Goal: Task Accomplishment & Management: Use online tool/utility

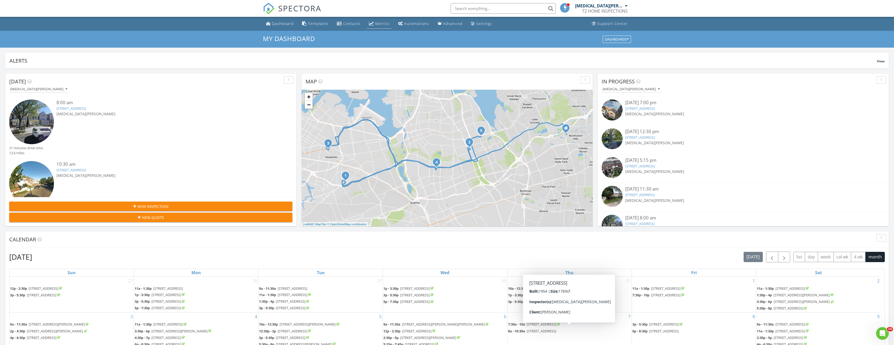
click at [378, 23] on div "Metrics" at bounding box center [382, 23] width 14 height 5
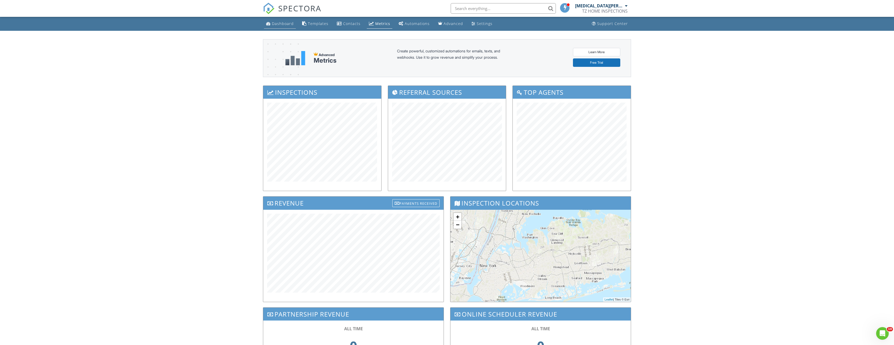
click at [288, 26] on link "Dashboard" at bounding box center [280, 24] width 32 height 10
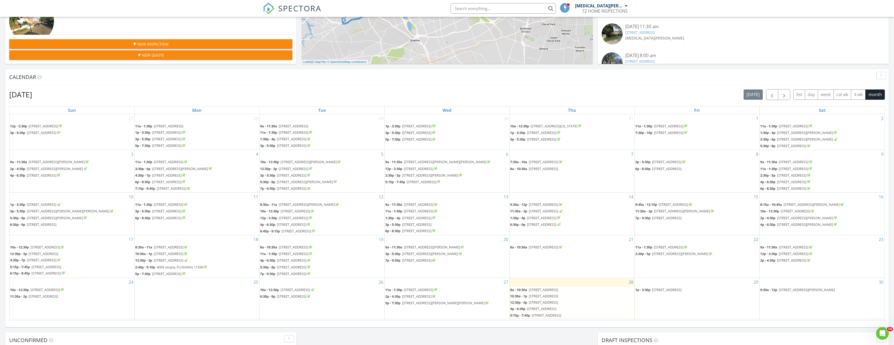
scroll to position [16, 0]
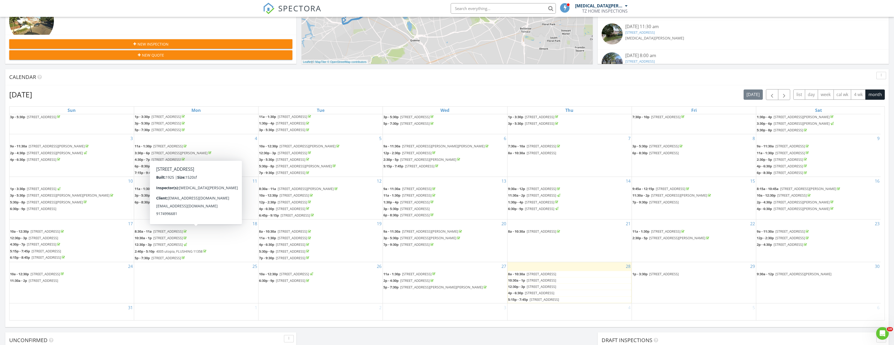
click at [182, 232] on span "[STREET_ADDRESS]" at bounding box center [167, 231] width 29 height 5
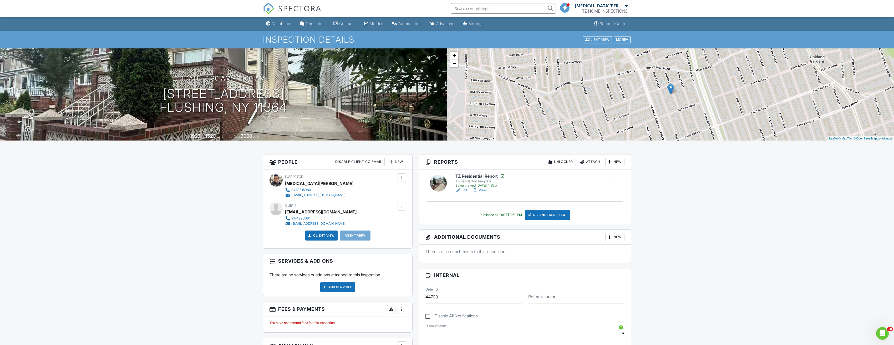
click at [616, 182] on div at bounding box center [616, 182] width 5 height 5
click at [608, 195] on link "Copy" at bounding box center [606, 196] width 24 height 6
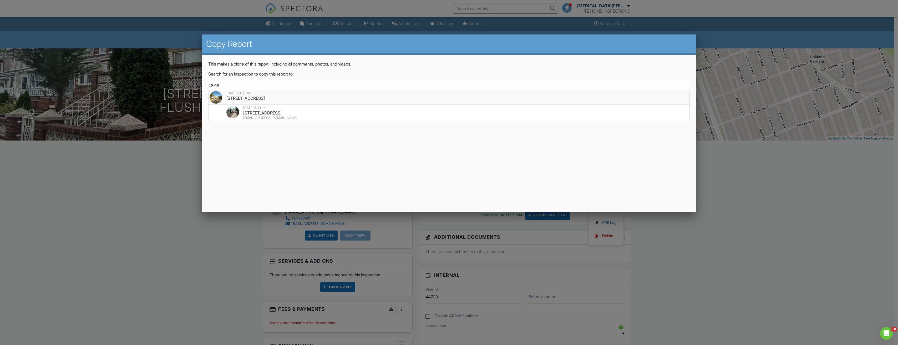
click at [285, 98] on div "[STREET_ADDRESS]" at bounding box center [449, 98] width 479 height 6
type input "[STREET_ADDRESS]"
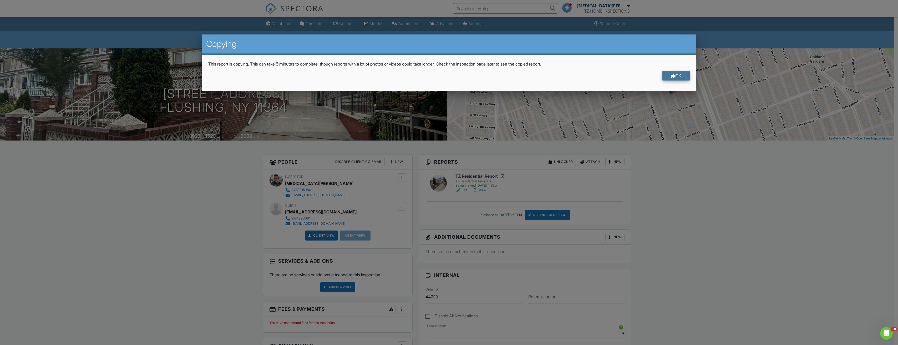
click at [667, 76] on div "OK" at bounding box center [676, 75] width 27 height 9
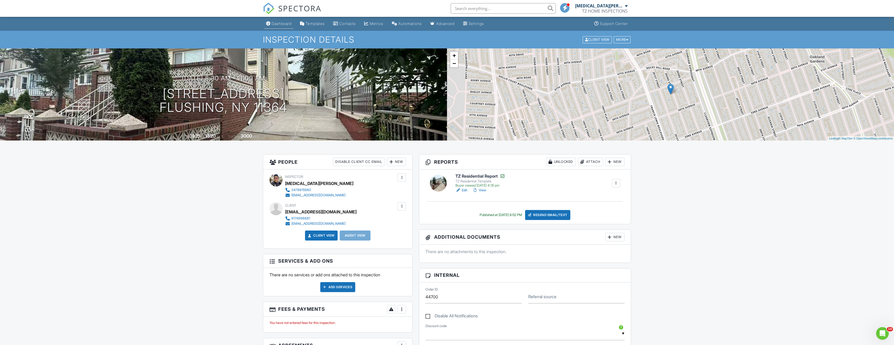
click at [280, 24] on div "Dashboard" at bounding box center [282, 23] width 20 height 4
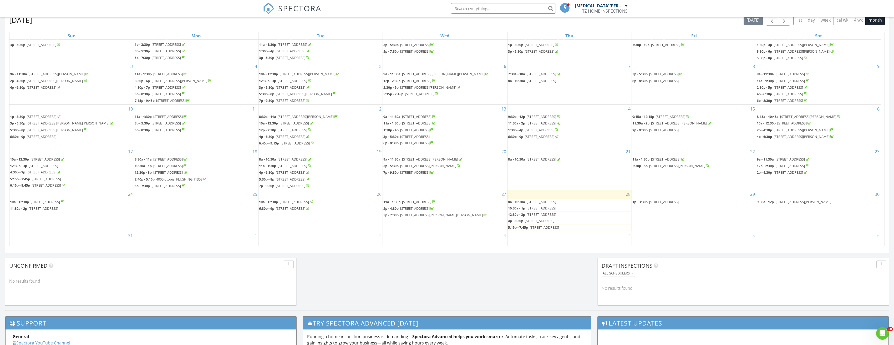
scroll to position [16, 0]
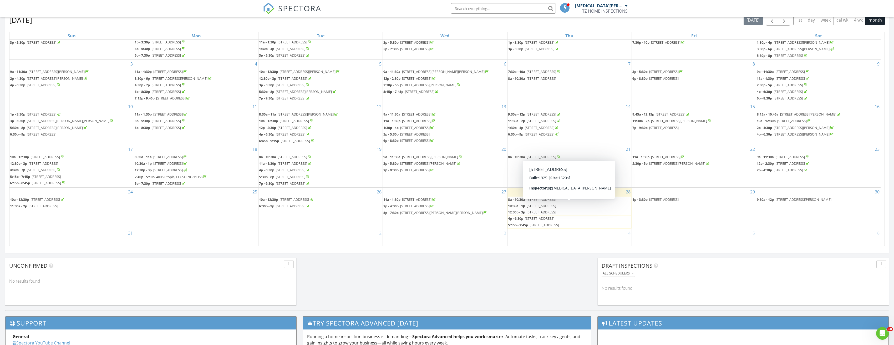
click at [550, 205] on span "[STREET_ADDRESS]" at bounding box center [541, 205] width 29 height 5
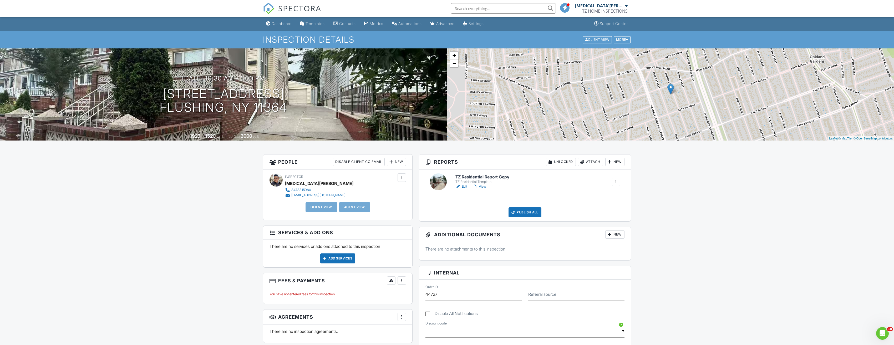
click at [394, 162] on div "New" at bounding box center [396, 162] width 19 height 8
click at [404, 181] on li "Client" at bounding box center [416, 177] width 52 height 13
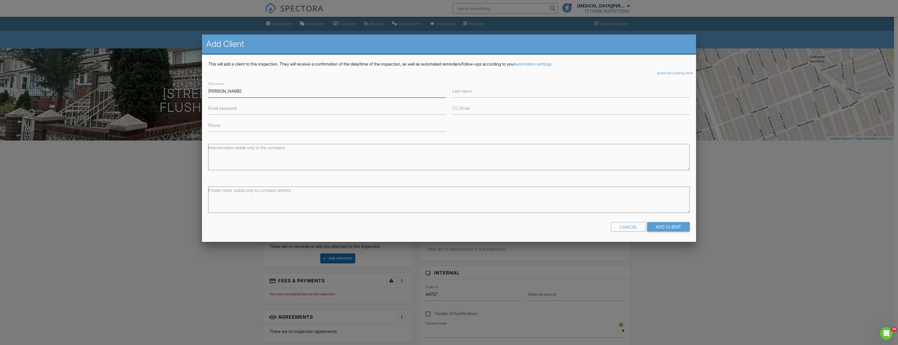
type input "Qi YUN"
type input "l"
type input "Lin"
type input "qiyunlin0228@gmail.com"
click at [487, 108] on input "CC Email" at bounding box center [571, 108] width 238 height 13
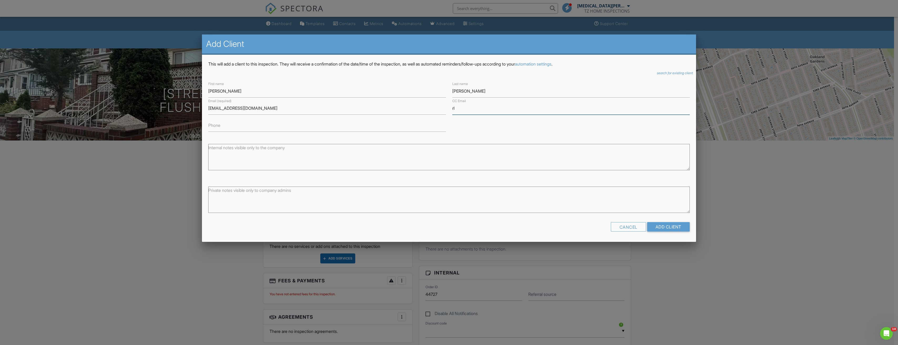
type input "rlin@linlaw.org"
click at [356, 118] on div "Phone" at bounding box center [327, 123] width 244 height 17
click at [353, 124] on input "Phone" at bounding box center [327, 125] width 238 height 13
type input "7189090777"
click at [668, 224] on input "Add Client" at bounding box center [668, 226] width 43 height 9
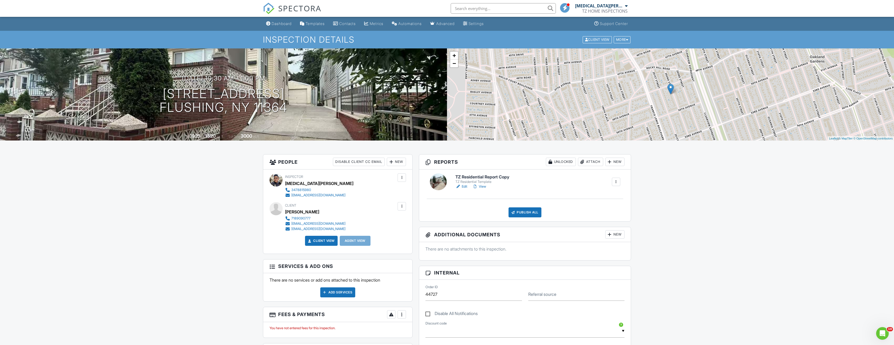
click at [464, 187] on link "Edit" at bounding box center [462, 186] width 12 height 5
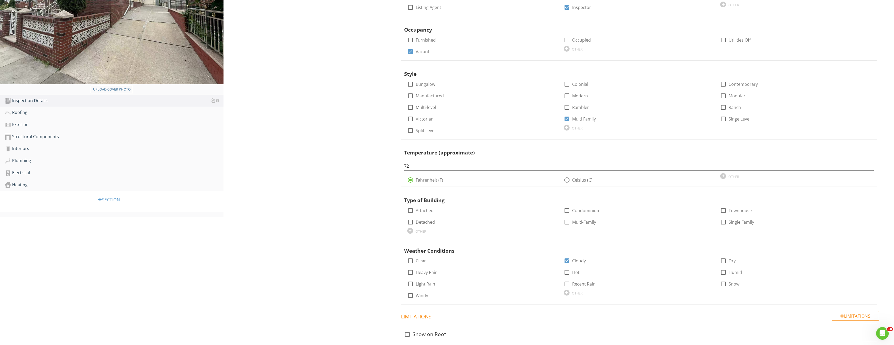
scroll to position [140, 0]
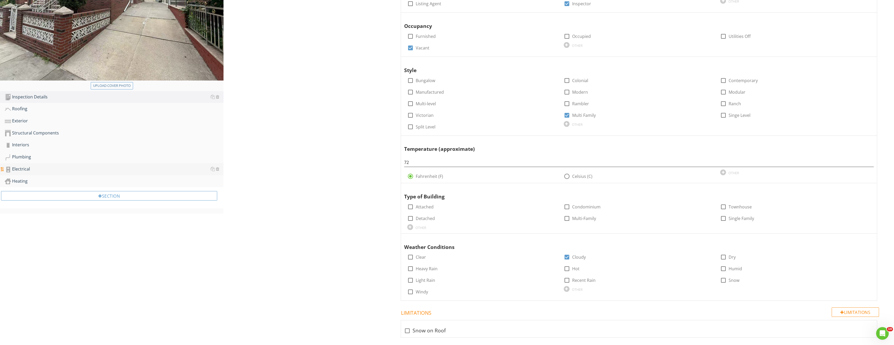
click at [26, 168] on div "Electrical" at bounding box center [114, 169] width 219 height 7
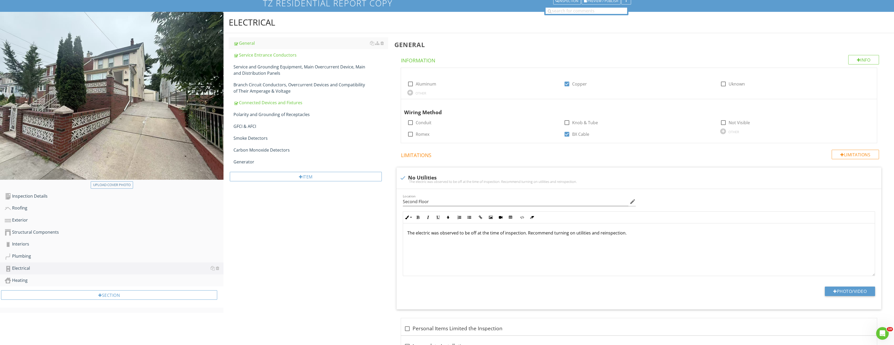
scroll to position [40, 0]
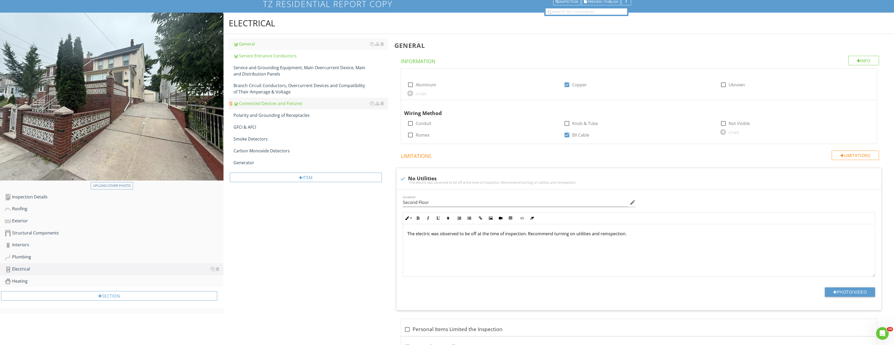
click at [260, 104] on div "Connected Devices and Fixtures" at bounding box center [311, 103] width 155 height 6
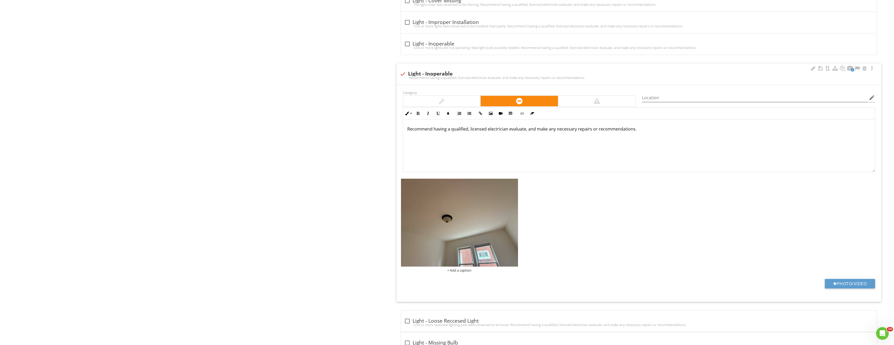
scroll to position [671, 0]
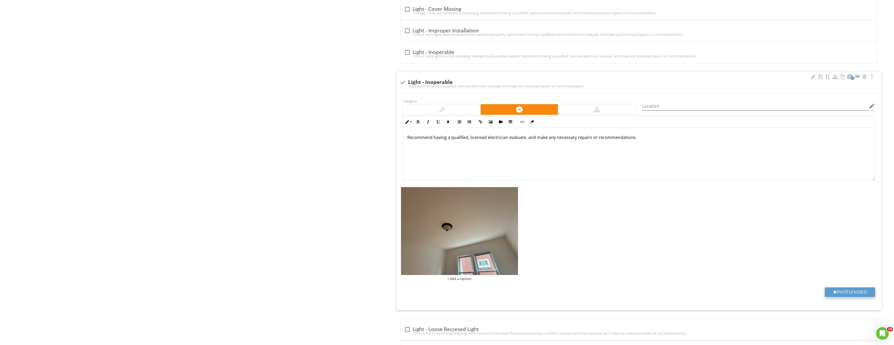
click at [839, 290] on button "Photo/Video" at bounding box center [850, 291] width 50 height 9
type input "C:\fakepath\Image_20250828150931_3913.jpg"
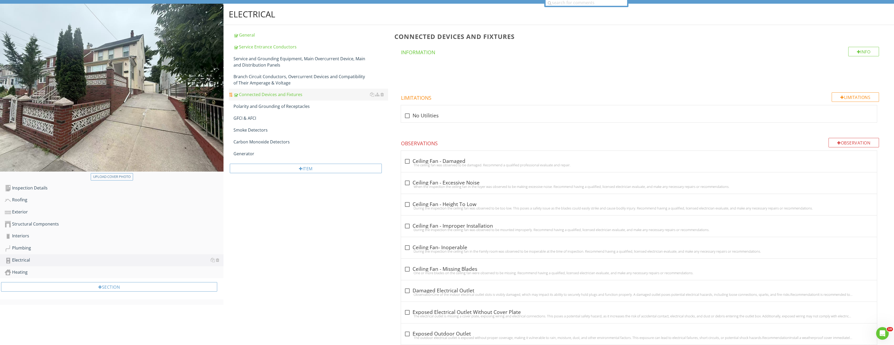
scroll to position [40, 0]
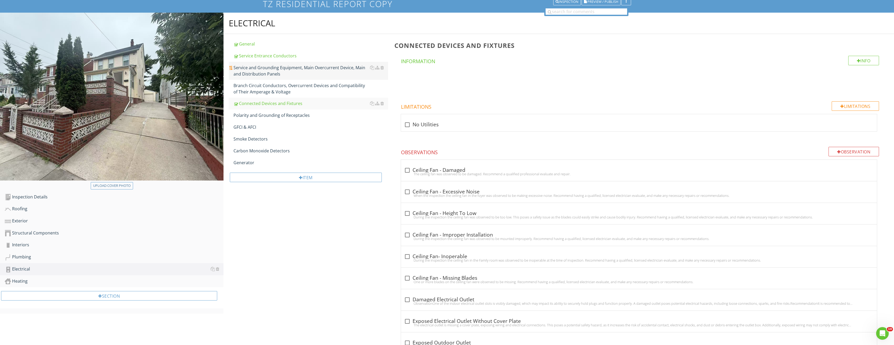
click at [267, 69] on div "Service and Grounding Equipment, Main Overcurrent Device, Main and Distribution…" at bounding box center [311, 70] width 155 height 13
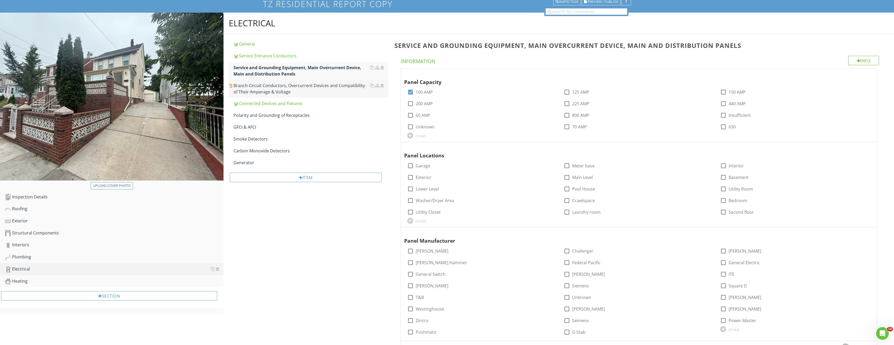
click at [264, 88] on div "Branch Circuit Conductors, Overcurrent Devices and Compatibility of Their Amper…" at bounding box center [311, 88] width 155 height 13
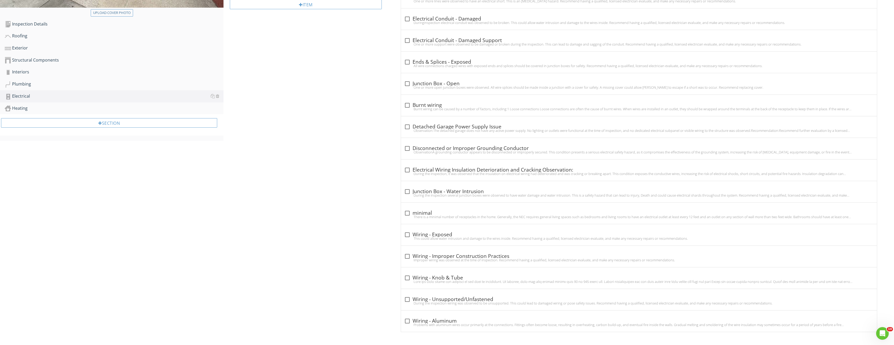
scroll to position [213, 0]
click at [409, 128] on div at bounding box center [407, 126] width 9 height 9
checkbox input "true"
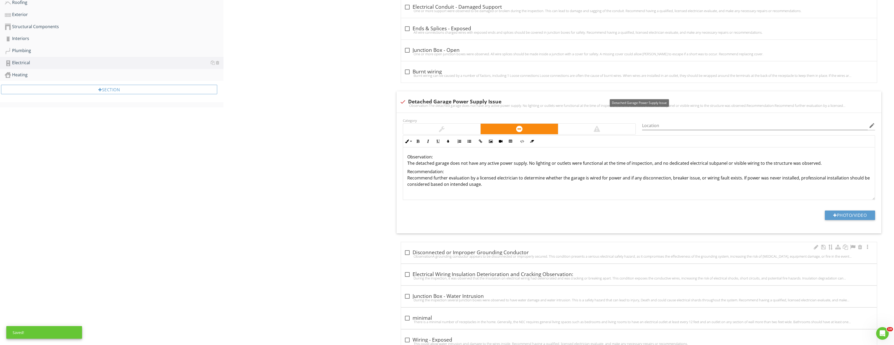
scroll to position [318, 0]
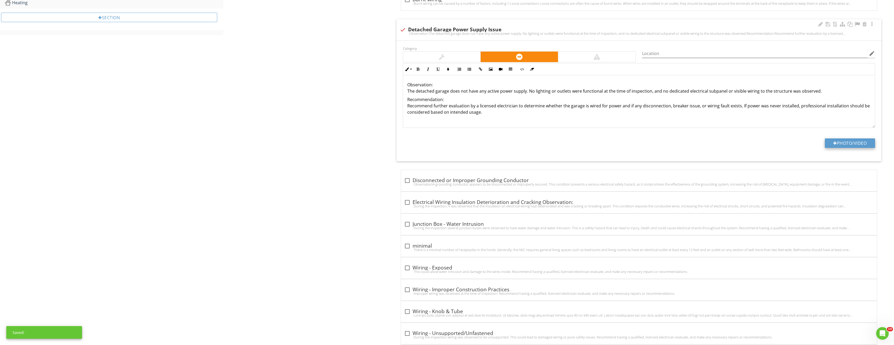
click at [860, 145] on button "Photo/Video" at bounding box center [850, 142] width 50 height 9
type input "C:\fakepath\Image_20250828150931_3898.jpg"
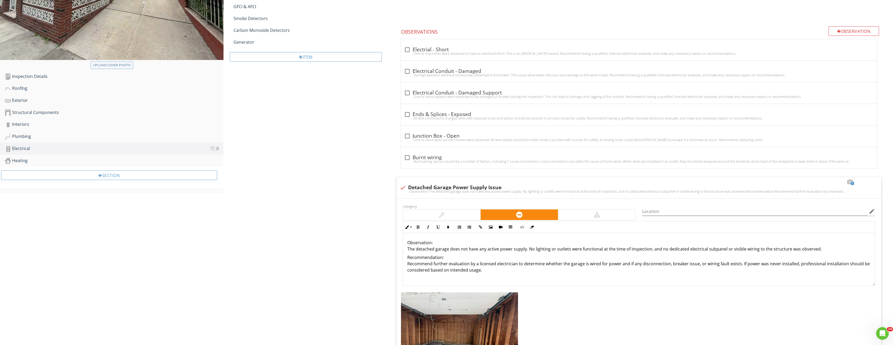
scroll to position [29, 0]
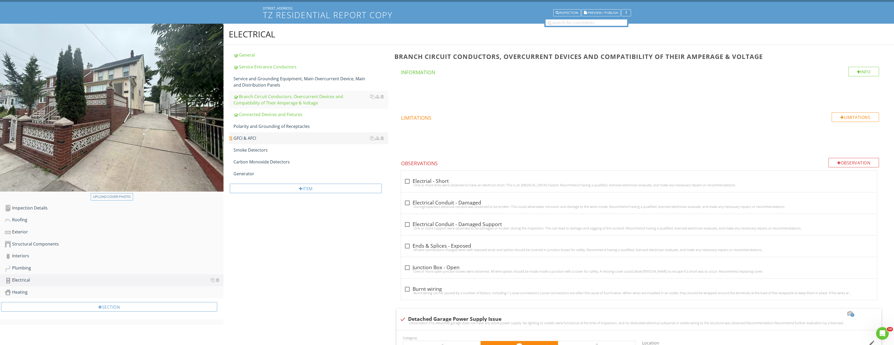
click at [260, 138] on div "GFCI & AFCI" at bounding box center [311, 138] width 155 height 6
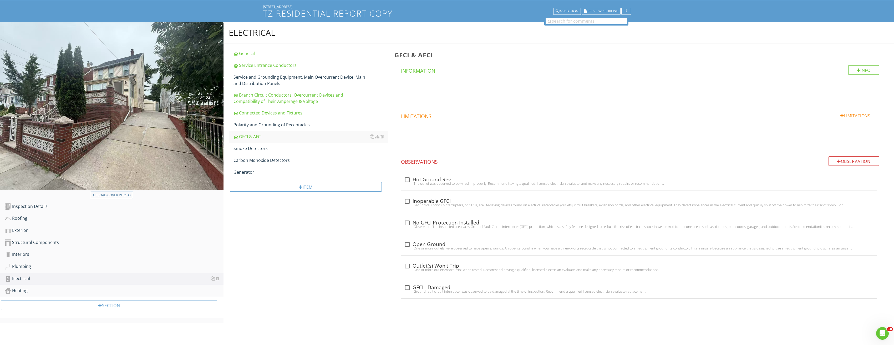
scroll to position [31, 0]
click at [410, 197] on div "check_box_outline_blank Inoperable GFCI" at bounding box center [639, 200] width 470 height 7
checkbox input "true"
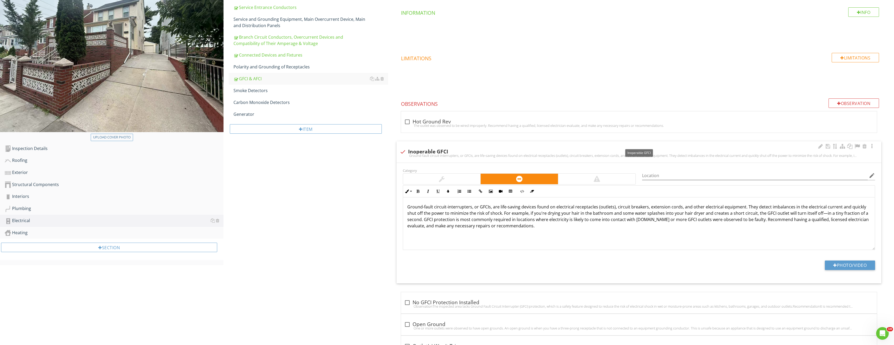
scroll to position [136, 0]
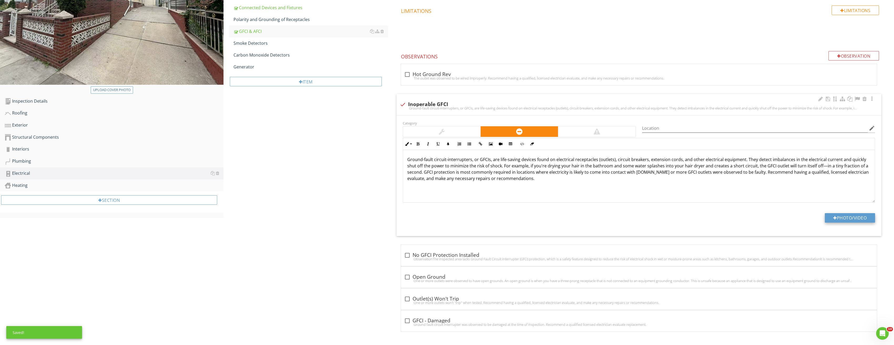
click at [862, 217] on button "Photo/Video" at bounding box center [850, 217] width 50 height 9
type input "C:\fakepath\Image_20250828150931_3901.jpg"
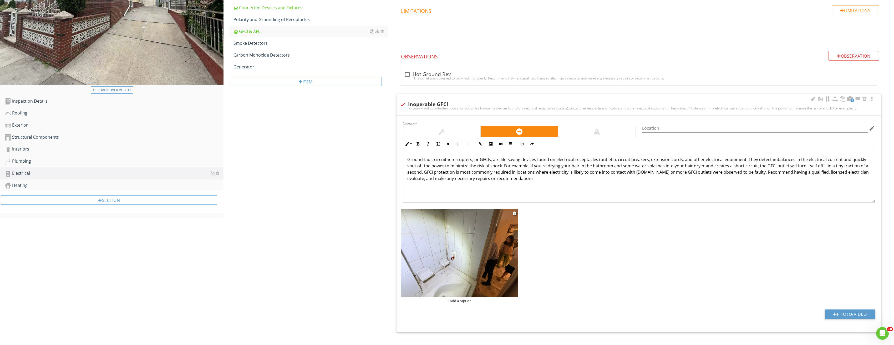
click at [473, 230] on img at bounding box center [459, 253] width 117 height 88
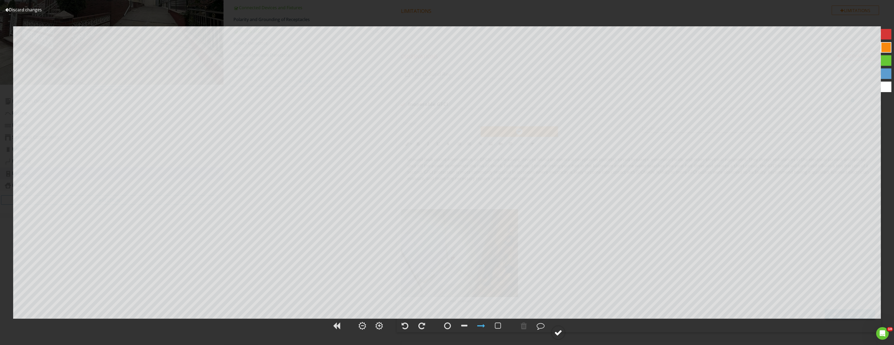
click at [562, 331] on div at bounding box center [559, 333] width 8 height 8
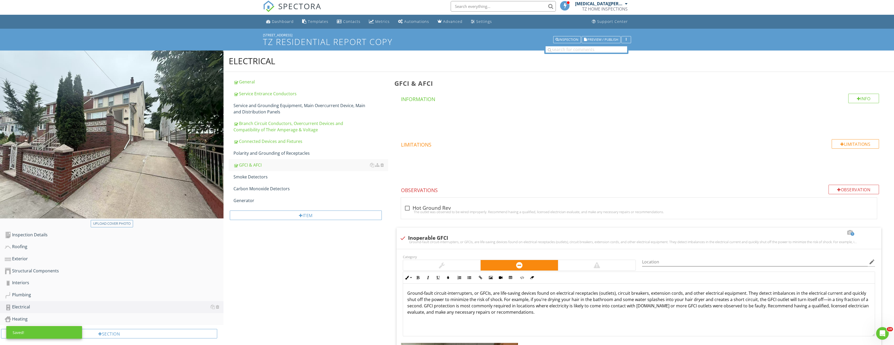
scroll to position [0, 0]
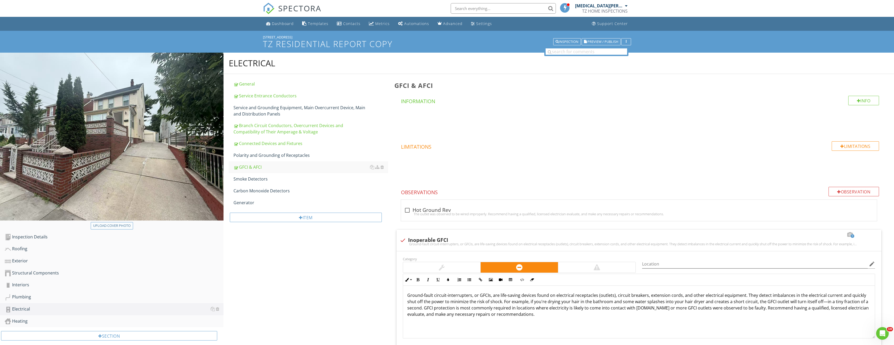
click at [126, 228] on button "Upload cover photo" at bounding box center [112, 225] width 42 height 7
click at [273, 114] on div "Service and Grounding Equipment, Main Overcurrent Device, Main and Distribution…" at bounding box center [311, 110] width 155 height 13
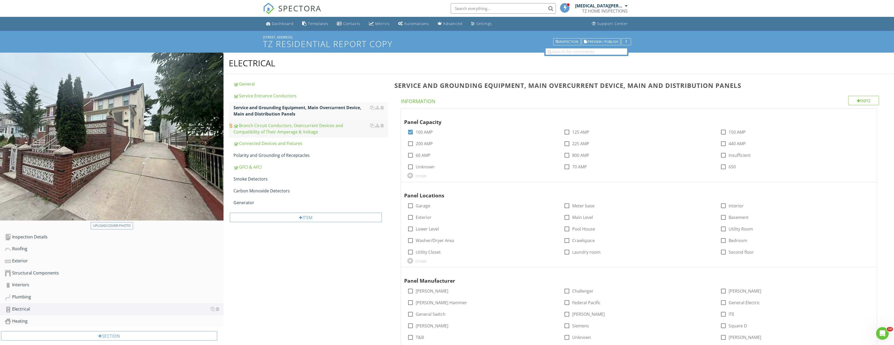
click at [277, 128] on div "Branch Circuit Conductors, Overcurrent Devices and Compatibility of Their Amper…" at bounding box center [311, 128] width 155 height 13
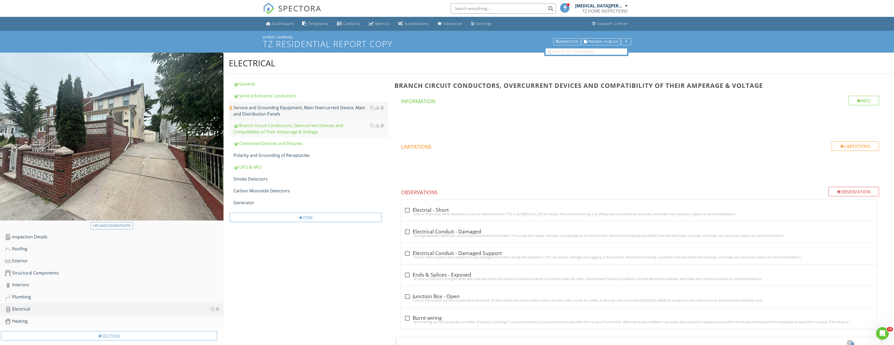
click at [298, 110] on div "Service and Grounding Equipment, Main Overcurrent Device, Main and Distribution…" at bounding box center [311, 110] width 155 height 13
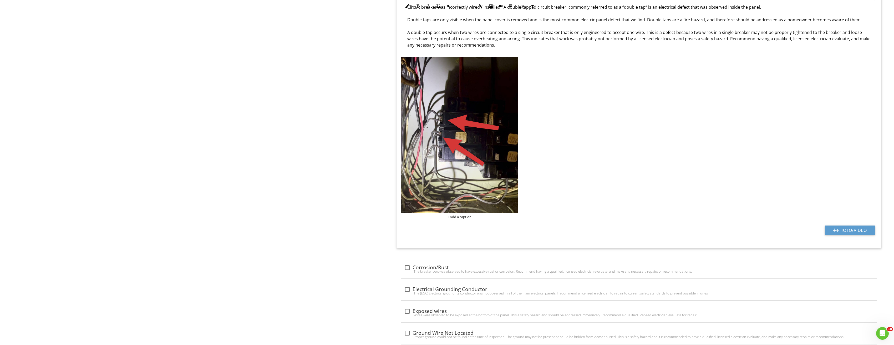
scroll to position [631, 0]
click at [497, 129] on img at bounding box center [459, 136] width 117 height 156
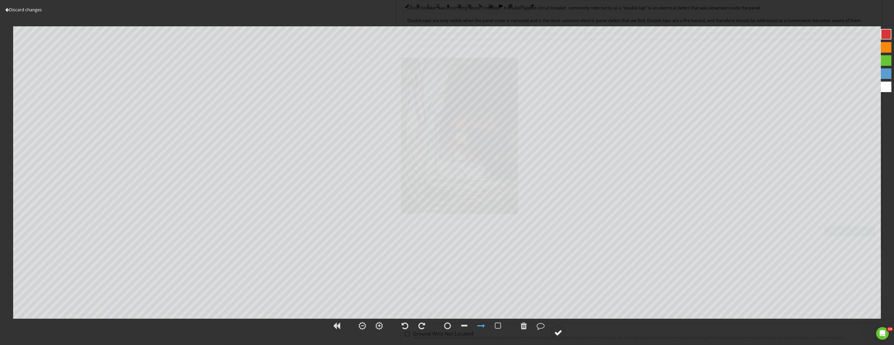
click at [559, 333] on div at bounding box center [559, 333] width 8 height 8
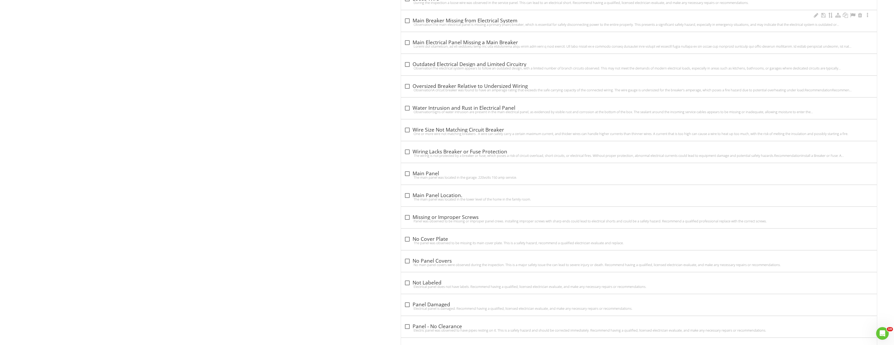
scroll to position [1342, 0]
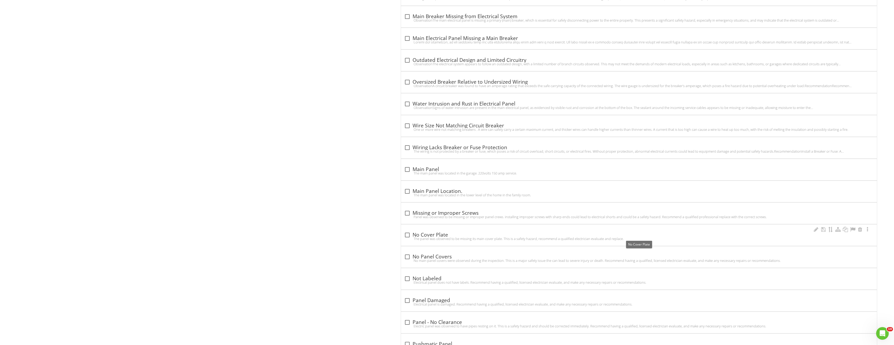
click at [408, 233] on div at bounding box center [407, 234] width 9 height 9
checkbox input "true"
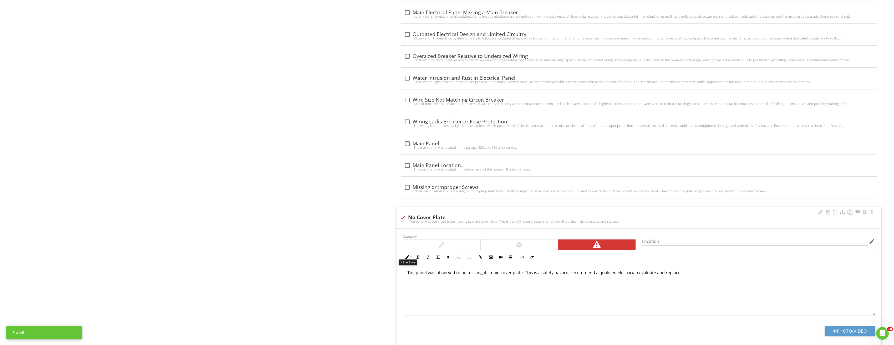
scroll to position [1421, 0]
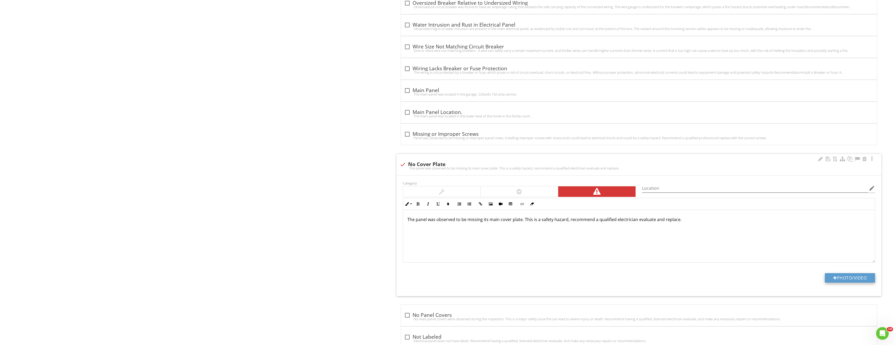
click at [843, 276] on button "Photo/Video" at bounding box center [850, 277] width 50 height 9
type input "C:\fakepath\Image_20250828150931_3900.jpg"
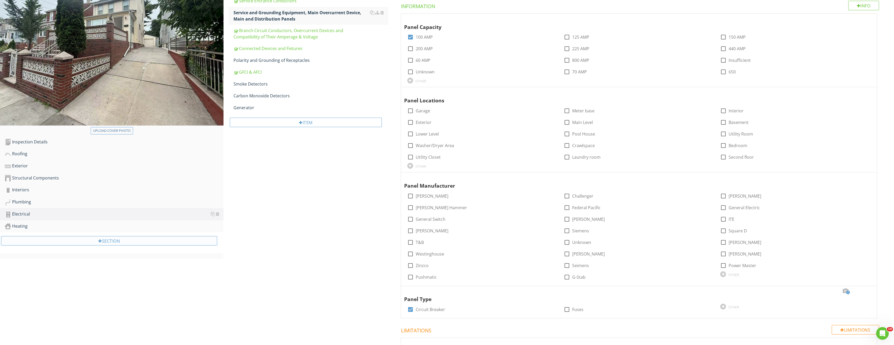
scroll to position [105, 0]
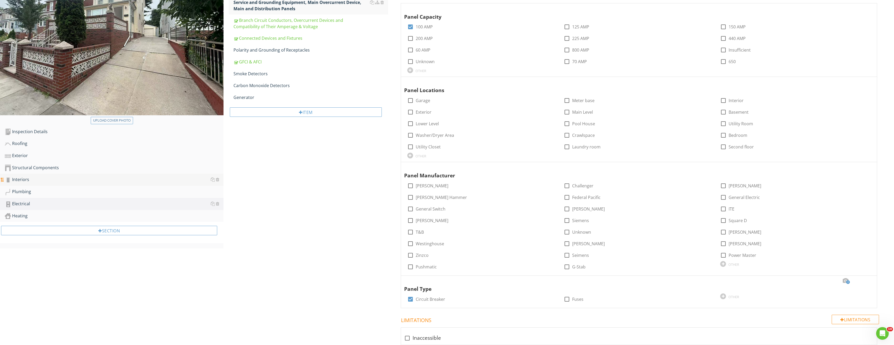
click at [25, 179] on div "Interiors" at bounding box center [114, 179] width 219 height 7
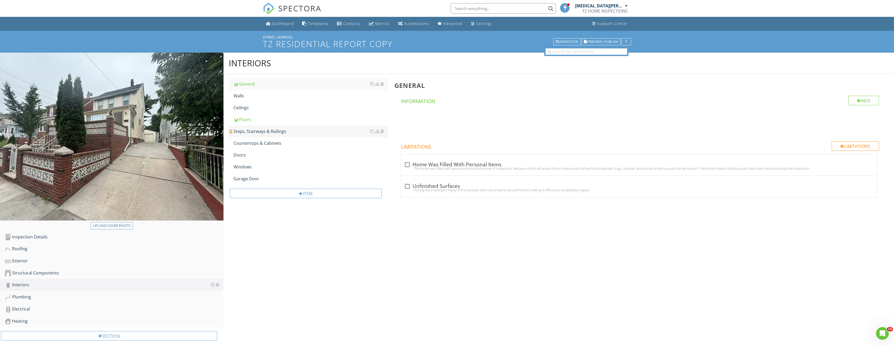
click at [265, 130] on div "Steps, Stairways & Railings" at bounding box center [311, 131] width 155 height 6
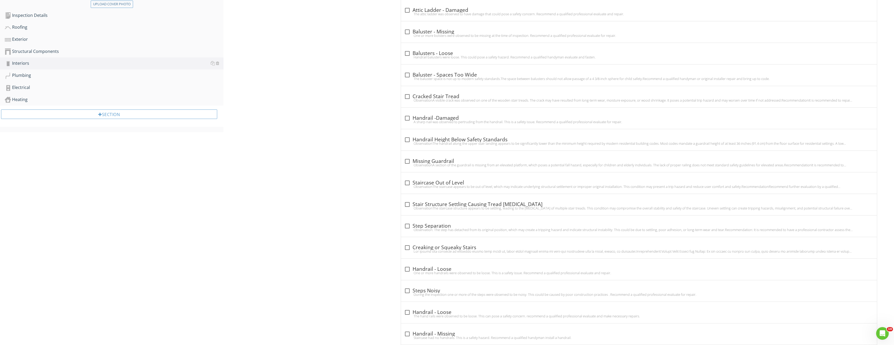
scroll to position [289, 0]
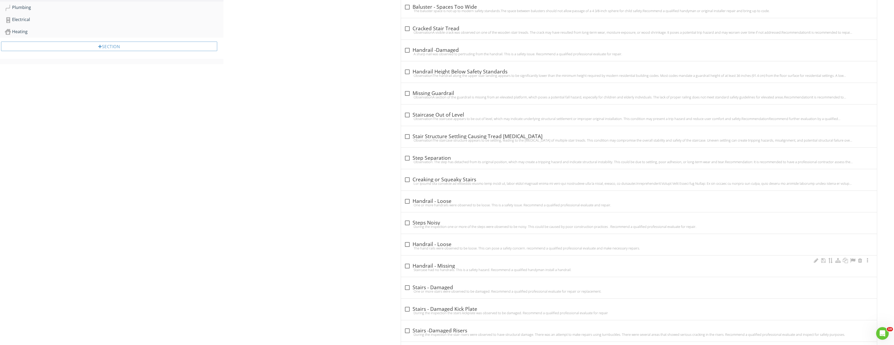
click at [406, 262] on div at bounding box center [407, 265] width 9 height 9
checkbox input "true"
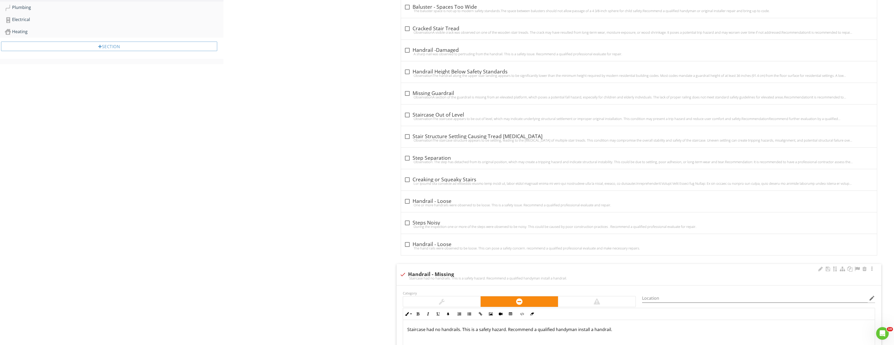
scroll to position [421, 0]
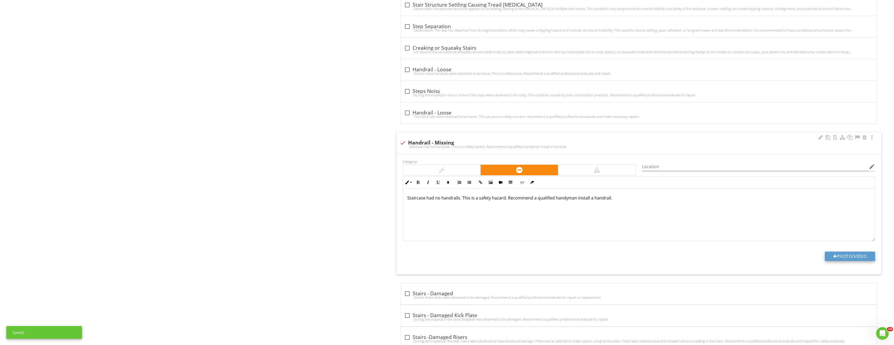
click at [846, 252] on button "Photo/Video" at bounding box center [850, 255] width 50 height 9
type input "C:\fakepath\Image_20250828150931_3916.jpg"
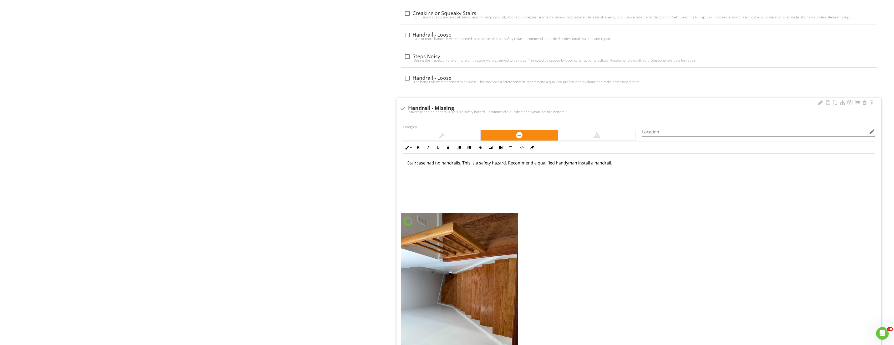
scroll to position [526, 0]
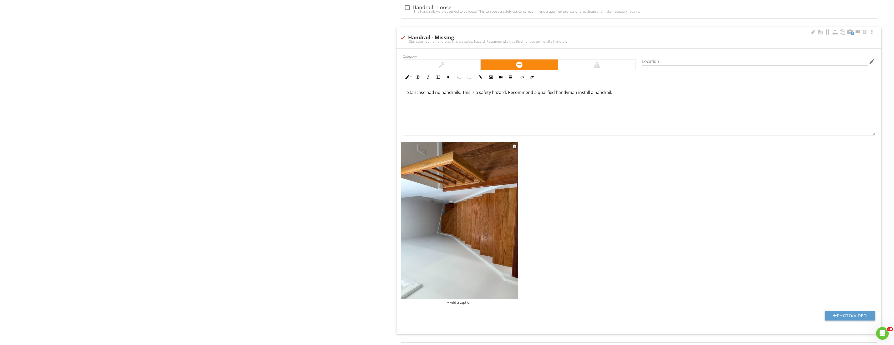
click at [474, 237] on img at bounding box center [459, 220] width 117 height 156
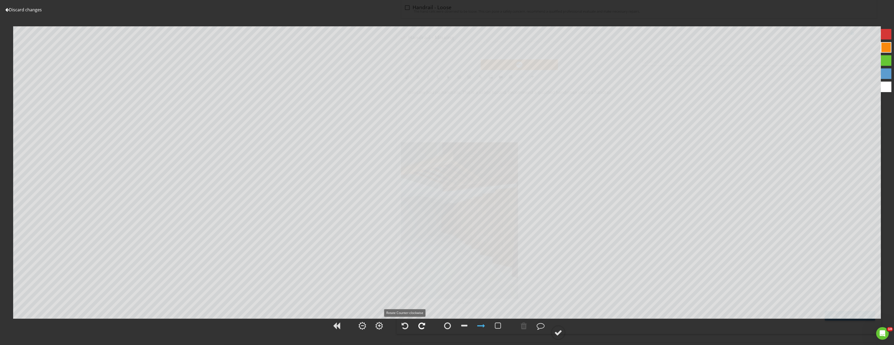
click at [420, 324] on div at bounding box center [422, 326] width 7 height 8
click at [559, 332] on div at bounding box center [559, 333] width 8 height 8
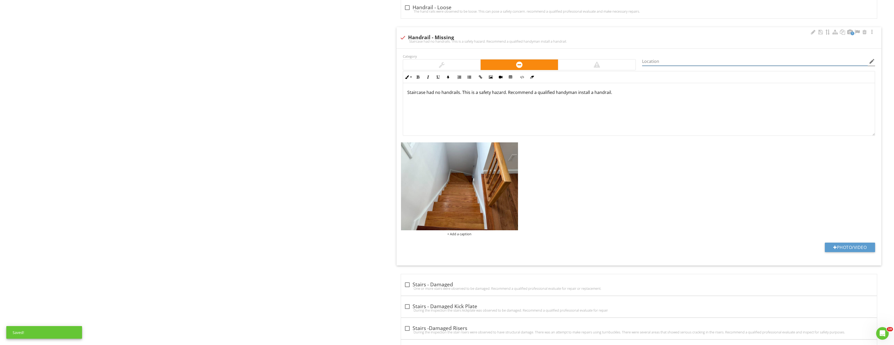
drag, startPoint x: 587, startPoint y: 319, endPoint x: 667, endPoint y: 60, distance: 271.3
click at [667, 60] on input "Location" at bounding box center [755, 61] width 226 height 9
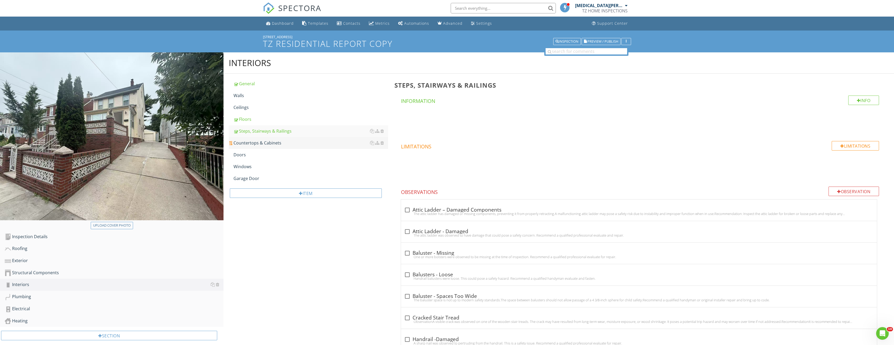
scroll to position [0, 0]
type input "Attic"
click at [592, 41] on span "Preview / Publish" at bounding box center [603, 41] width 31 height 3
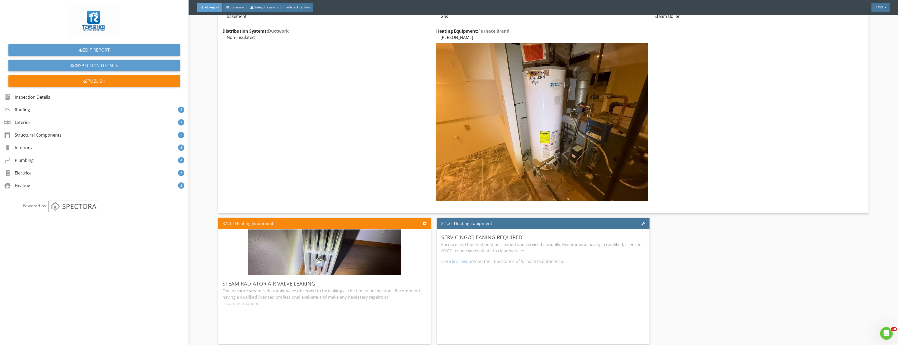
scroll to position [2650, 0]
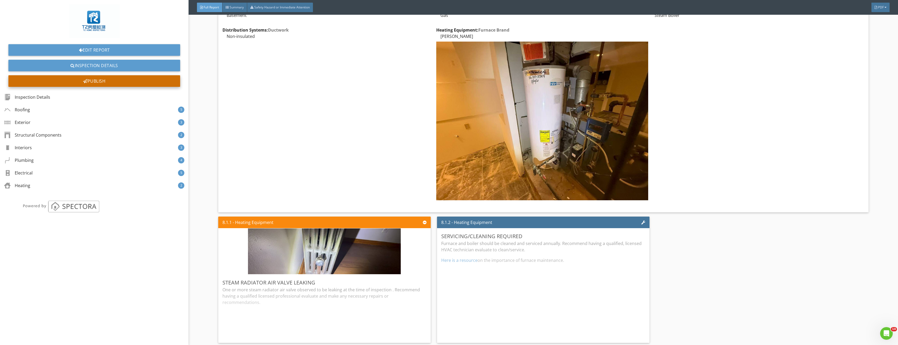
click at [102, 81] on div "Publish" at bounding box center [94, 81] width 172 height 12
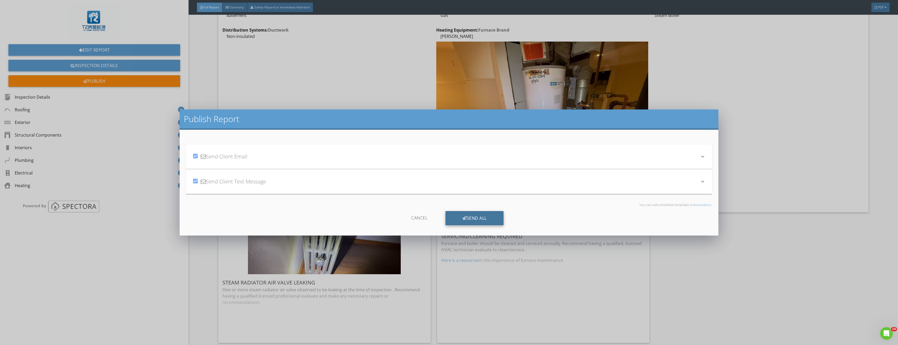
click at [491, 212] on div "Send All" at bounding box center [475, 218] width 58 height 14
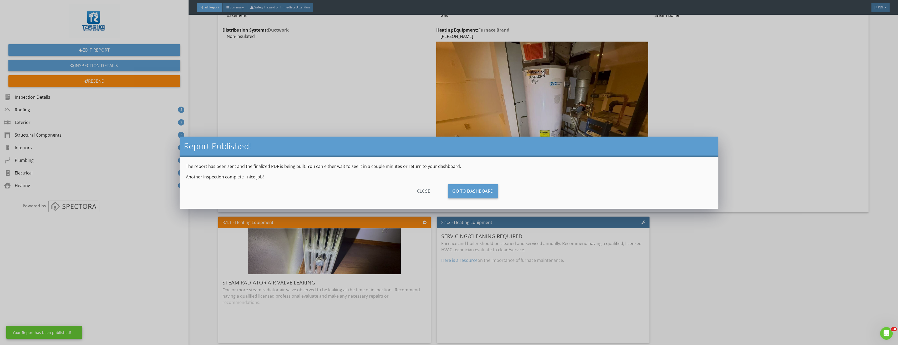
click at [424, 190] on div "close" at bounding box center [423, 191] width 47 height 14
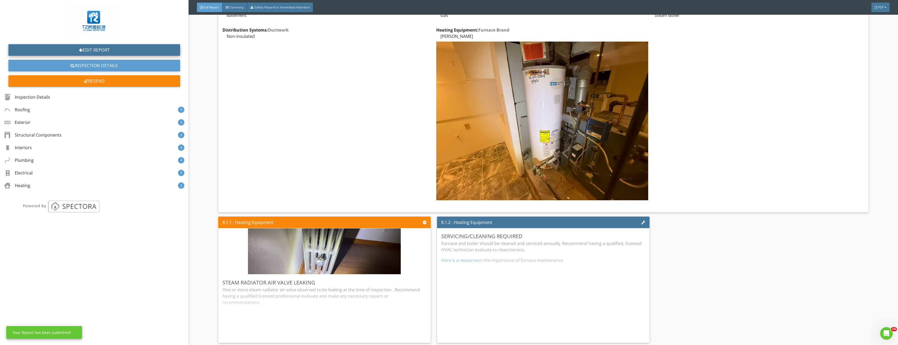
click at [119, 49] on link "Edit Report" at bounding box center [94, 50] width 172 height 12
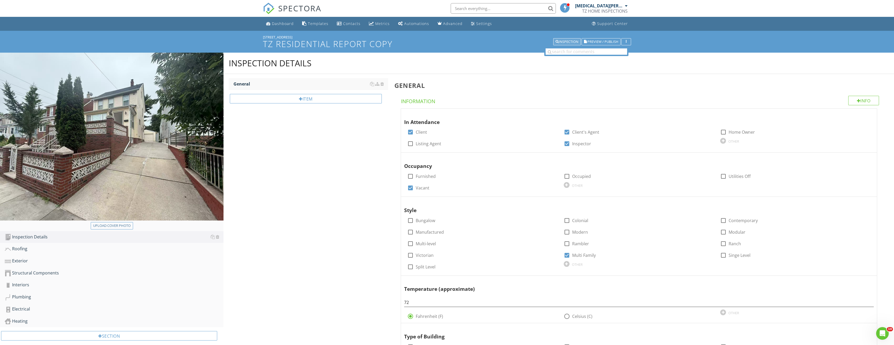
click at [570, 42] on div "Inspection" at bounding box center [567, 42] width 23 height 4
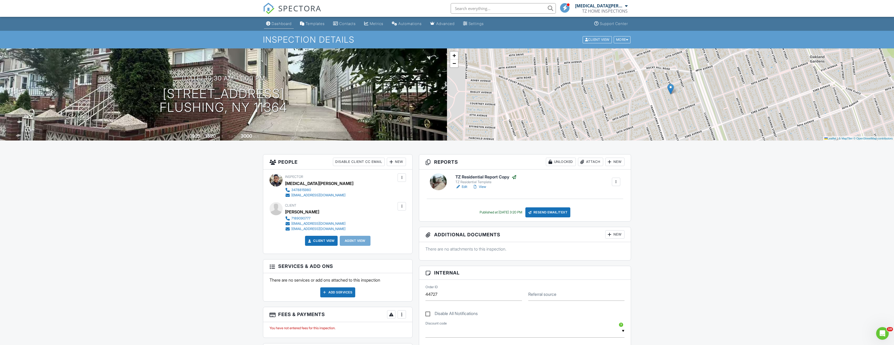
click at [281, 29] on link "Dashboard" at bounding box center [279, 24] width 30 height 10
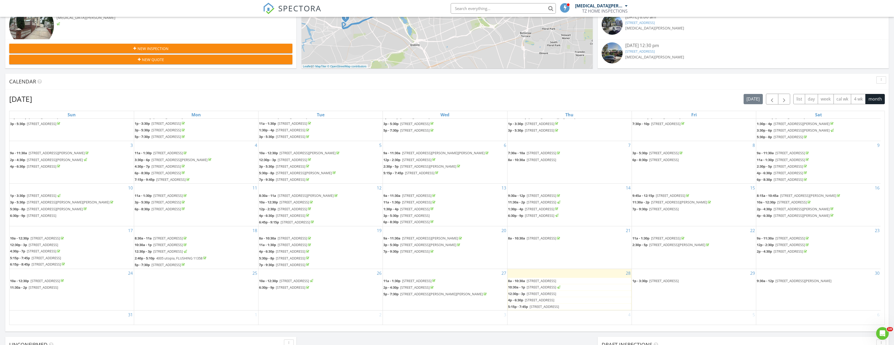
scroll to position [16, 0]
click at [545, 278] on span "54-41 71st St, FLUSHING 11378" at bounding box center [541, 278] width 29 height 5
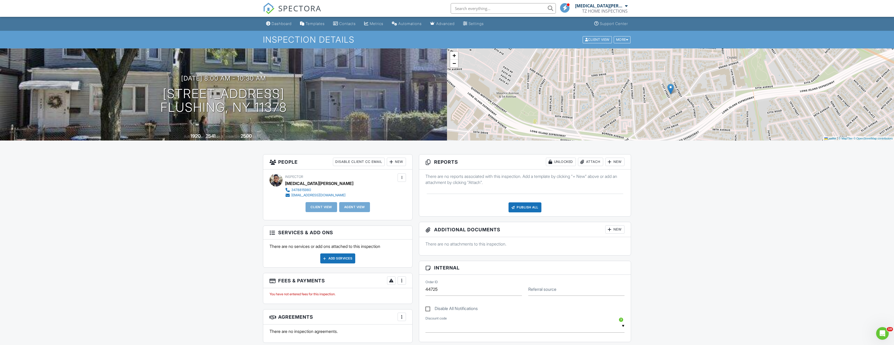
click at [398, 164] on div "New" at bounding box center [396, 162] width 19 height 8
click at [407, 174] on li "Client" at bounding box center [416, 177] width 52 height 13
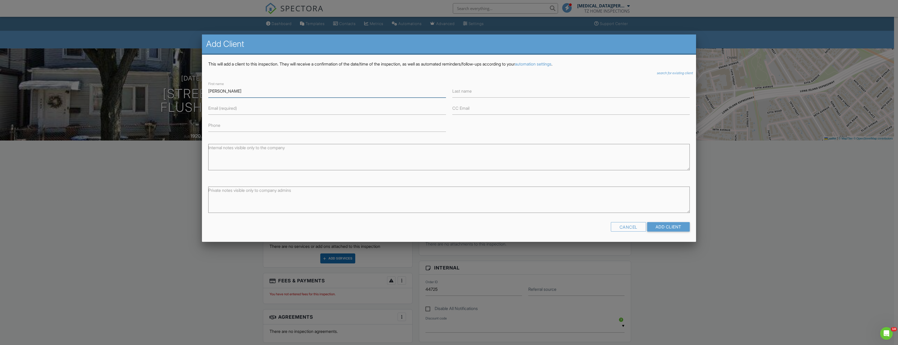
type input "[PERSON_NAME]"
type input "Chen"
click at [369, 111] on input "Email (required)" at bounding box center [327, 108] width 238 height 13
type input "schen1088@gmail.com"
type input "9178342959"
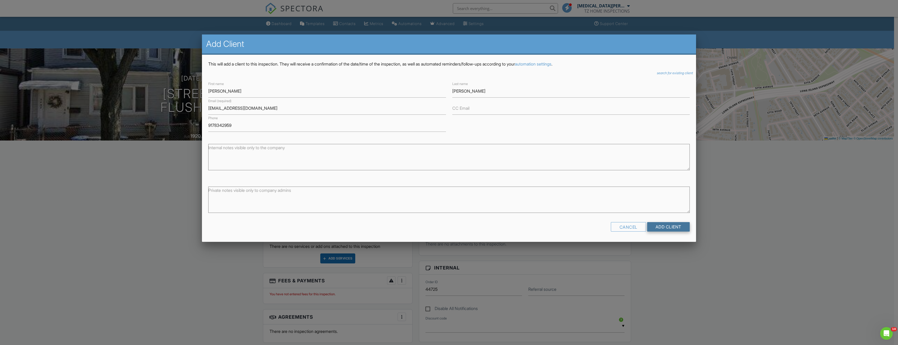
click at [665, 226] on input "Add Client" at bounding box center [668, 226] width 43 height 9
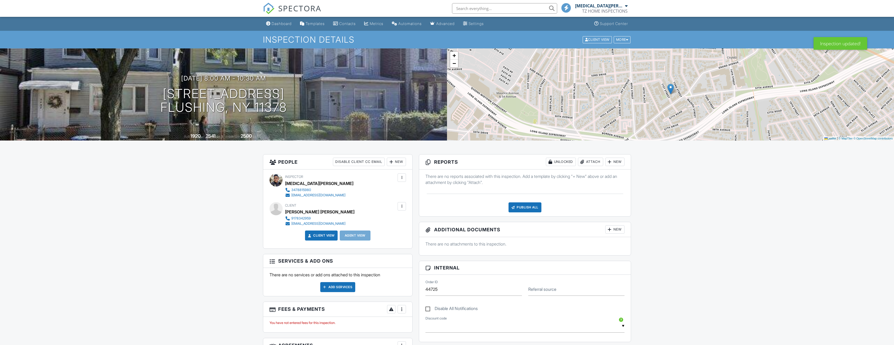
click at [612, 161] on div at bounding box center [609, 161] width 5 height 5
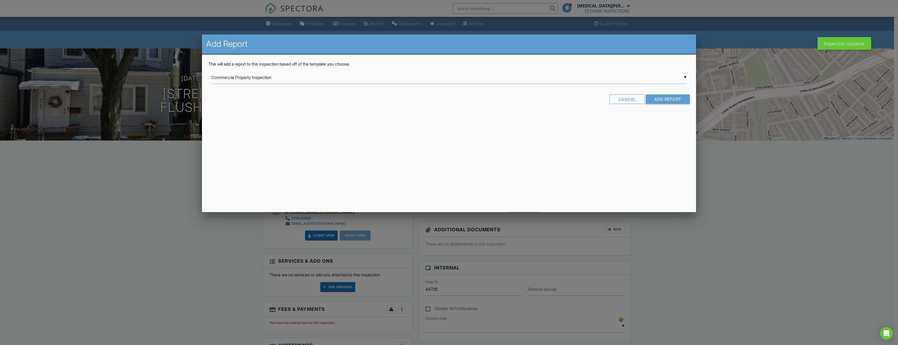
click at [377, 81] on div "▼ Commercial Property Inspection Commercial Property Inspection Guardsman Home …" at bounding box center [449, 77] width 475 height 13
click at [283, 139] on span "TZ Residential Template" at bounding box center [449, 143] width 475 height 13
type input "TZ Residential Template"
click at [665, 98] on input "Add Report" at bounding box center [668, 98] width 44 height 9
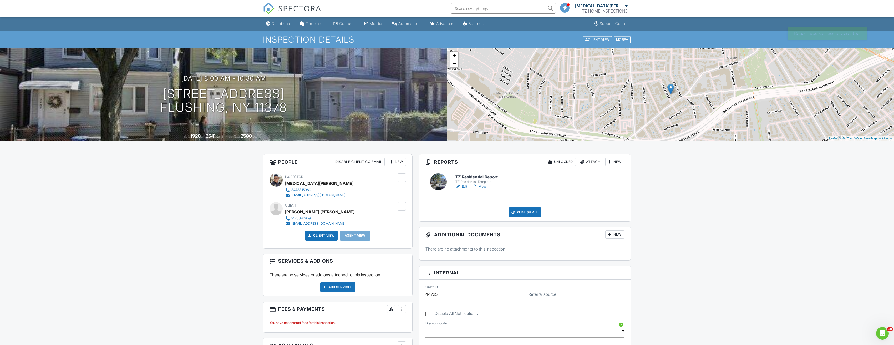
click at [462, 186] on link "Edit" at bounding box center [462, 186] width 12 height 5
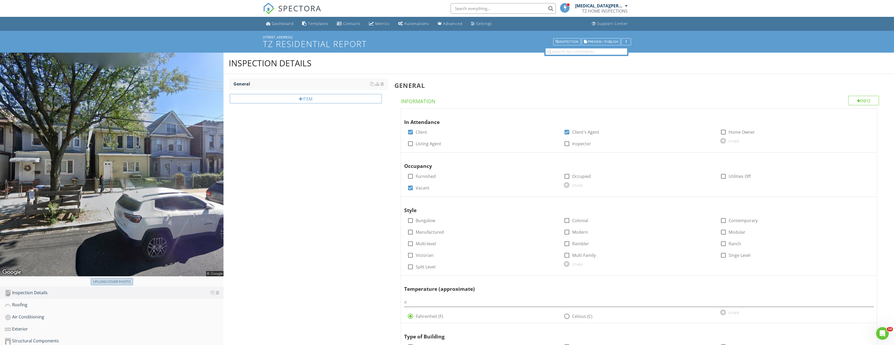
click at [113, 285] on button "Upload cover photo" at bounding box center [112, 281] width 42 height 7
type input "C:\fakepath\Image_20250828151320_3962.jpg"
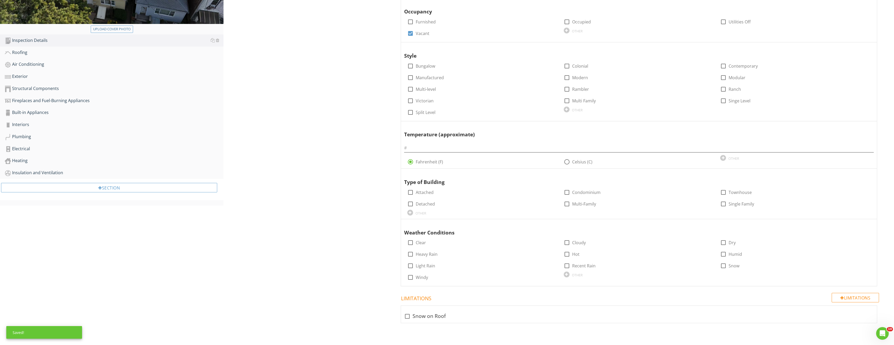
scroll to position [128, 0]
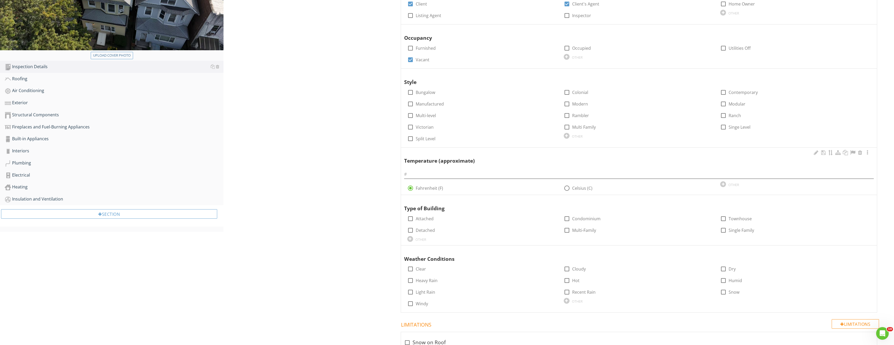
click at [438, 168] on div at bounding box center [639, 173] width 470 height 12
click at [439, 173] on input "text" at bounding box center [639, 174] width 470 height 9
type input "72"
click at [410, 230] on div at bounding box center [410, 230] width 9 height 9
checkbox input "true"
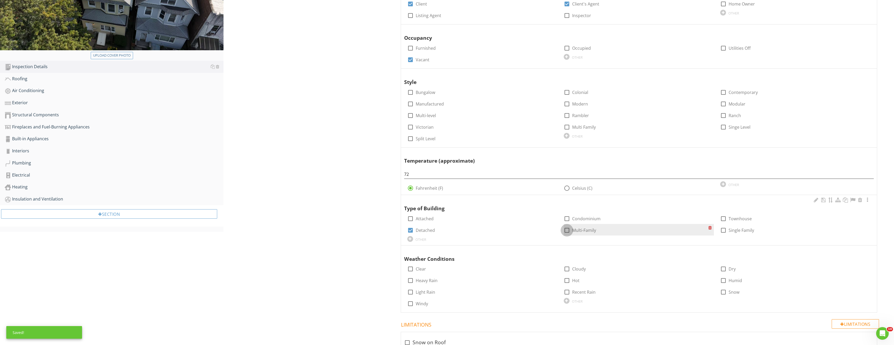
click at [565, 231] on div at bounding box center [567, 230] width 9 height 9
checkbox input "true"
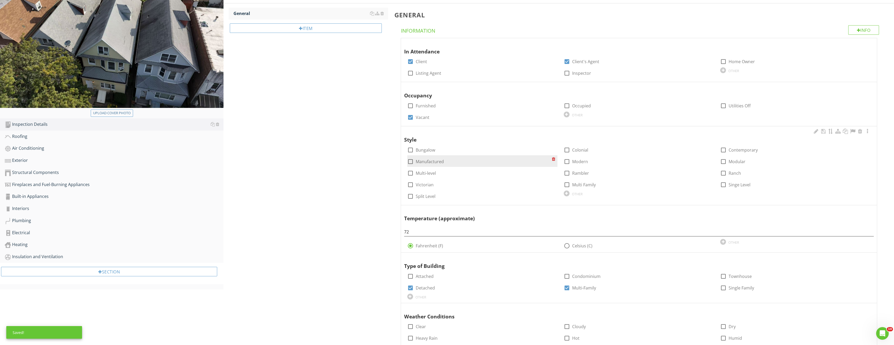
scroll to position [23, 0]
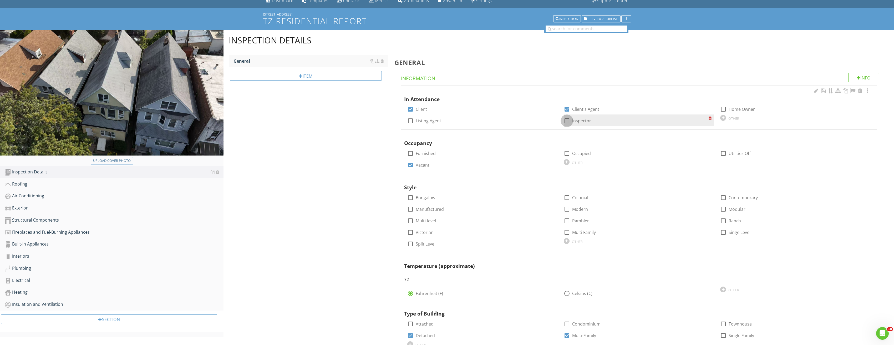
click at [567, 121] on div at bounding box center [567, 120] width 9 height 9
checkbox input "true"
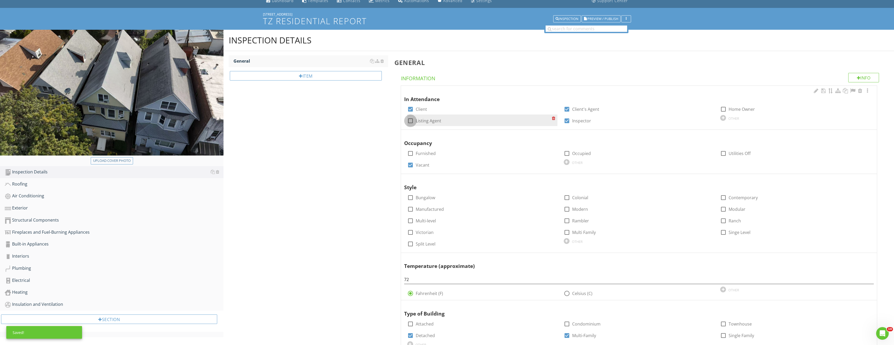
click at [409, 120] on div at bounding box center [410, 120] width 9 height 9
checkbox input "true"
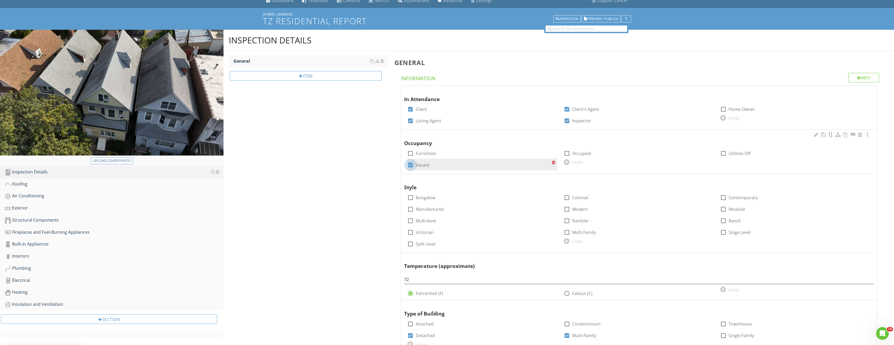
click at [411, 164] on div at bounding box center [410, 164] width 9 height 9
checkbox input "false"
click at [566, 153] on div at bounding box center [567, 153] width 9 height 9
checkbox input "true"
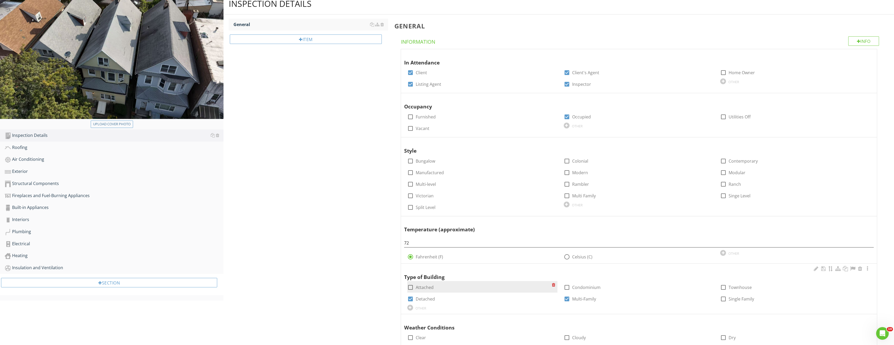
scroll to position [154, 0]
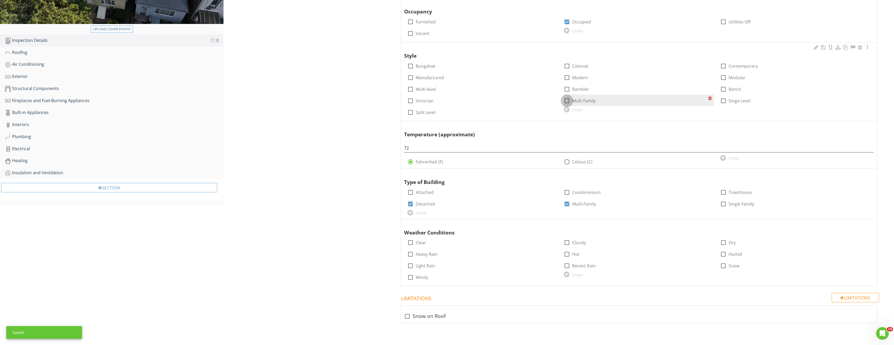
click at [566, 101] on div at bounding box center [567, 100] width 9 height 9
checkbox input "true"
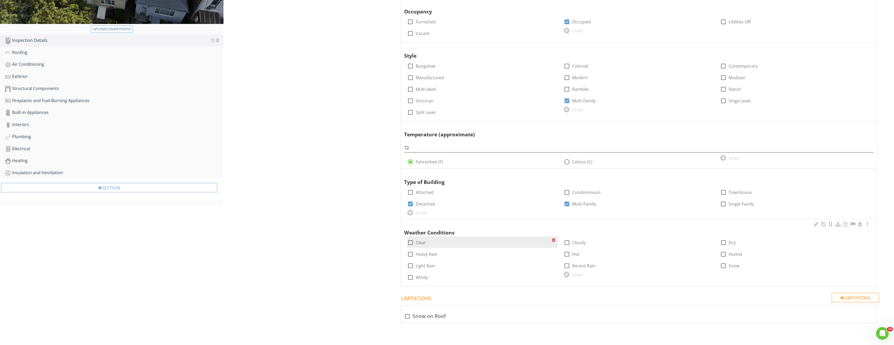
click at [411, 242] on div at bounding box center [410, 242] width 9 height 9
checkbox input "true"
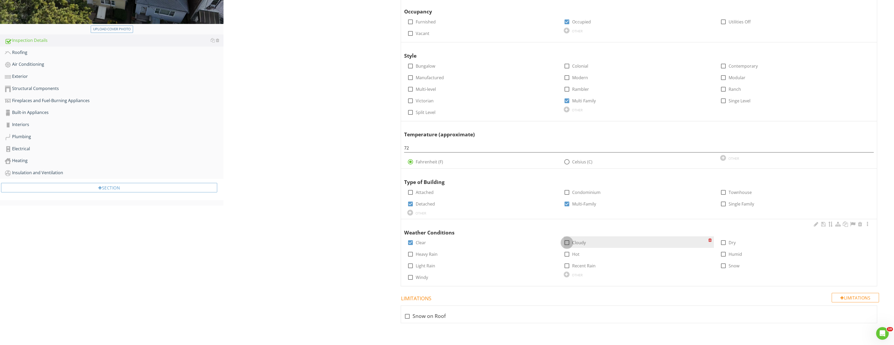
click at [569, 242] on div at bounding box center [567, 242] width 9 height 9
checkbox input "true"
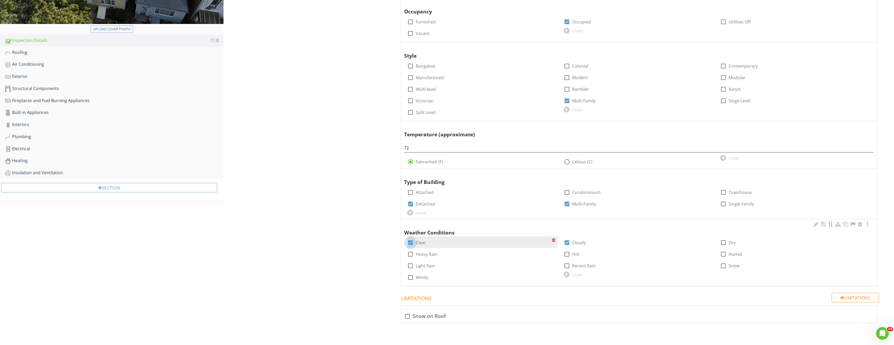
click at [409, 243] on div at bounding box center [410, 242] width 9 height 9
checkbox input "false"
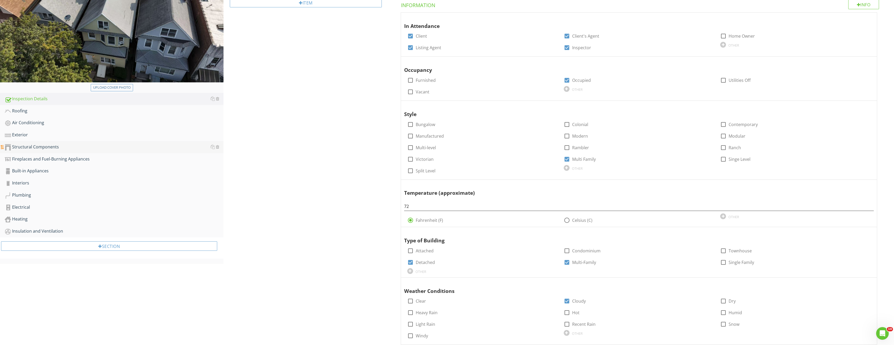
scroll to position [23, 0]
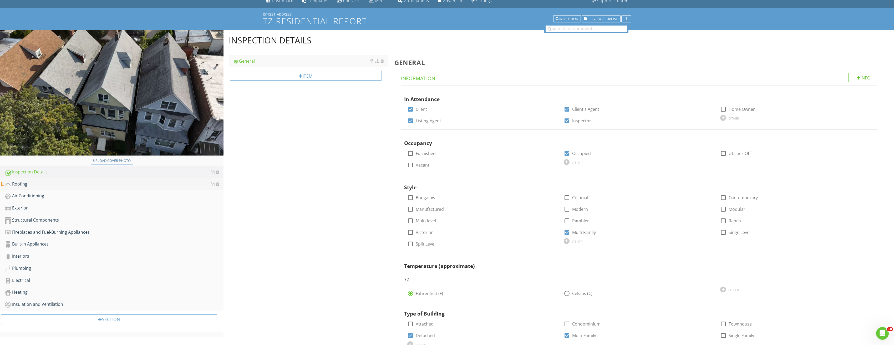
click at [37, 181] on div "Roofing" at bounding box center [114, 184] width 219 height 7
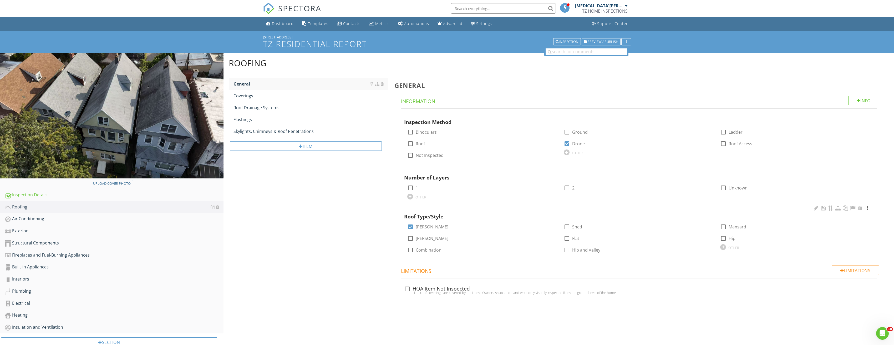
click at [870, 209] on div at bounding box center [868, 207] width 6 height 5
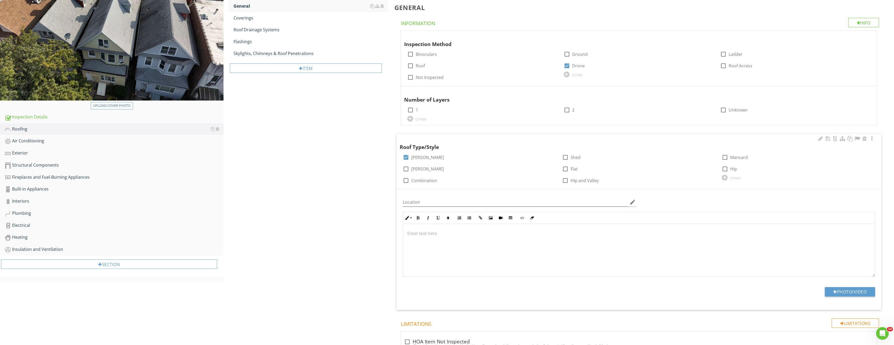
scroll to position [79, 0]
click at [857, 290] on button "Photo/Video" at bounding box center [850, 290] width 50 height 9
type input "C:\fakepath\Image_20250828151320_3964.jpg"
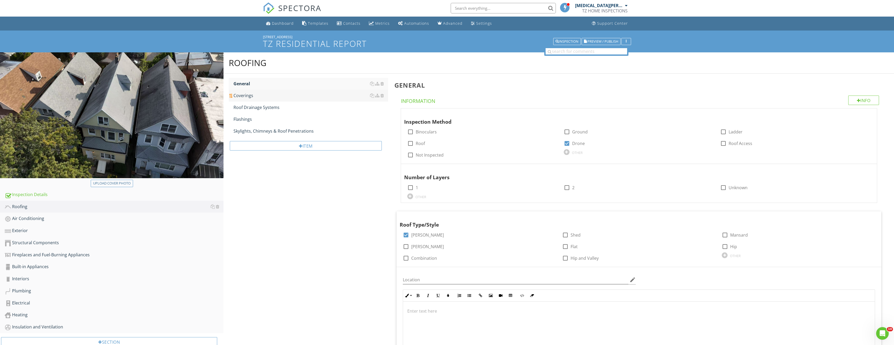
scroll to position [0, 0]
click at [290, 99] on link "Coverings" at bounding box center [311, 96] width 155 height 12
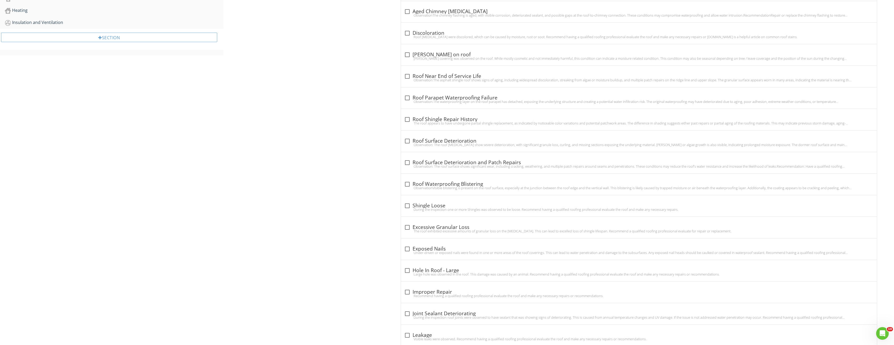
scroll to position [316, 0]
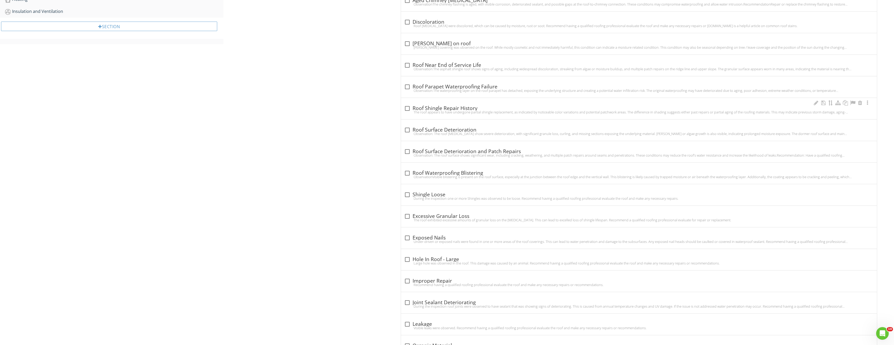
click at [406, 110] on div "The roof appears to have undergone partial shingle replacement, as indicated by…" at bounding box center [639, 112] width 470 height 4
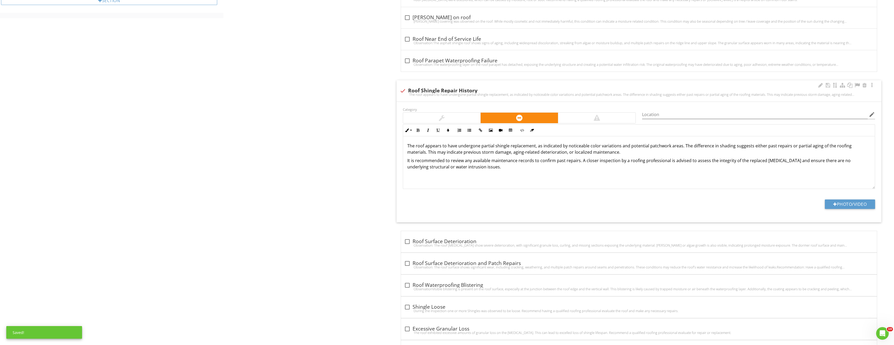
scroll to position [395, 0]
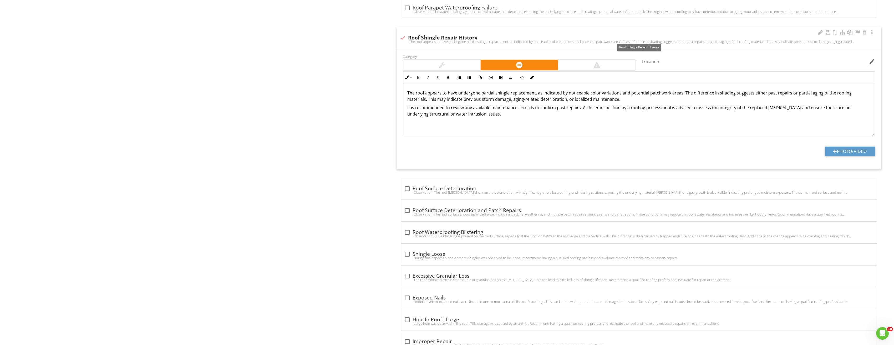
click at [401, 37] on div at bounding box center [403, 37] width 9 height 9
checkbox input "true"
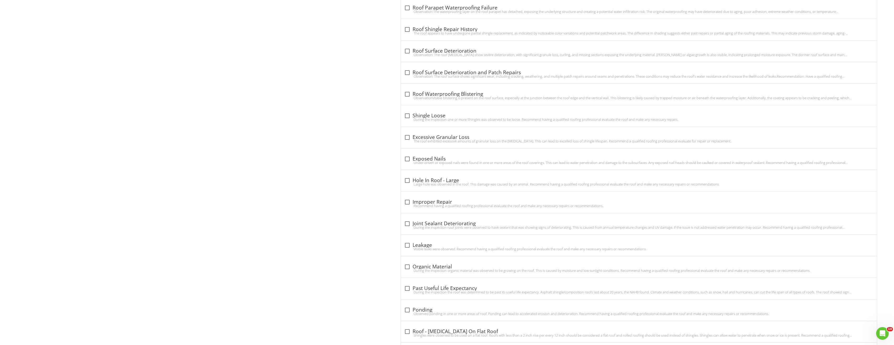
scroll to position [368, 0]
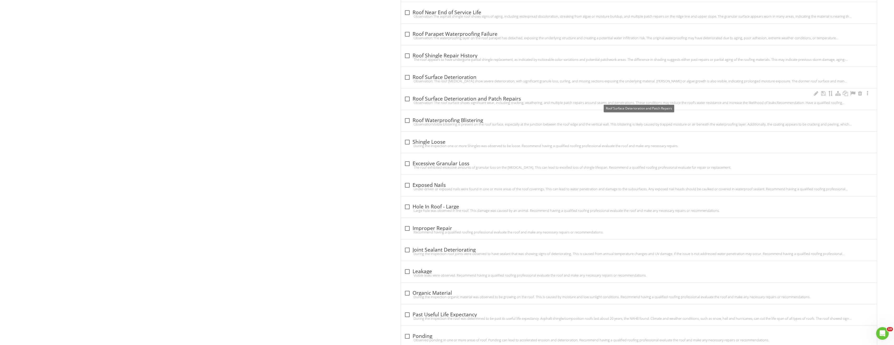
click at [408, 98] on div at bounding box center [407, 98] width 9 height 9
checkbox input "true"
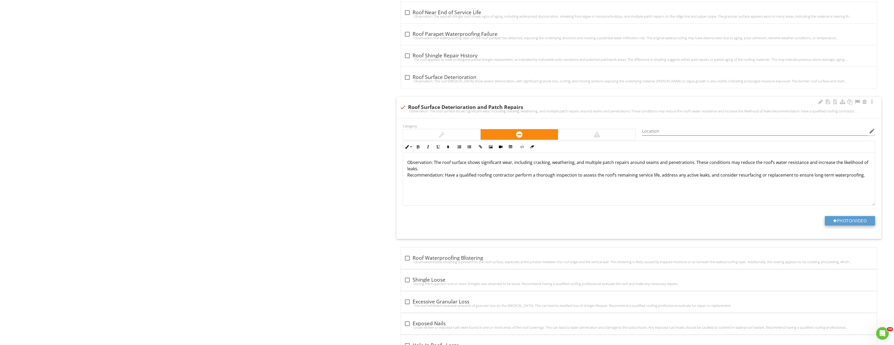
click at [854, 222] on button "Photo/Video" at bounding box center [850, 220] width 50 height 9
type input "C:\fakepath\Image_20250828151320_3966.jpg"
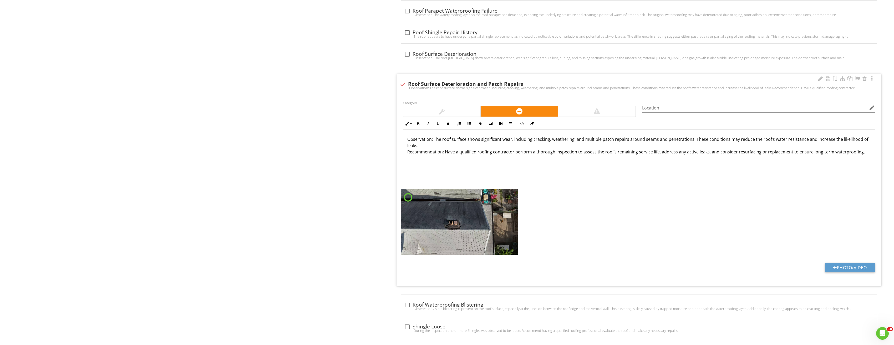
scroll to position [447, 0]
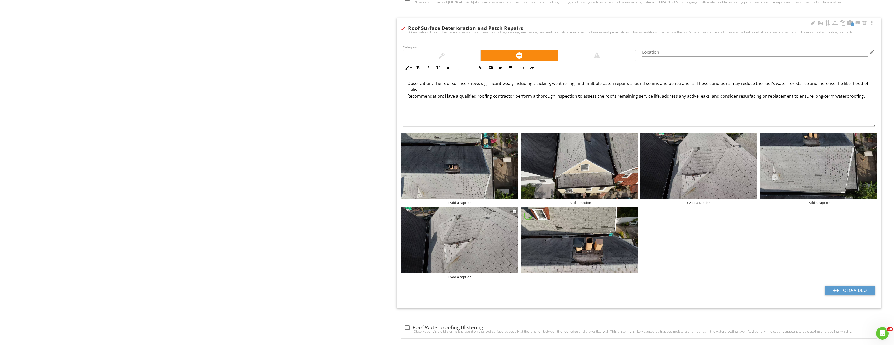
click at [489, 229] on img at bounding box center [459, 240] width 117 height 66
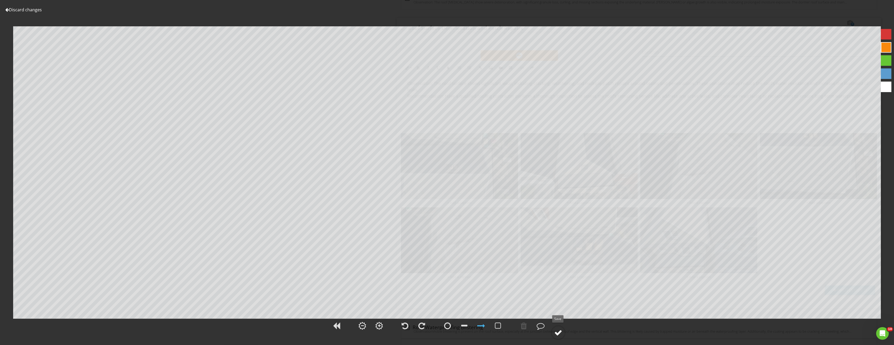
click at [562, 332] on div at bounding box center [559, 333] width 8 height 8
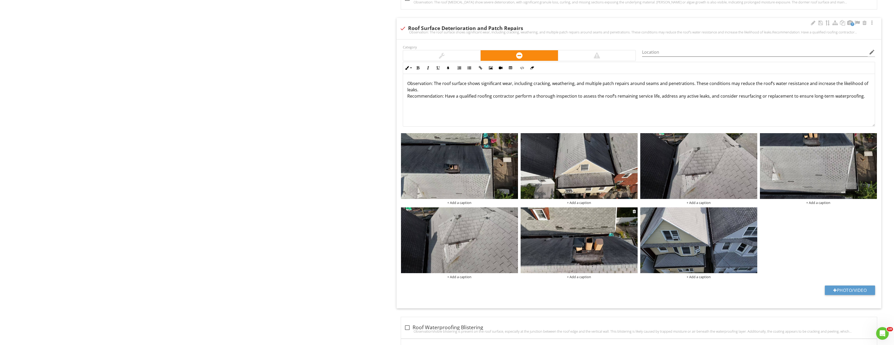
click at [624, 244] on img at bounding box center [579, 240] width 117 height 66
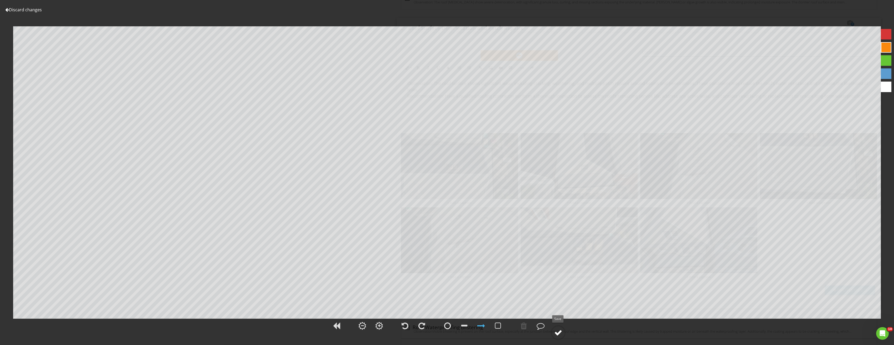
click at [563, 333] on circle at bounding box center [559, 333] width 14 height 14
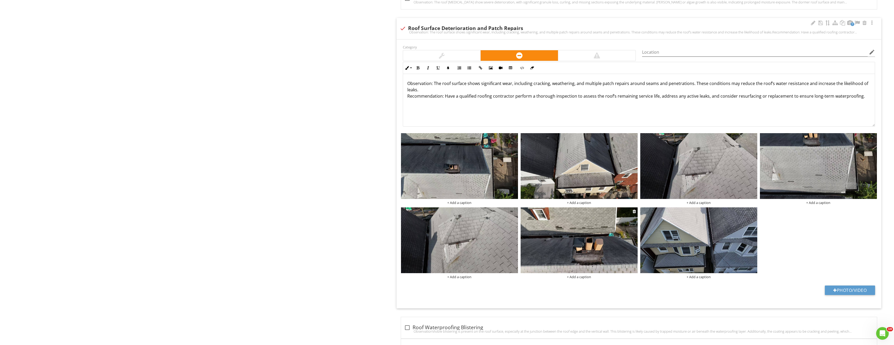
click at [632, 212] on img at bounding box center [579, 240] width 117 height 66
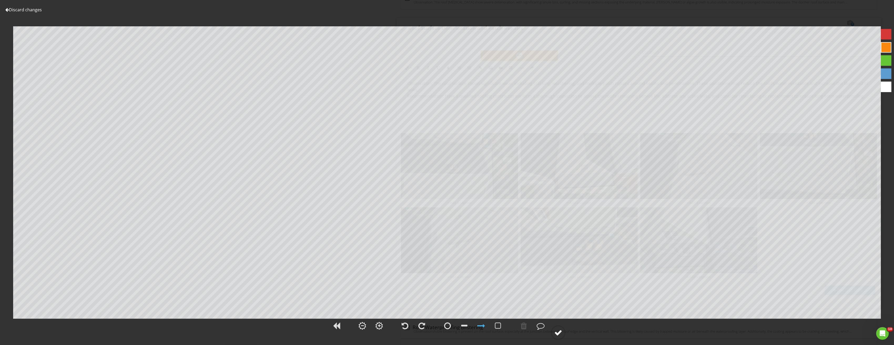
click at [556, 331] on div at bounding box center [559, 333] width 8 height 8
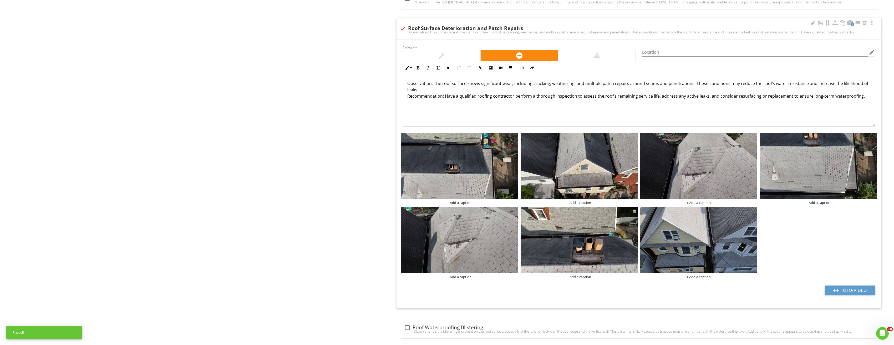
click at [634, 210] on div at bounding box center [634, 211] width 3 height 4
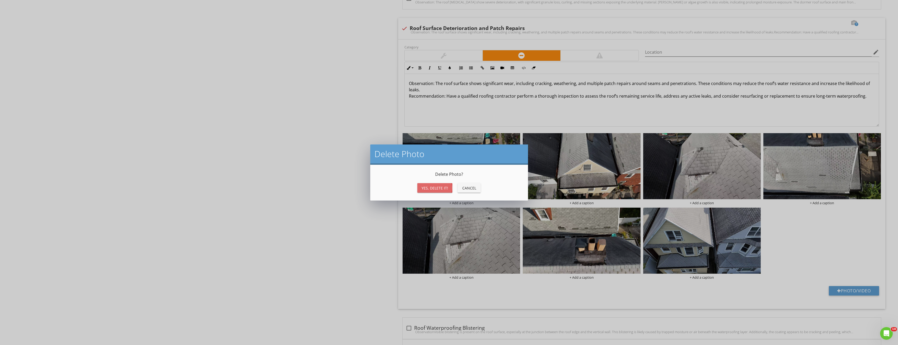
click at [437, 188] on div "Yes, Delete it!" at bounding box center [435, 188] width 27 height 6
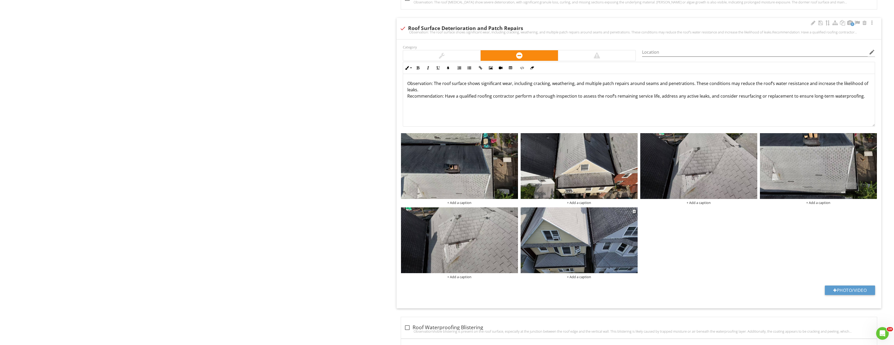
click at [578, 237] on img at bounding box center [579, 240] width 117 height 66
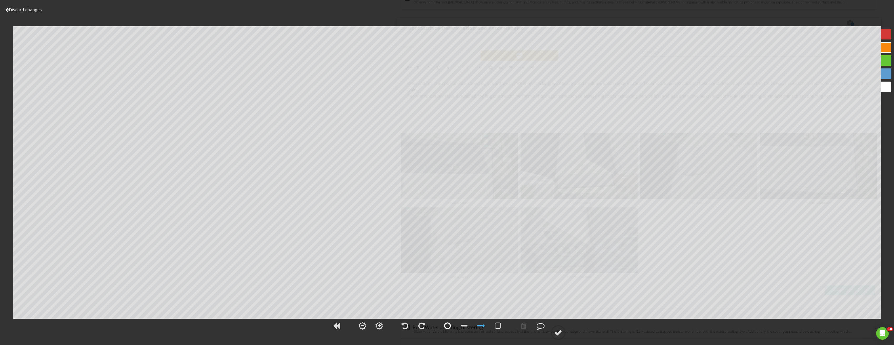
click at [448, 326] on div at bounding box center [447, 326] width 7 height 8
click at [559, 328] on circle at bounding box center [559, 333] width 14 height 14
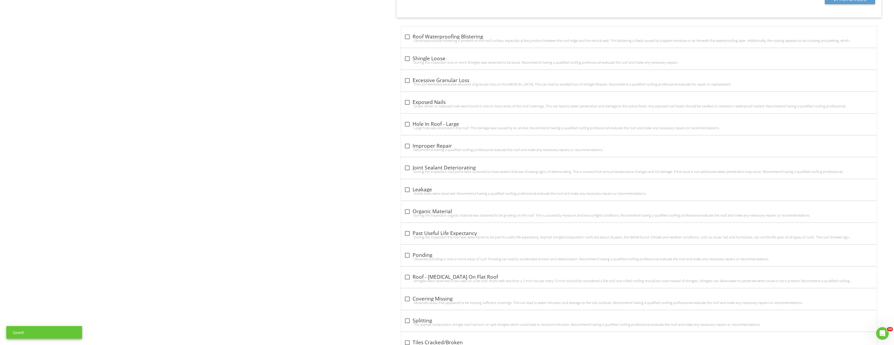
scroll to position [825, 0]
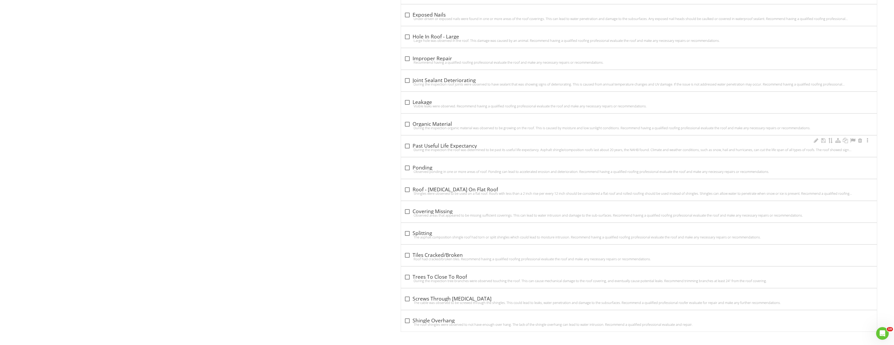
click at [410, 148] on div "During the inspection the roof was determined to be past its useful life expect…" at bounding box center [639, 150] width 470 height 4
checkbox input "true"
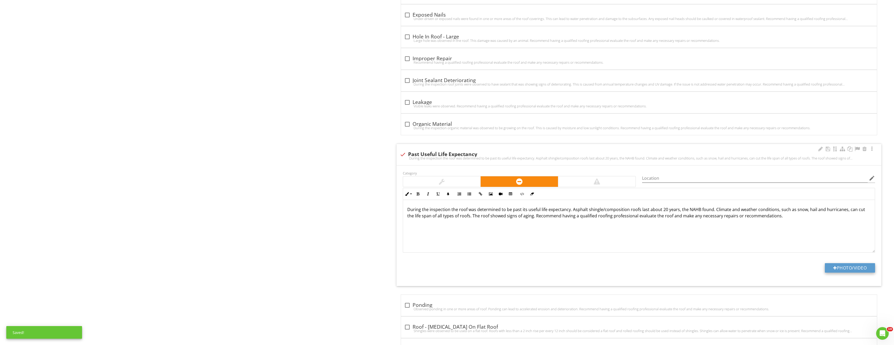
click at [843, 268] on button "Photo/Video" at bounding box center [850, 267] width 50 height 9
type input "C:\fakepath\Image_20250828151320_3964.jpg"
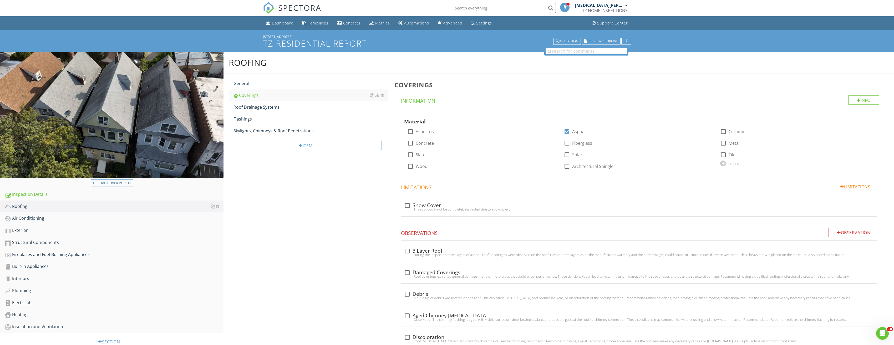
scroll to position [0, 0]
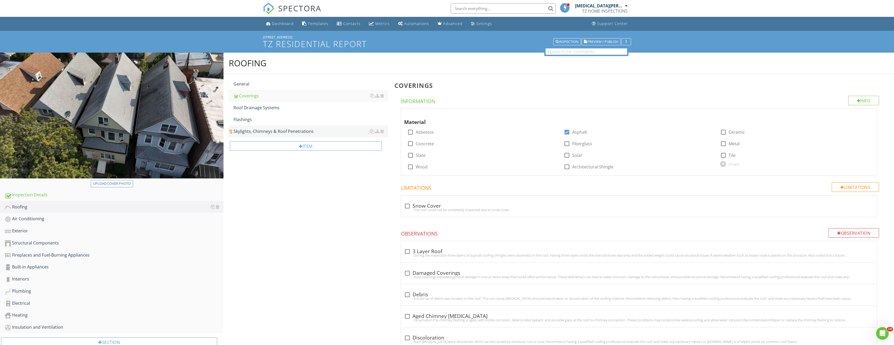
click at [266, 135] on link "Skylights, Chimneys & Roof Penetrations" at bounding box center [311, 131] width 155 height 12
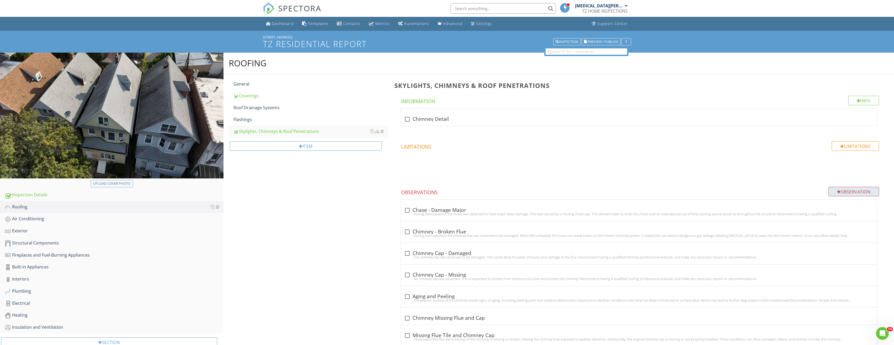
click at [844, 190] on div "Observation" at bounding box center [854, 191] width 51 height 9
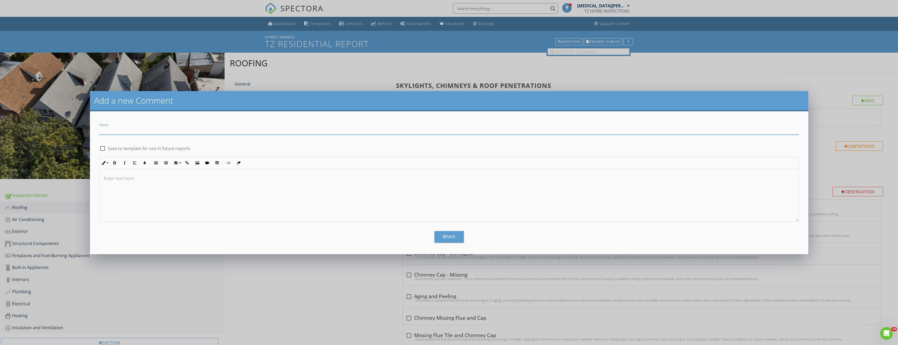
paste input "Deteriorated Crown, Missing Caps, and Large Gaps Between Flue and Brick"
type input "Deteriorated Crown, Missing Caps, and Large Gaps Between Flue and Brick"
click at [167, 186] on div at bounding box center [449, 195] width 699 height 53
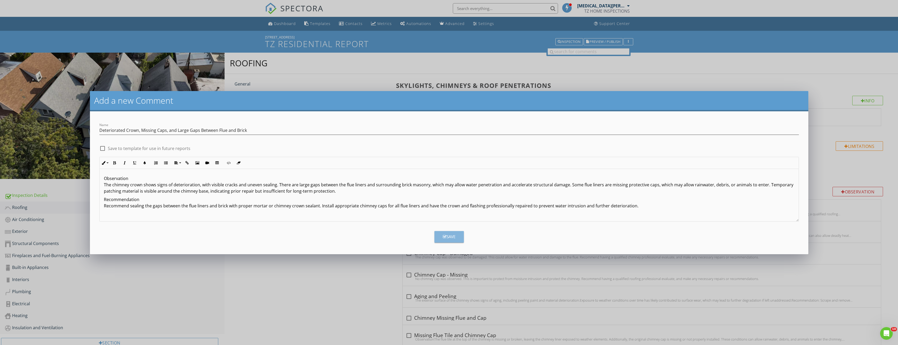
click at [447, 239] on div "Save" at bounding box center [449, 237] width 13 height 6
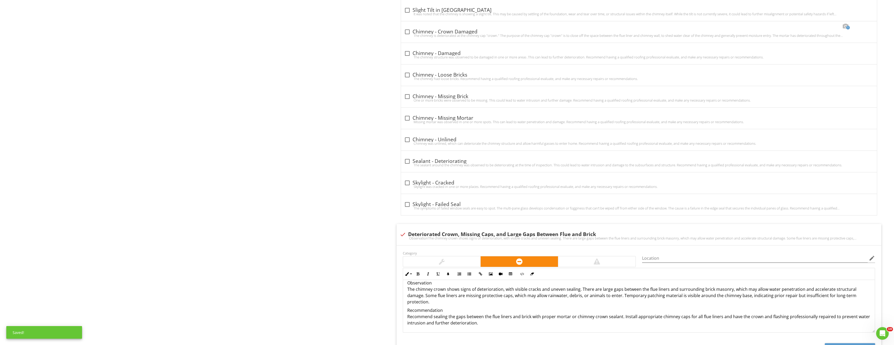
scroll to position [455, 0]
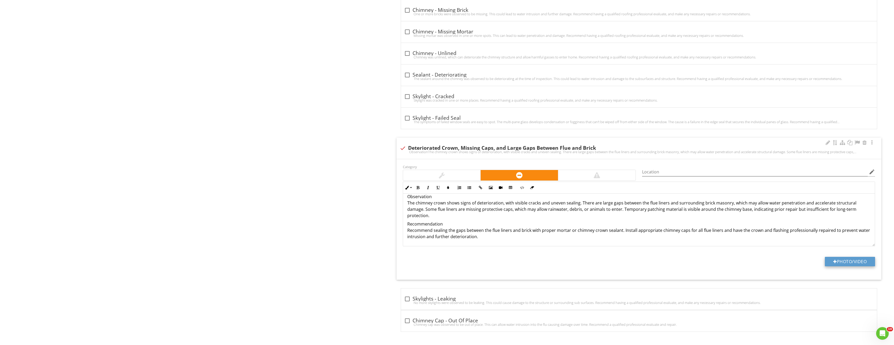
click at [869, 259] on button "Photo/Video" at bounding box center [850, 261] width 50 height 9
type input "C:\fakepath\Image_20250828151320_3967.jpg"
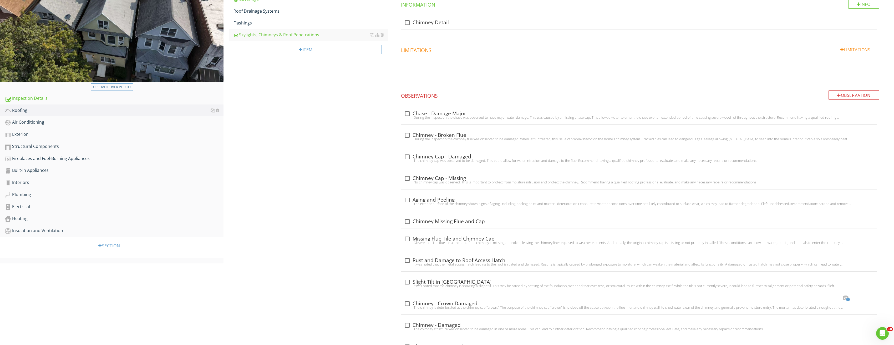
scroll to position [7, 0]
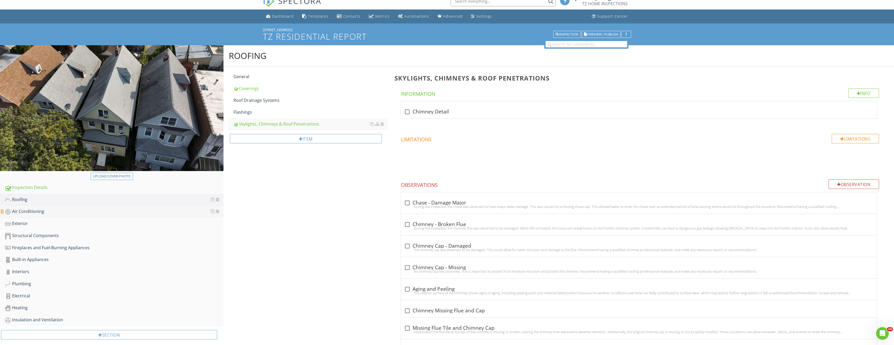
click at [41, 211] on div "Air Conditioning" at bounding box center [114, 211] width 219 height 7
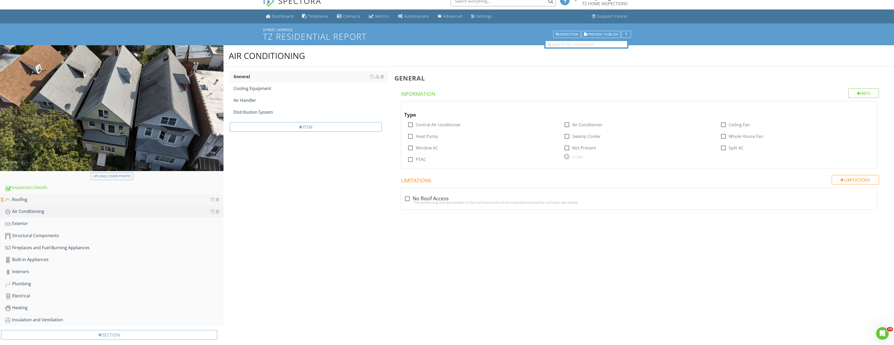
click at [38, 202] on div "Roofing" at bounding box center [114, 199] width 219 height 7
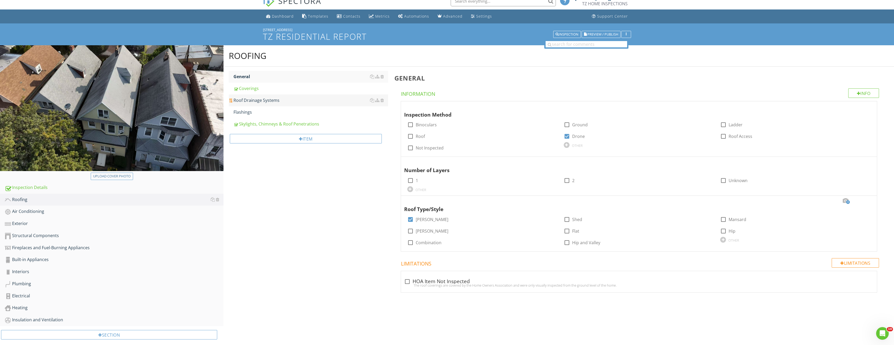
click at [250, 100] on div "Roof Drainage Systems" at bounding box center [311, 100] width 155 height 6
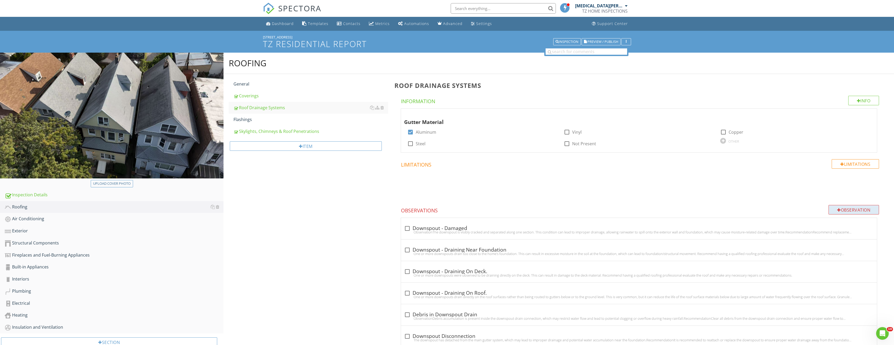
click at [862, 207] on div "Observation" at bounding box center [854, 209] width 51 height 9
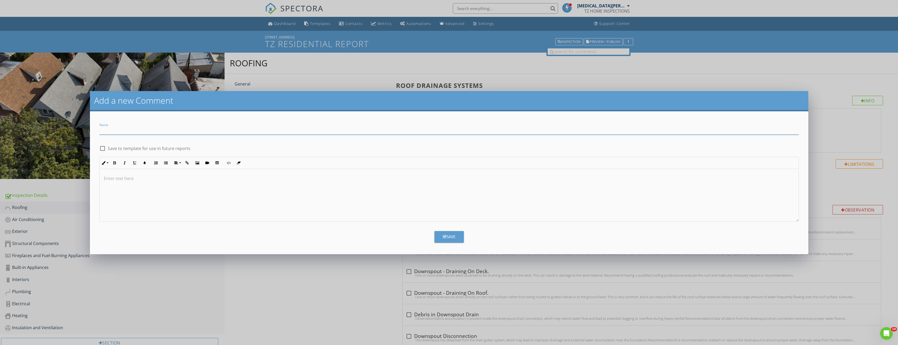
paste input "Roof Drainage – Underground Pipe Blocked by [PERSON_NAME]"
type input "Roof Drainage – Underground Pipe Blocked by [PERSON_NAME]"
click at [127, 179] on p at bounding box center [449, 178] width 691 height 6
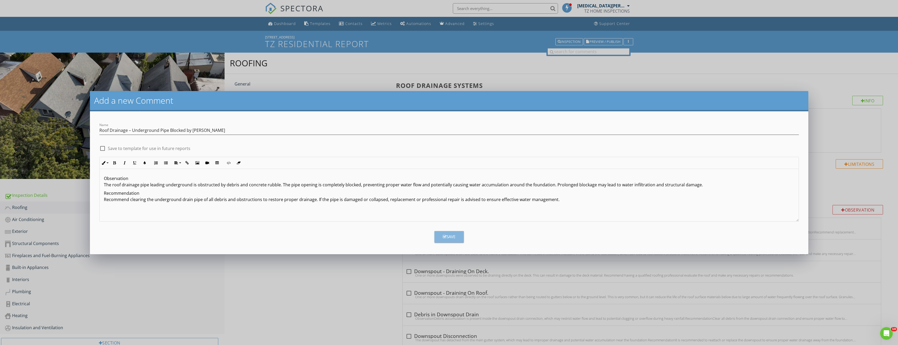
click at [457, 234] on button "Save" at bounding box center [449, 237] width 29 height 12
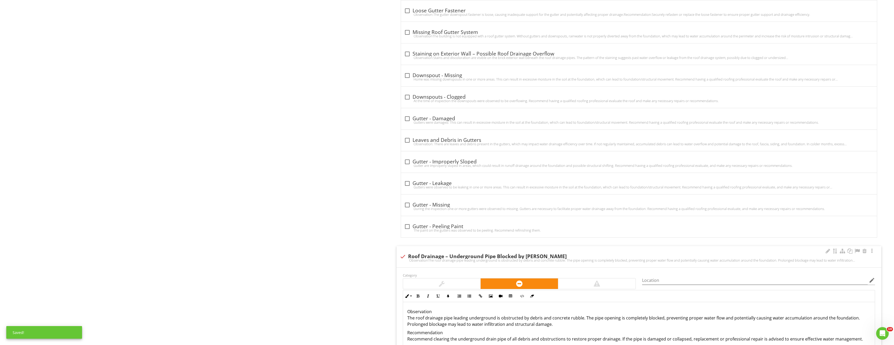
scroll to position [541, 0]
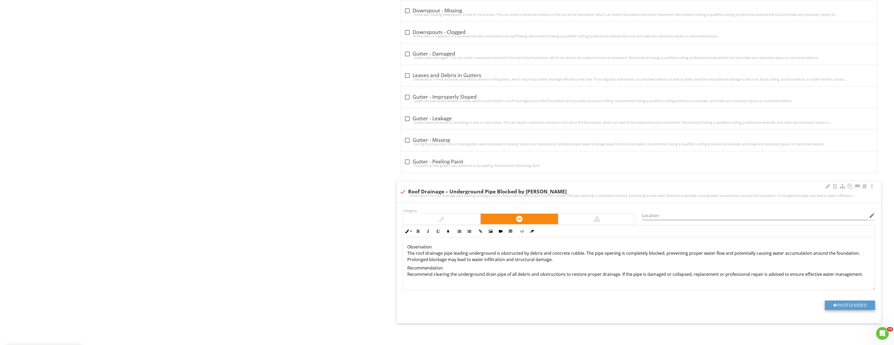
click at [835, 304] on div at bounding box center [836, 305] width 4 height 4
type input "C:\fakepath\Image_20250828151228_3928.jpg"
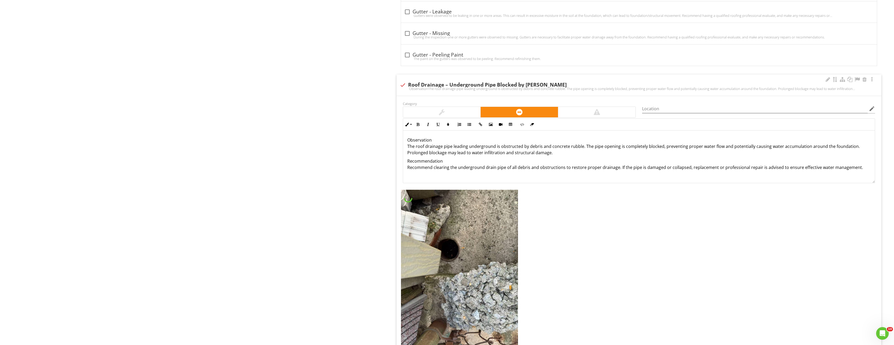
scroll to position [673, 0]
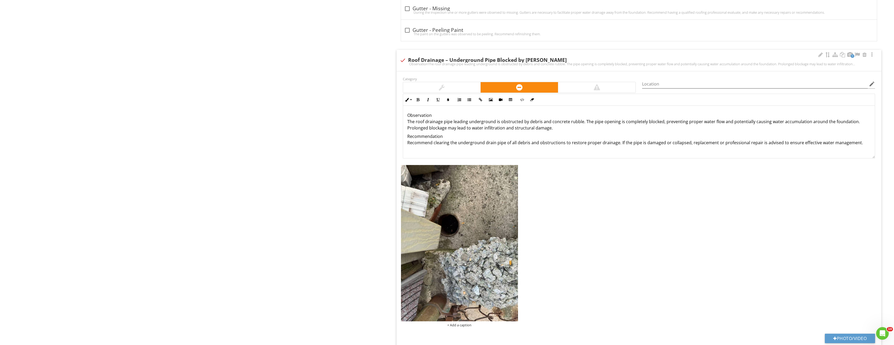
click at [481, 229] on img at bounding box center [459, 243] width 117 height 156
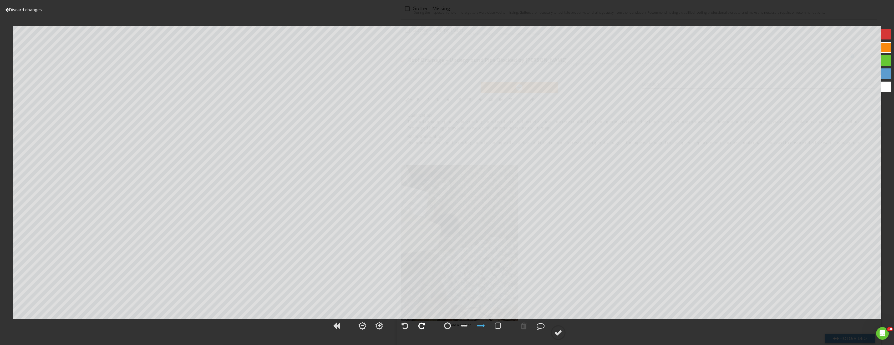
click at [425, 326] on div at bounding box center [422, 326] width 7 height 8
click at [557, 332] on div at bounding box center [559, 333] width 8 height 8
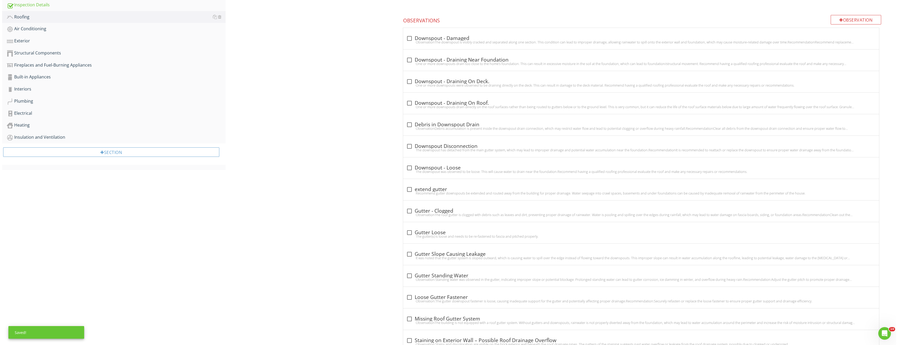
scroll to position [32, 0]
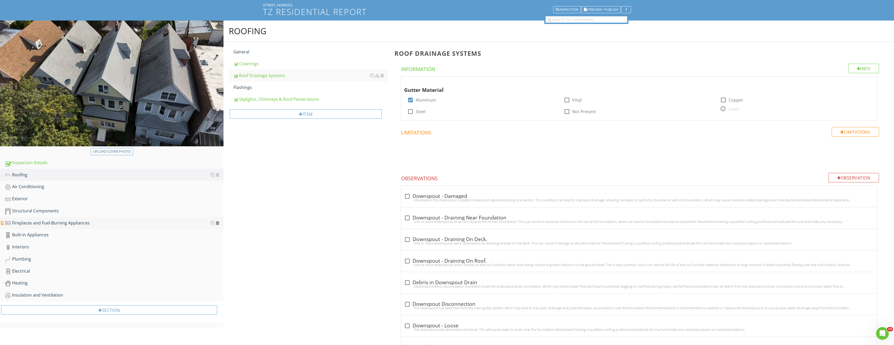
click at [218, 222] on div at bounding box center [217, 223] width 3 height 4
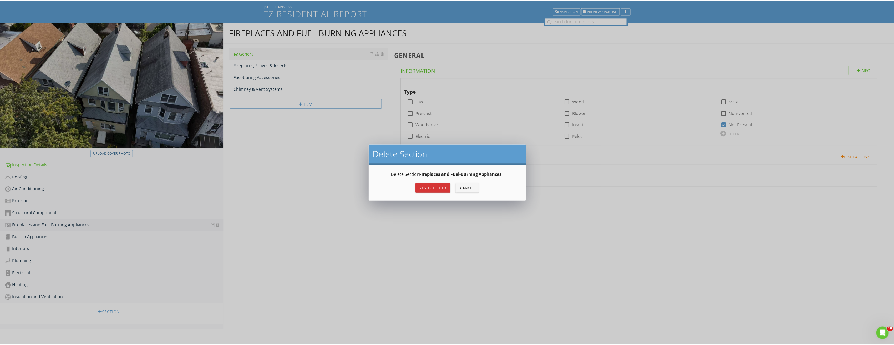
scroll to position [31, 0]
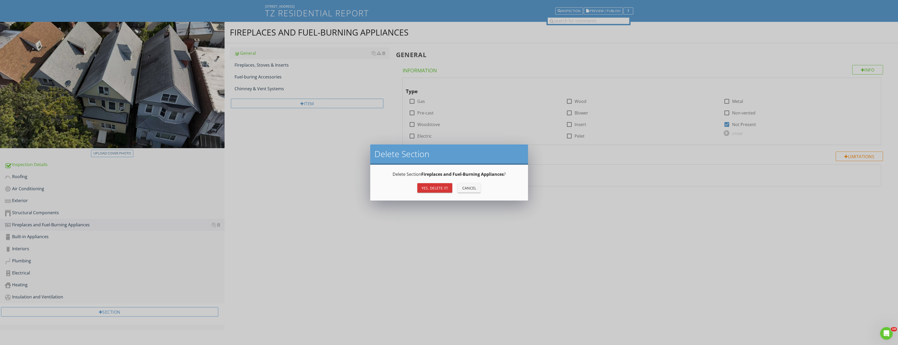
click at [431, 187] on div "Yes, Delete it!" at bounding box center [435, 188] width 27 height 6
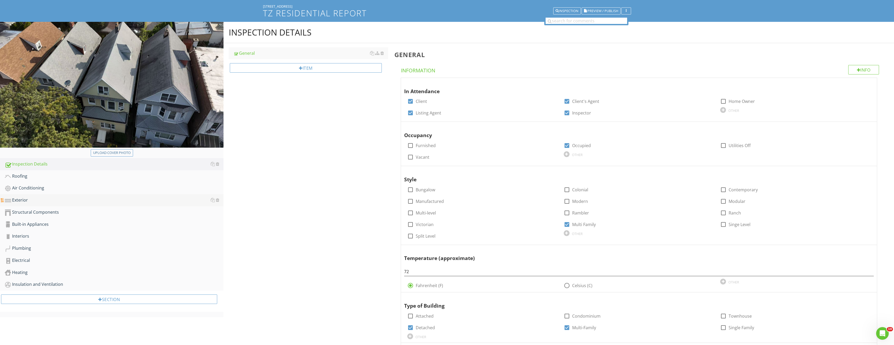
click at [61, 201] on div "Exterior" at bounding box center [114, 200] width 219 height 7
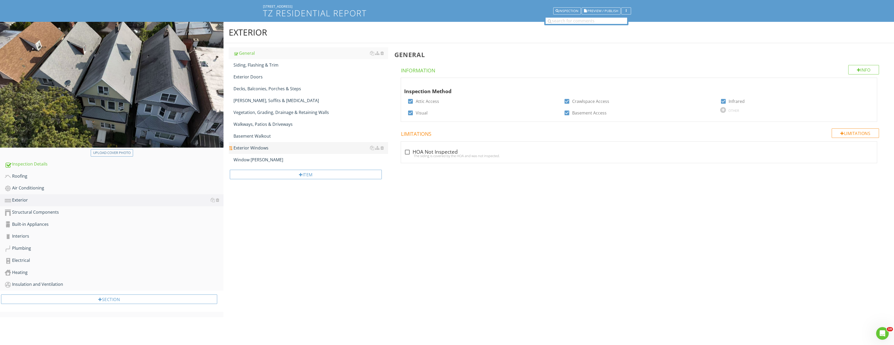
click at [268, 147] on div "Exterior Windows" at bounding box center [311, 148] width 155 height 6
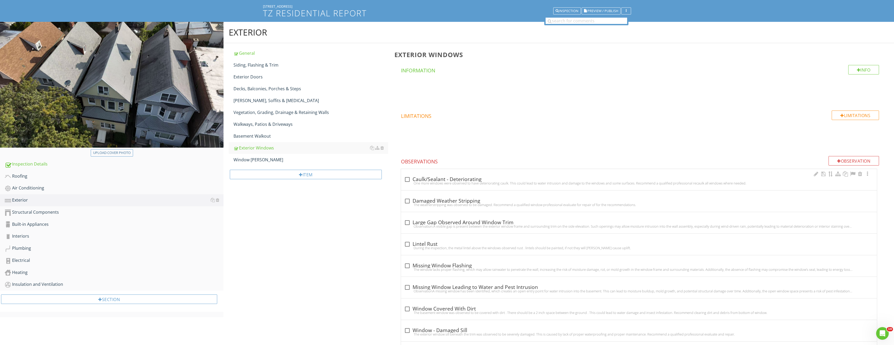
click at [405, 177] on div at bounding box center [407, 179] width 9 height 9
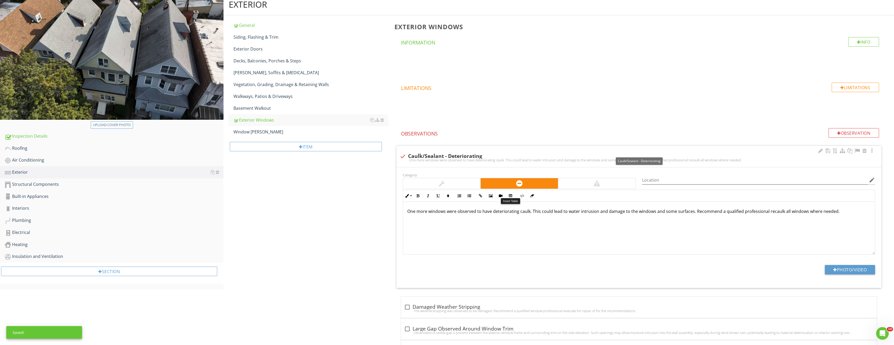
scroll to position [110, 0]
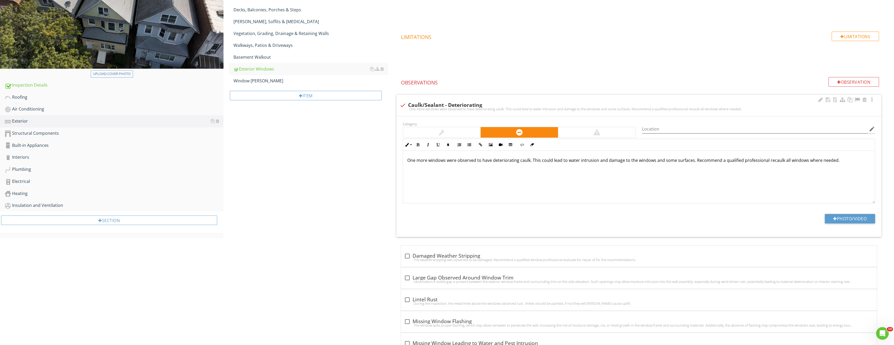
click at [407, 104] on div at bounding box center [403, 105] width 9 height 9
checkbox input "true"
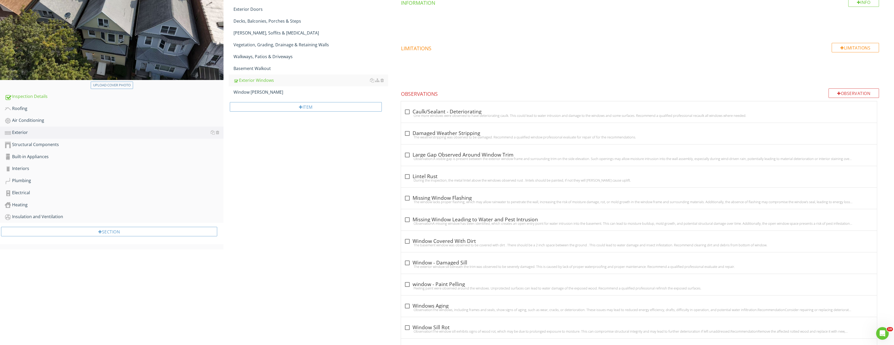
scroll to position [0, 0]
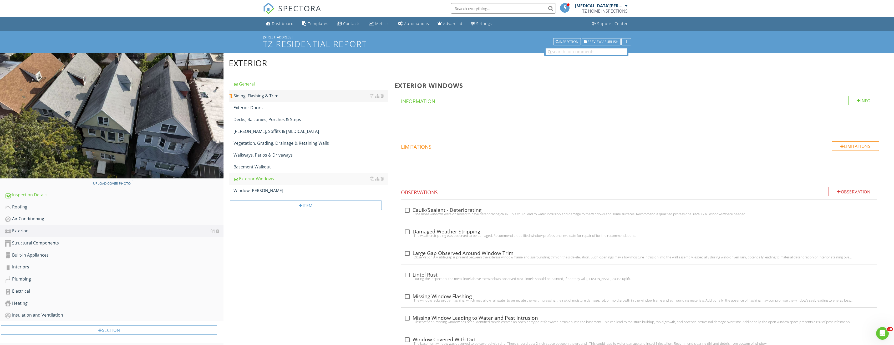
click at [263, 98] on div "Siding, Flashing & Trim" at bounding box center [311, 96] width 155 height 6
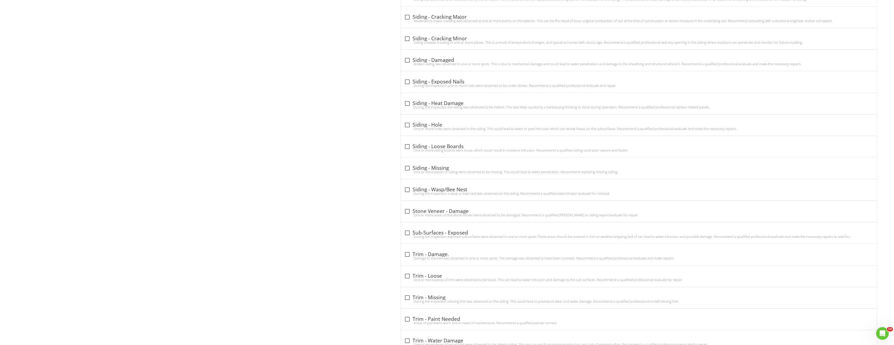
scroll to position [1047, 0]
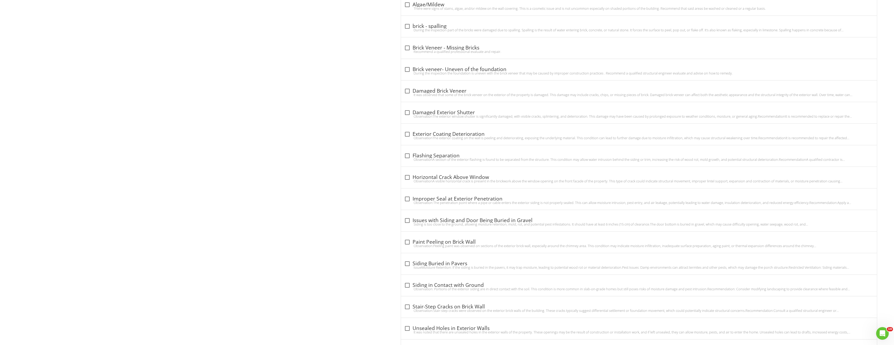
scroll to position [363, 0]
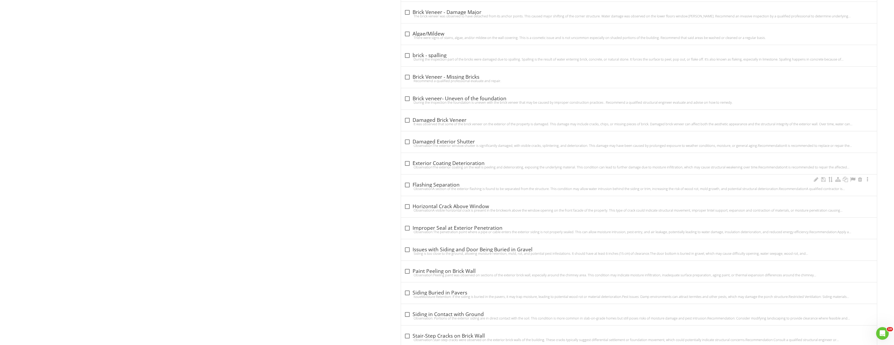
click at [410, 185] on div at bounding box center [407, 184] width 9 height 9
checkbox input "true"
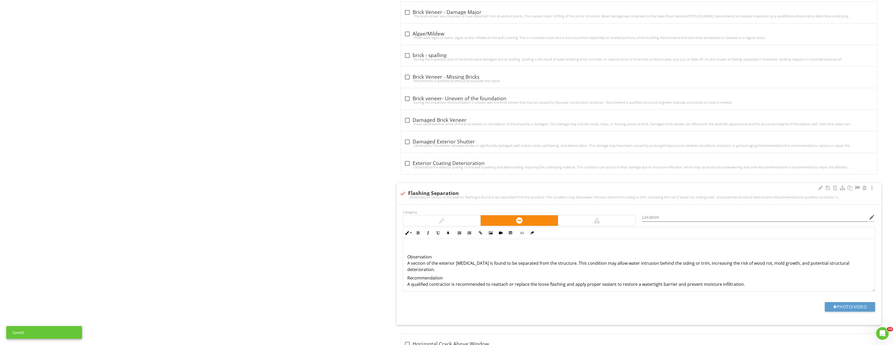
scroll to position [0, 0]
click at [846, 306] on button "Photo/Video" at bounding box center [850, 306] width 50 height 9
type input "C:\fakepath\Image_20250828151228_3920.jpg"
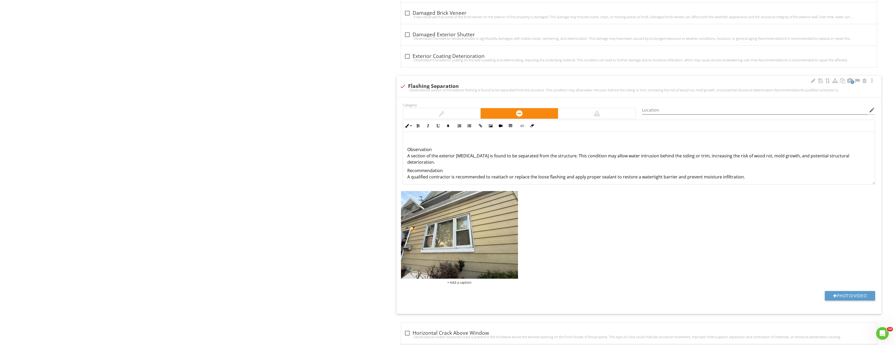
scroll to position [495, 0]
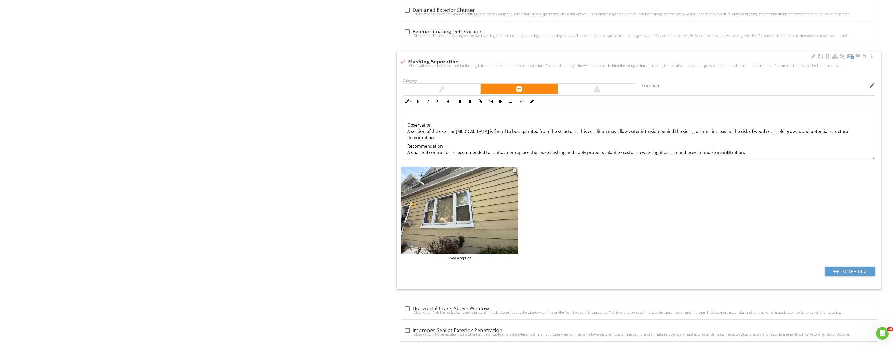
click at [473, 242] on img at bounding box center [459, 211] width 117 height 88
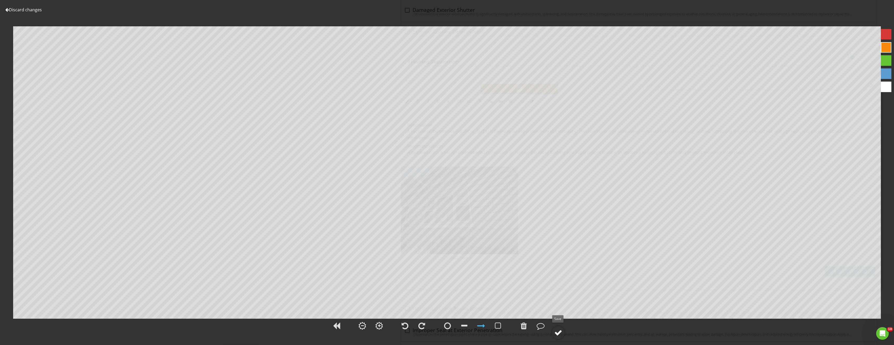
click at [560, 330] on div at bounding box center [559, 333] width 8 height 8
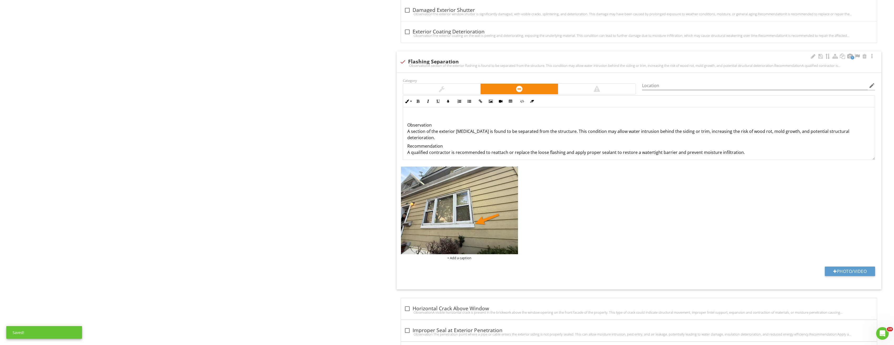
click at [402, 61] on div at bounding box center [403, 61] width 9 height 9
checkbox input "true"
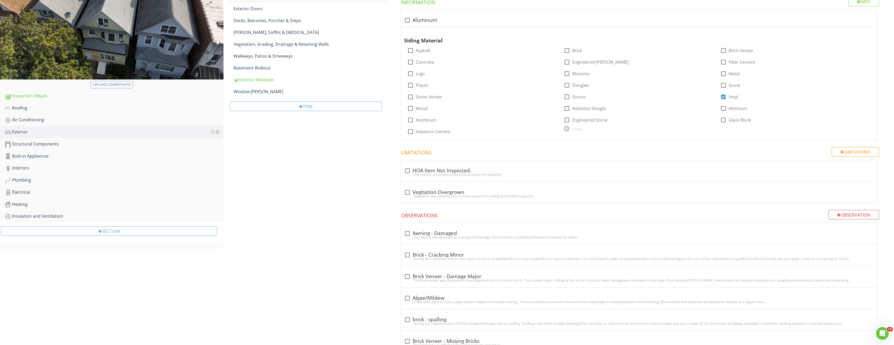
scroll to position [0, 0]
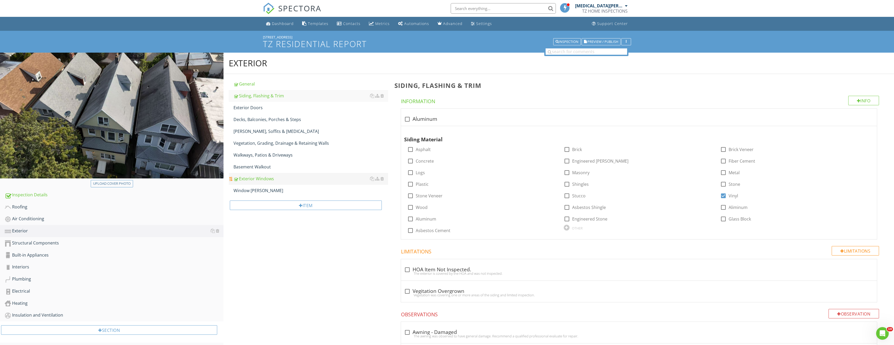
click at [271, 180] on div "Exterior Windows" at bounding box center [311, 178] width 155 height 6
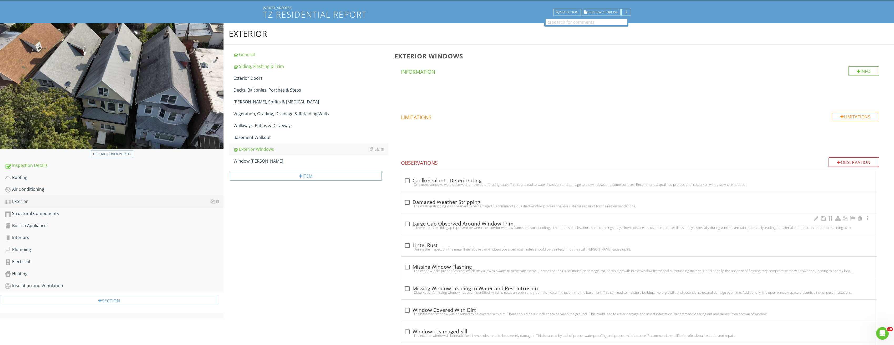
scroll to position [105, 0]
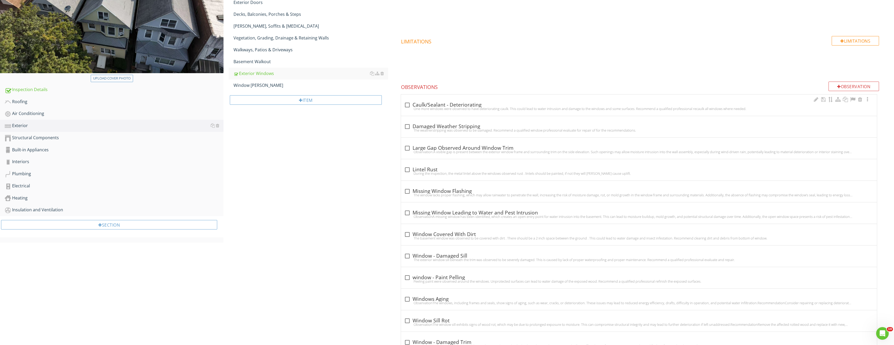
drag, startPoint x: 406, startPoint y: 103, endPoint x: 413, endPoint y: 105, distance: 7.3
click at [406, 103] on div at bounding box center [407, 104] width 9 height 9
checkbox input "true"
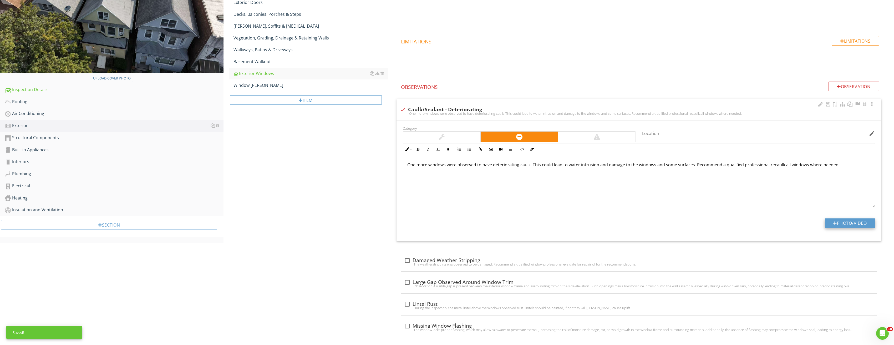
click at [854, 225] on button "Photo/Video" at bounding box center [850, 222] width 50 height 9
type input "C:\fakepath\Image_20250828151228_3919.jpg"
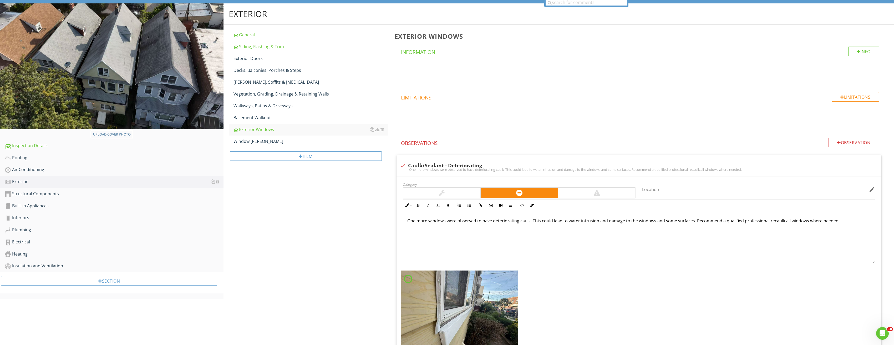
scroll to position [0, 0]
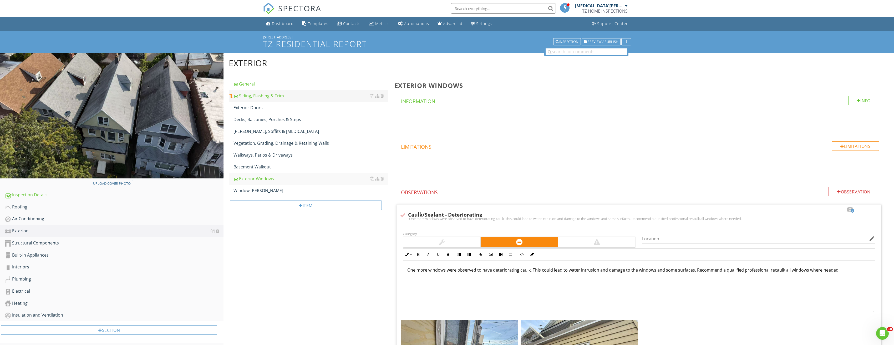
click at [275, 98] on div "Siding, Flashing & Trim" at bounding box center [311, 96] width 155 height 6
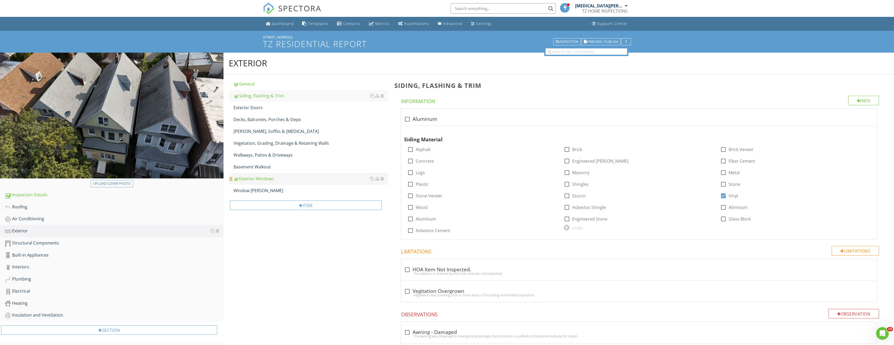
click at [275, 174] on link "Exterior Windows" at bounding box center [311, 179] width 155 height 12
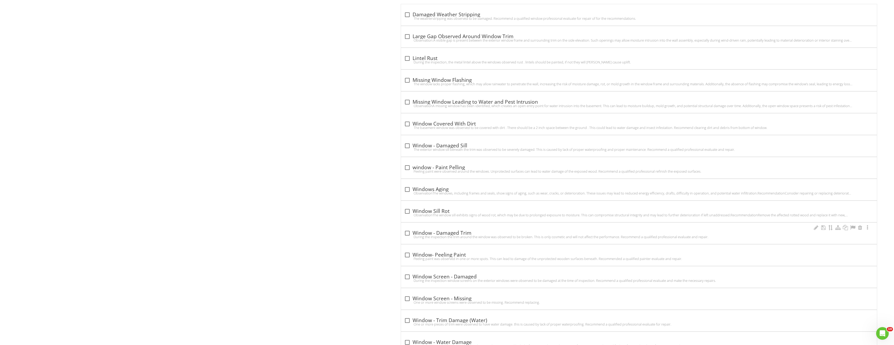
scroll to position [447, 0]
click at [410, 189] on div at bounding box center [407, 189] width 9 height 9
checkbox input "true"
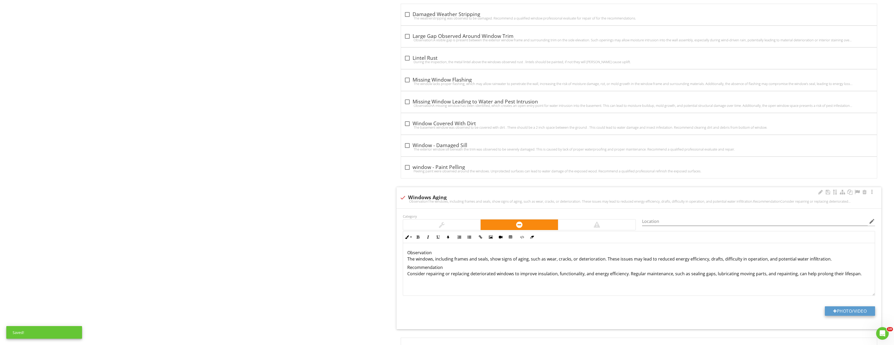
click at [859, 314] on button "Photo/Video" at bounding box center [850, 310] width 50 height 9
type input "C:\fakepath\Image_20250828151228_3918.jpg"
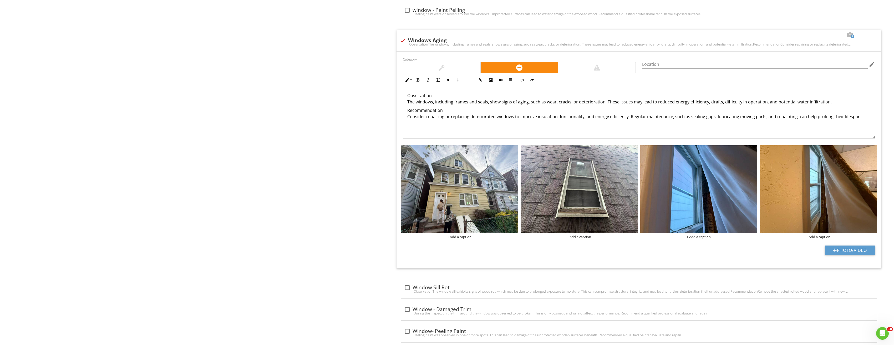
scroll to position [605, 0]
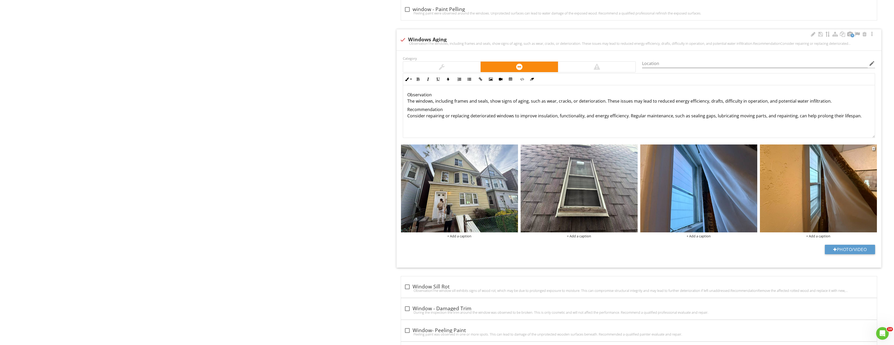
click at [840, 206] on img at bounding box center [818, 188] width 117 height 88
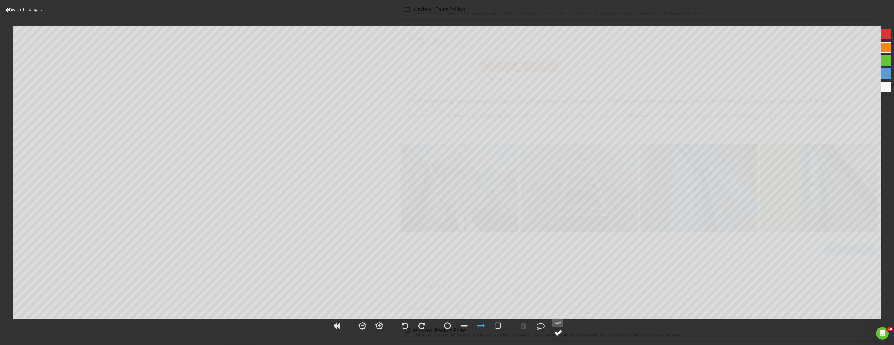
click at [561, 329] on div at bounding box center [559, 333] width 8 height 8
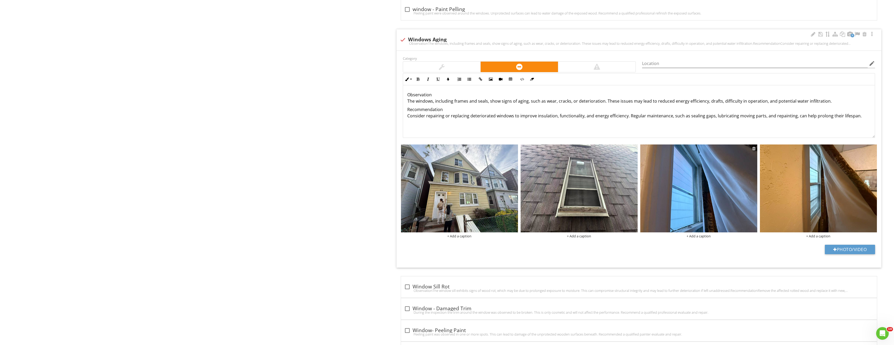
click at [754, 150] on div at bounding box center [754, 148] width 3 height 4
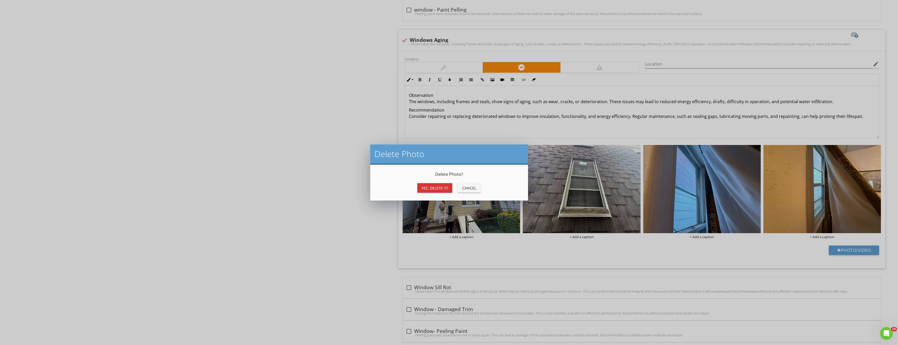
click at [438, 188] on div "Yes, Delete it!" at bounding box center [435, 188] width 27 height 6
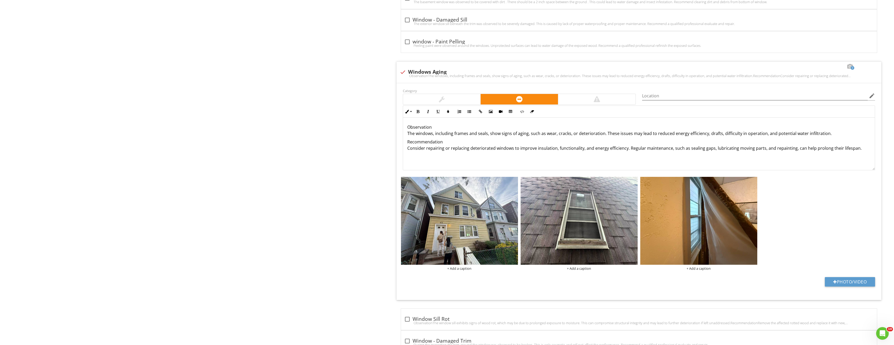
scroll to position [552, 0]
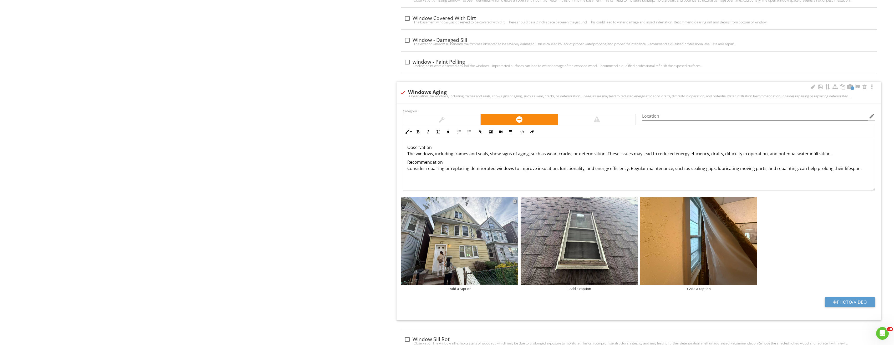
click at [514, 201] on div at bounding box center [514, 201] width 3 height 4
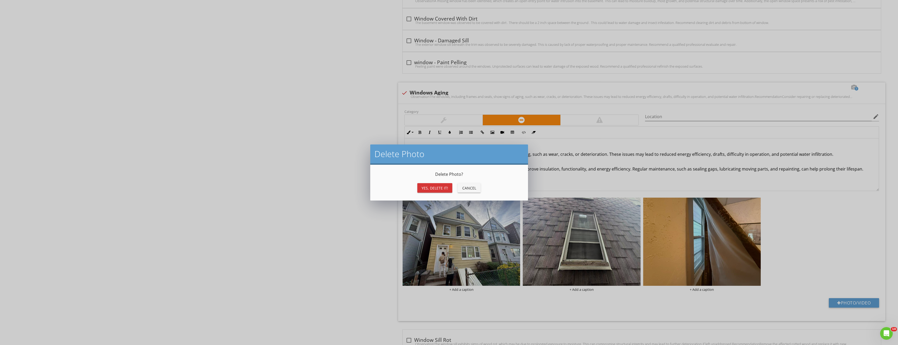
click at [439, 187] on div "Yes, Delete it!" at bounding box center [435, 188] width 27 height 6
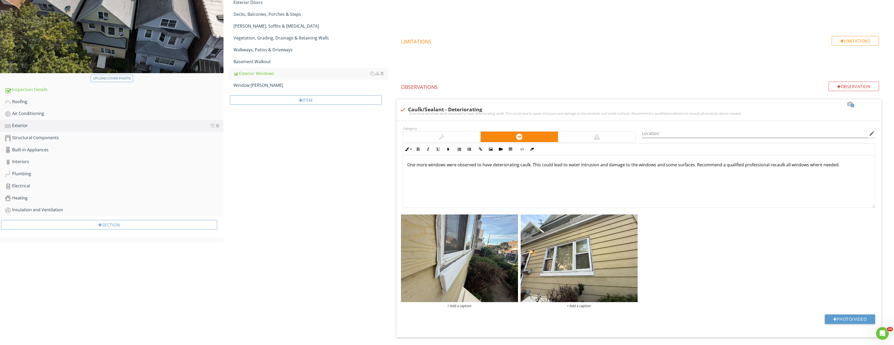
scroll to position [0, 0]
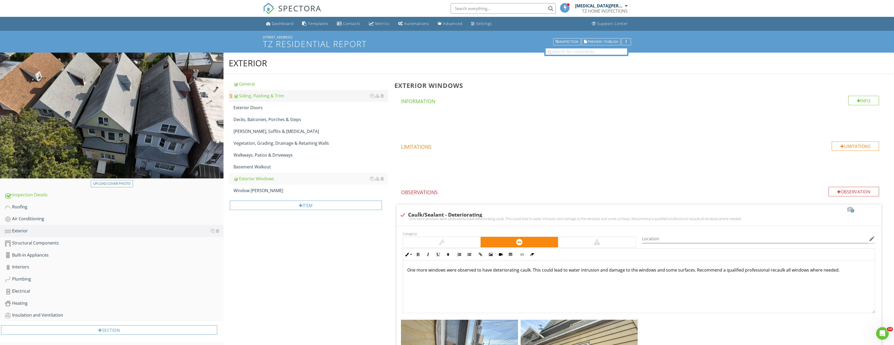
click at [268, 96] on div "Siding, Flashing & Trim" at bounding box center [311, 96] width 155 height 6
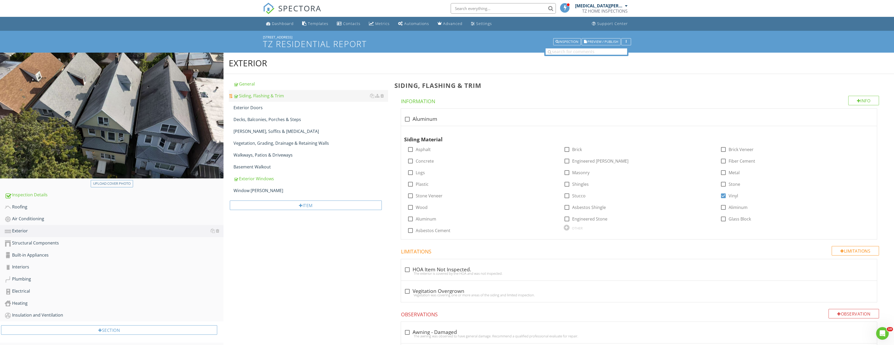
click at [271, 99] on link "Siding, Flashing & Trim" at bounding box center [311, 96] width 155 height 12
click at [271, 97] on div "Siding, Flashing & Trim" at bounding box center [311, 96] width 155 height 6
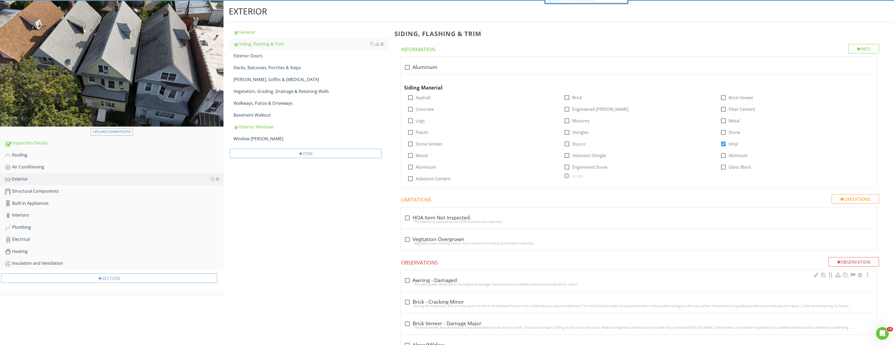
scroll to position [153, 0]
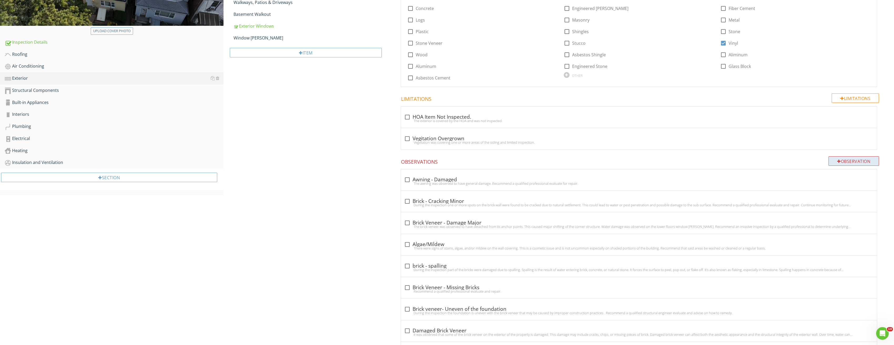
click at [847, 165] on div "Observation" at bounding box center [854, 160] width 51 height 9
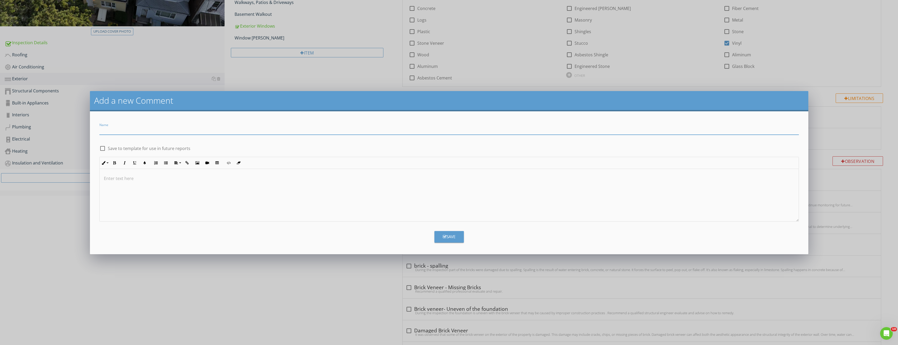
paste input "Improper Installation and Patching"
type input "Improper Installation and Patching"
click at [200, 193] on div at bounding box center [449, 195] width 699 height 53
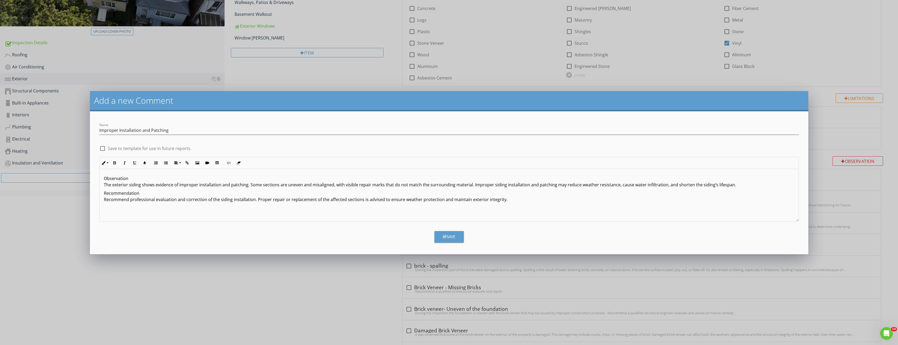
click at [456, 236] on button "Save" at bounding box center [449, 237] width 29 height 12
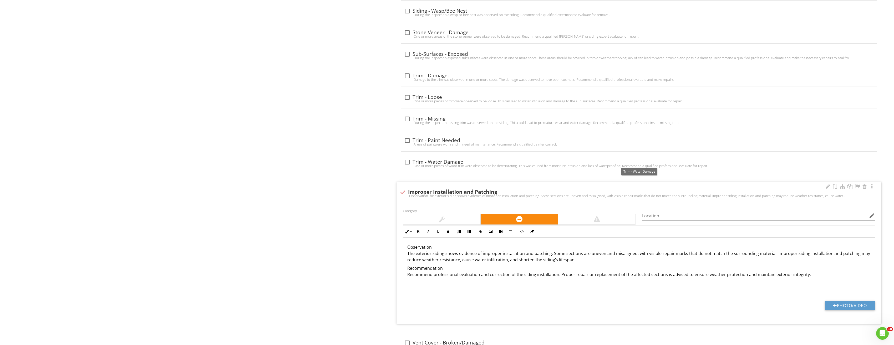
scroll to position [1100, 0]
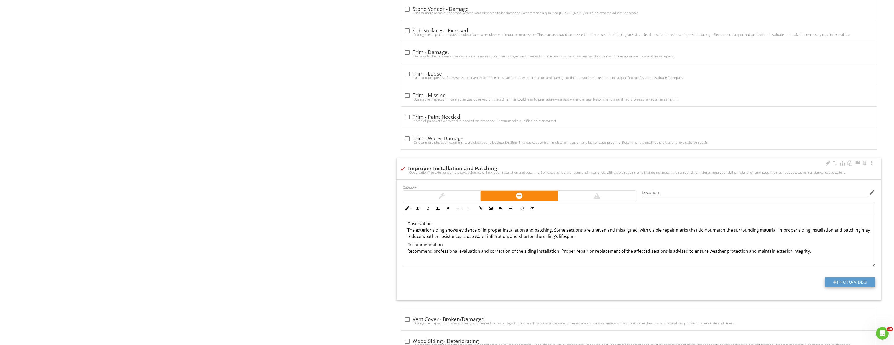
click at [837, 281] on button "Photo/Video" at bounding box center [850, 281] width 50 height 9
type input "C:\fakepath\Image_20250828151227_3960.jpg"
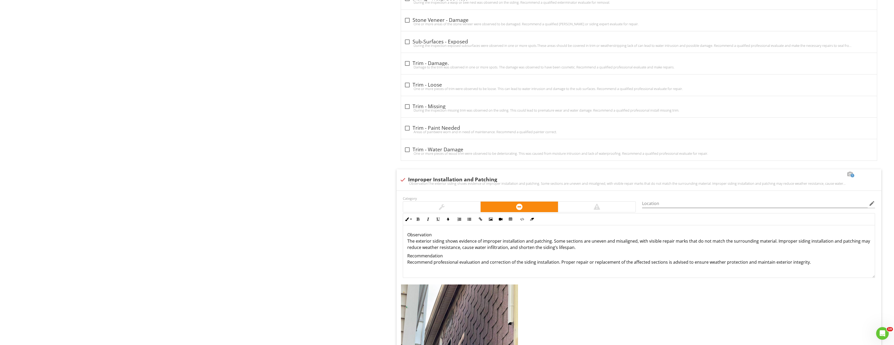
scroll to position [1273, 0]
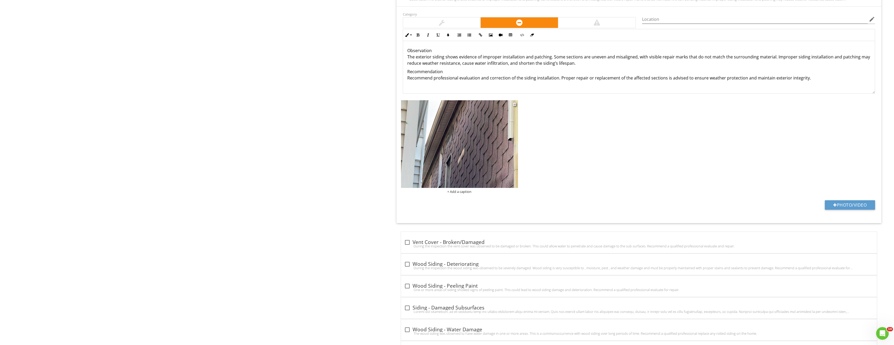
click at [464, 174] on img at bounding box center [459, 144] width 117 height 88
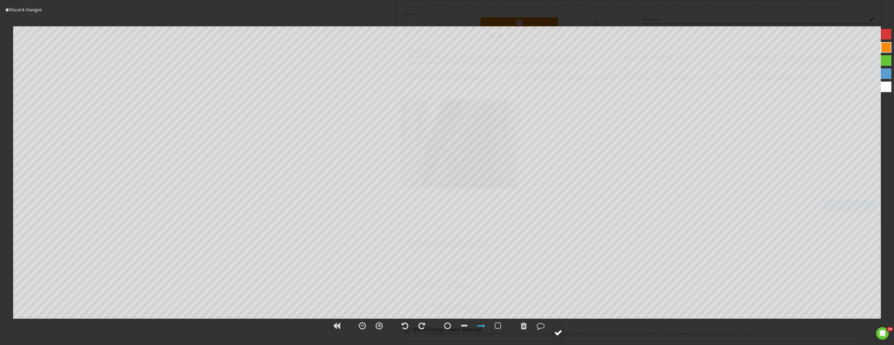
click at [560, 333] on div at bounding box center [559, 333] width 8 height 8
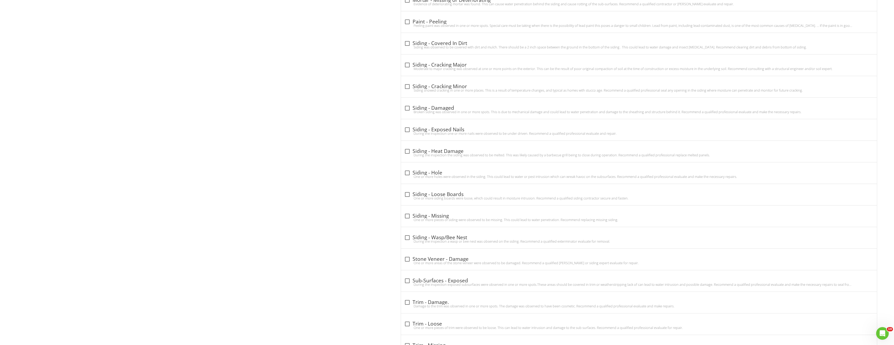
scroll to position [856, 0]
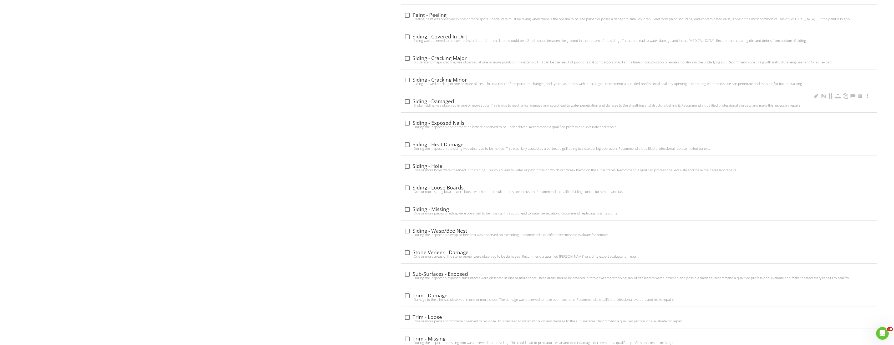
click at [407, 98] on div at bounding box center [407, 101] width 9 height 9
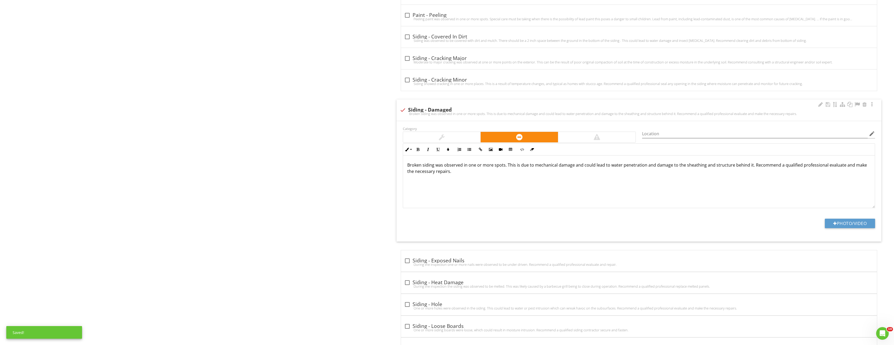
click at [409, 105] on div "check Siding - Damaged Broken siding was observed in one or more spots. This is…" at bounding box center [639, 109] width 485 height 21
checkbox input "true"
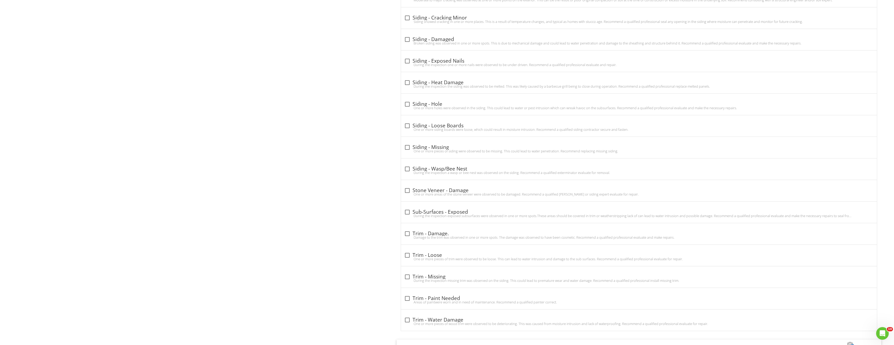
scroll to position [935, 0]
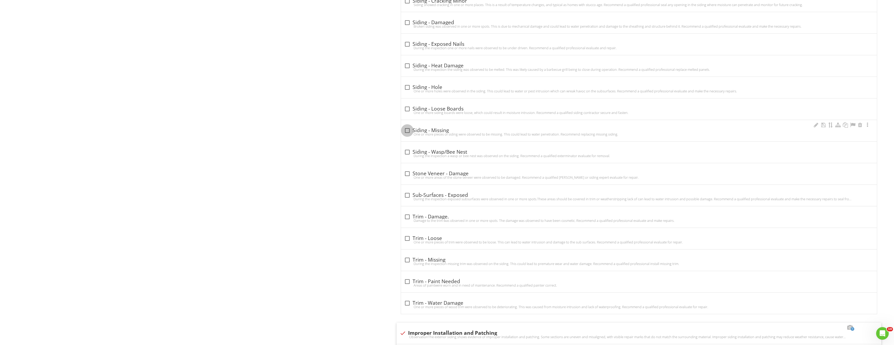
click at [409, 129] on div at bounding box center [407, 130] width 9 height 9
checkbox input "true"
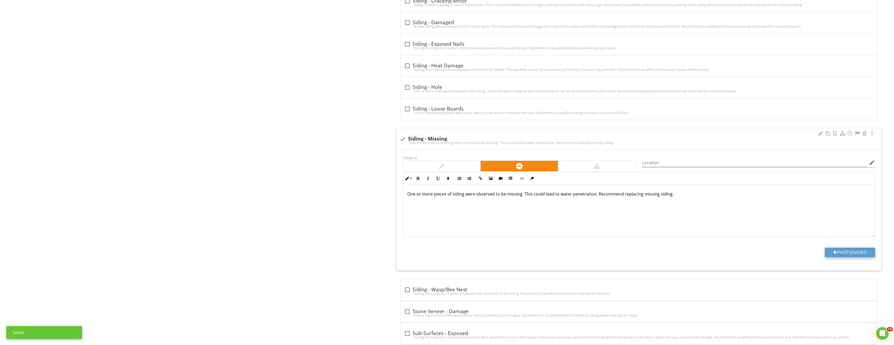
click at [850, 250] on button "Photo/Video" at bounding box center [850, 252] width 50 height 9
type input "C:\fakepath\Image_20250828151320_3969.jpg"
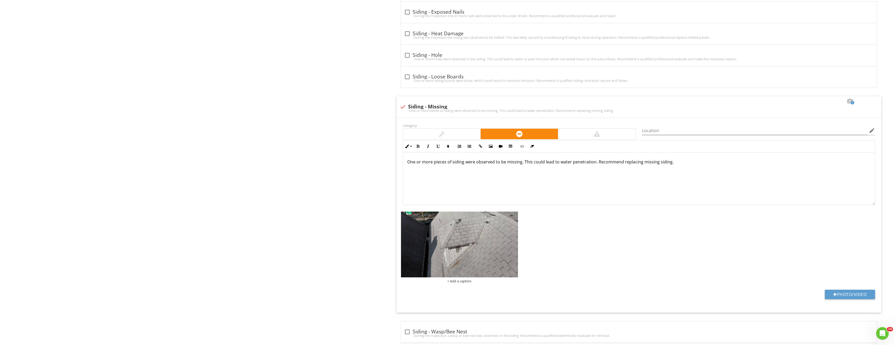
scroll to position [1067, 0]
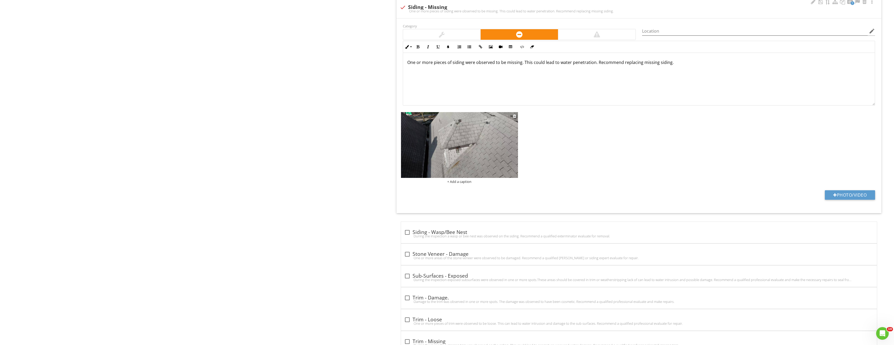
click at [496, 138] on img at bounding box center [459, 145] width 117 height 66
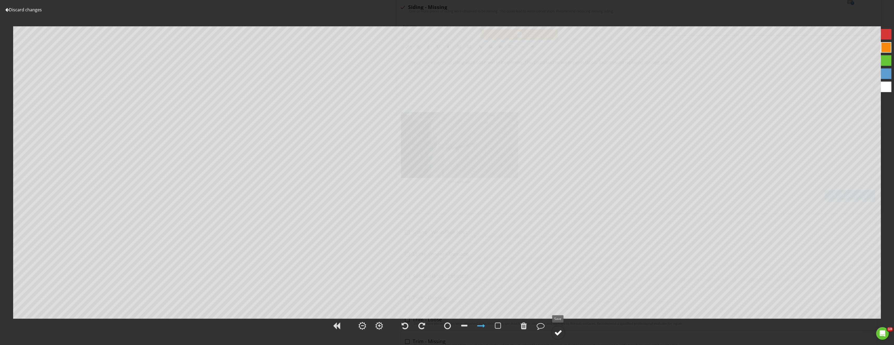
click at [559, 332] on div at bounding box center [559, 333] width 8 height 8
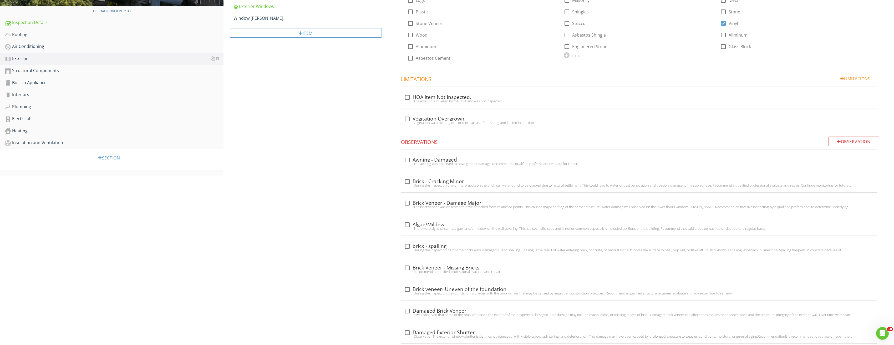
scroll to position [41, 0]
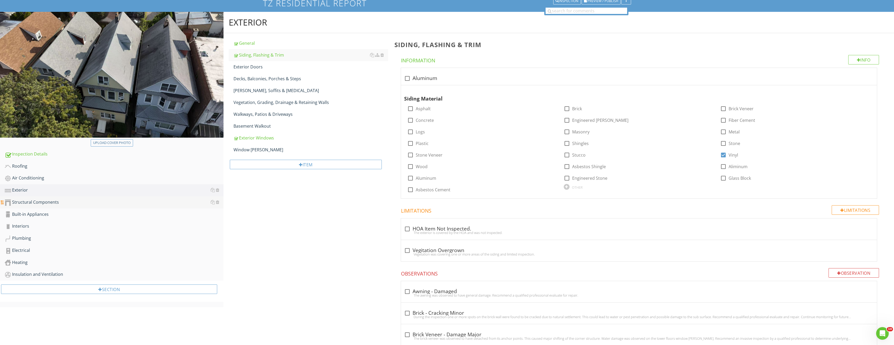
click at [61, 199] on div "Structural Components" at bounding box center [114, 202] width 219 height 7
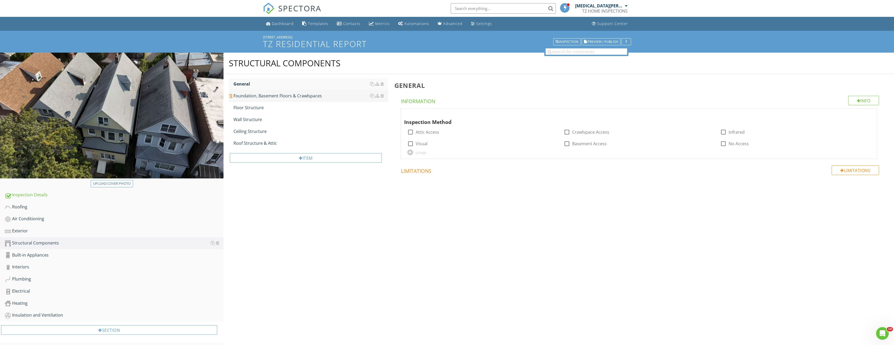
click at [256, 95] on div "Foundation, Basement Floors & Crawlspaces" at bounding box center [311, 96] width 155 height 6
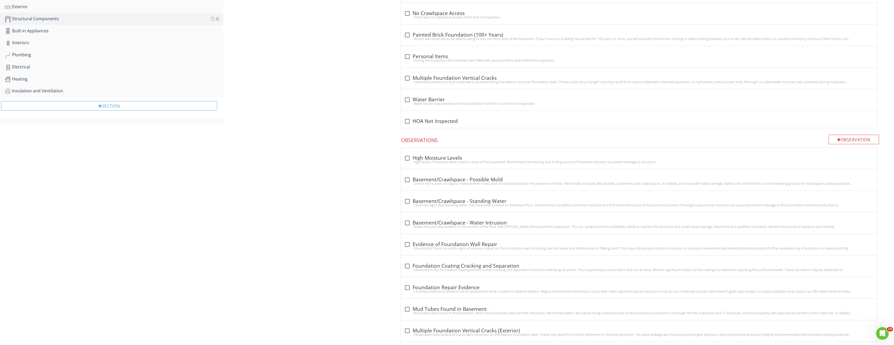
scroll to position [237, 0]
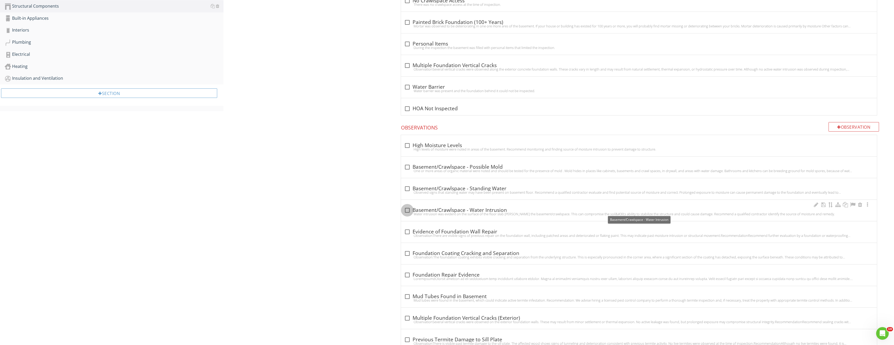
click at [410, 207] on div at bounding box center [407, 210] width 9 height 9
checkbox input "true"
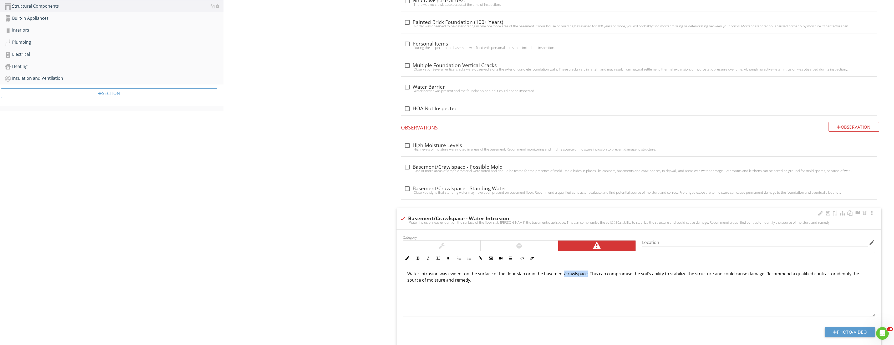
drag, startPoint x: 562, startPoint y: 273, endPoint x: 584, endPoint y: 275, distance: 22.8
click at [584, 275] on p "Water intrusion was evident on the surface of the floor slab or in the basement…" at bounding box center [640, 276] width 464 height 13
drag, startPoint x: 529, startPoint y: 274, endPoint x: 477, endPoint y: 274, distance: 51.3
click at [477, 274] on p "Water intrusion was evident on the surface of the floor slab or in the basement…" at bounding box center [640, 276] width 464 height 13
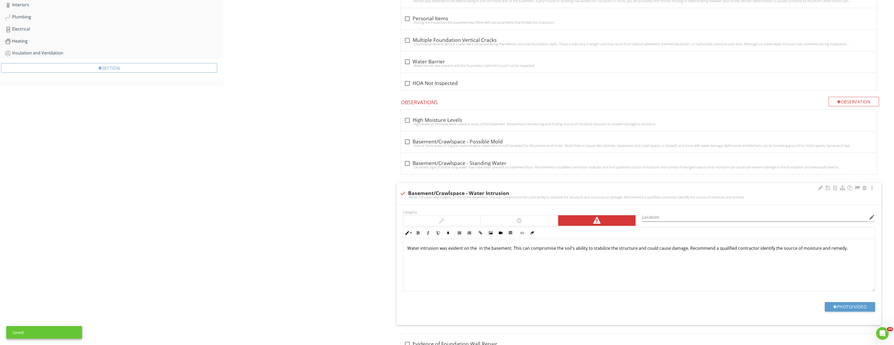
scroll to position [263, 0]
click at [854, 310] on button "Photo/Video" at bounding box center [850, 305] width 50 height 9
type input "C:\fakepath\Image_20250828151228_3931.jpg"
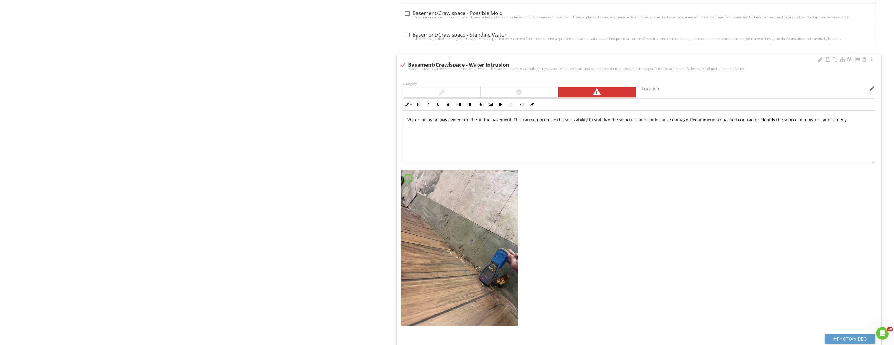
scroll to position [395, 0]
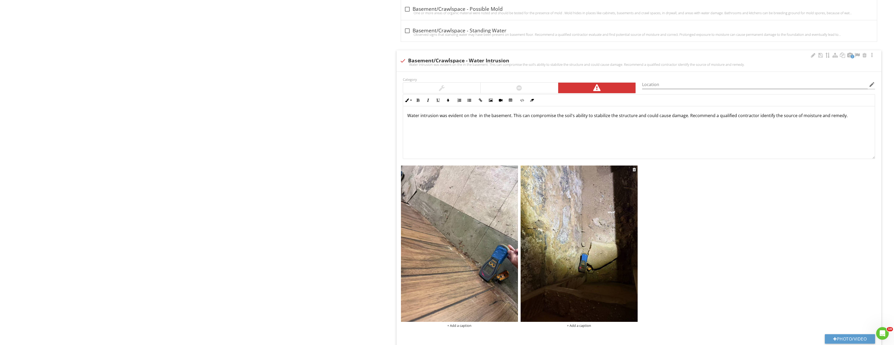
click at [606, 249] on img at bounding box center [579, 243] width 117 height 156
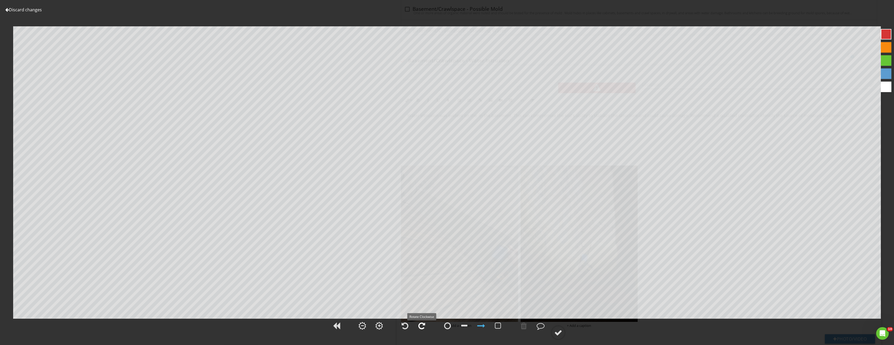
click at [422, 328] on div at bounding box center [422, 326] width 7 height 8
click at [559, 330] on div at bounding box center [559, 333] width 8 height 8
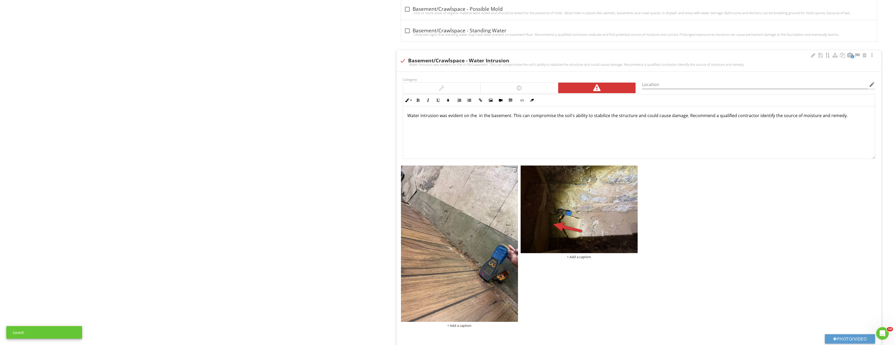
click at [492, 233] on img at bounding box center [459, 243] width 117 height 156
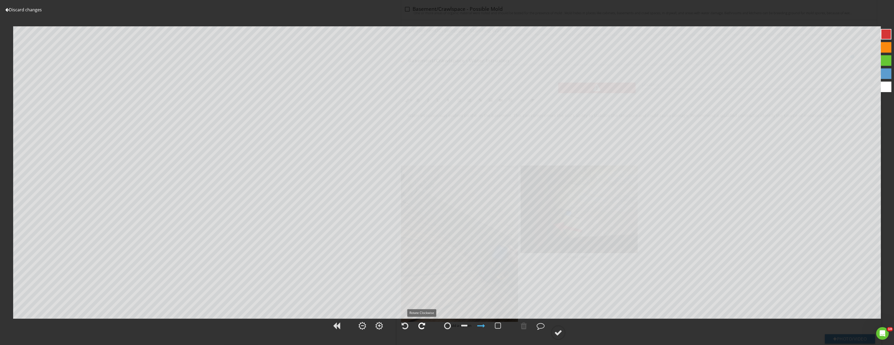
click at [424, 326] on div at bounding box center [422, 326] width 7 height 8
click at [562, 334] on div at bounding box center [559, 333] width 8 height 8
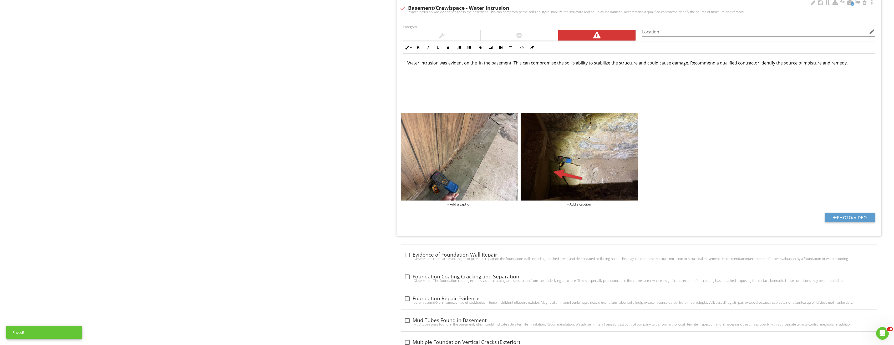
click at [515, 118] on div at bounding box center [514, 117] width 3 height 4
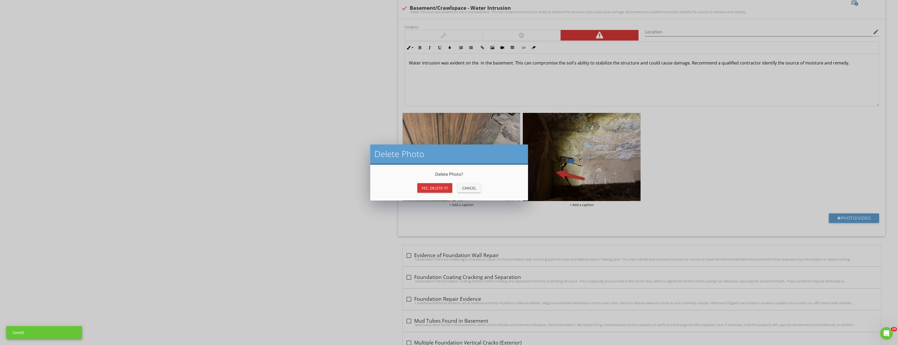
click at [443, 188] on div "Yes, Delete it!" at bounding box center [435, 188] width 27 height 6
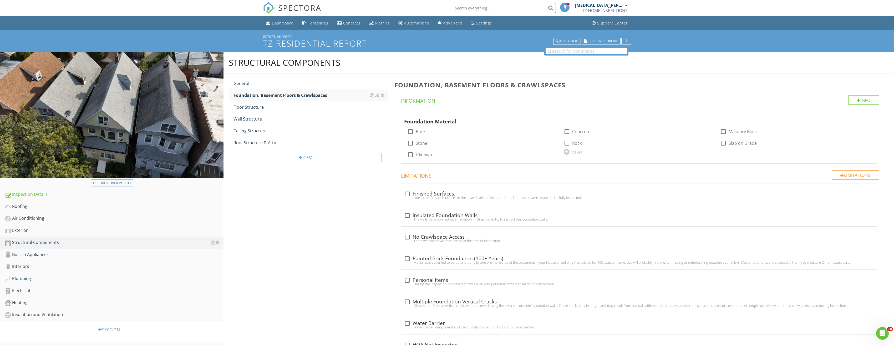
scroll to position [0, 0]
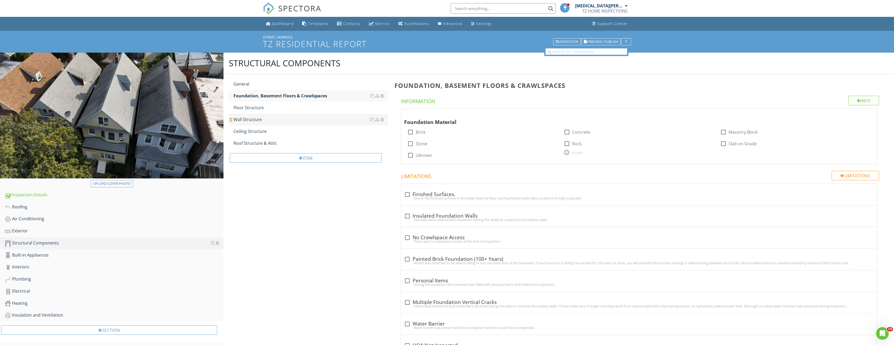
click at [257, 119] on div "Wall Structure" at bounding box center [311, 119] width 155 height 6
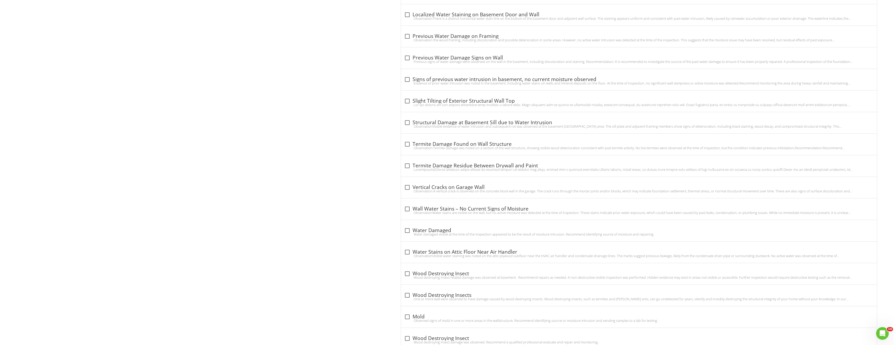
scroll to position [526, 0]
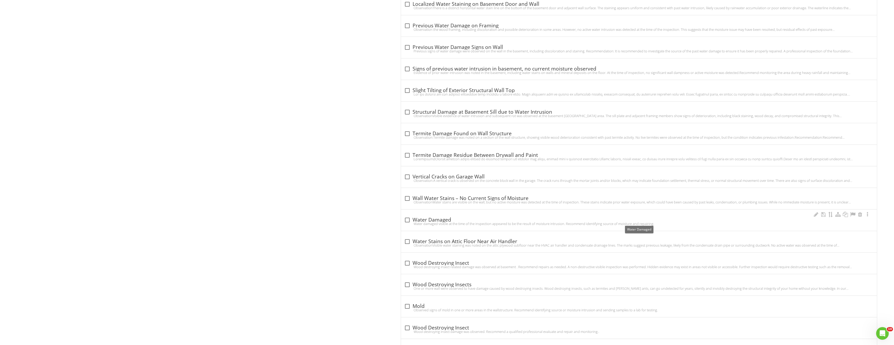
click at [409, 218] on div at bounding box center [407, 219] width 9 height 9
checkbox input "true"
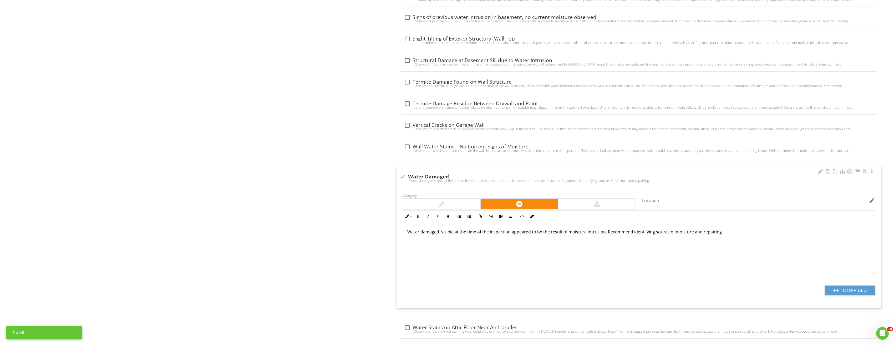
scroll to position [579, 0]
click at [616, 204] on div at bounding box center [597, 203] width 77 height 11
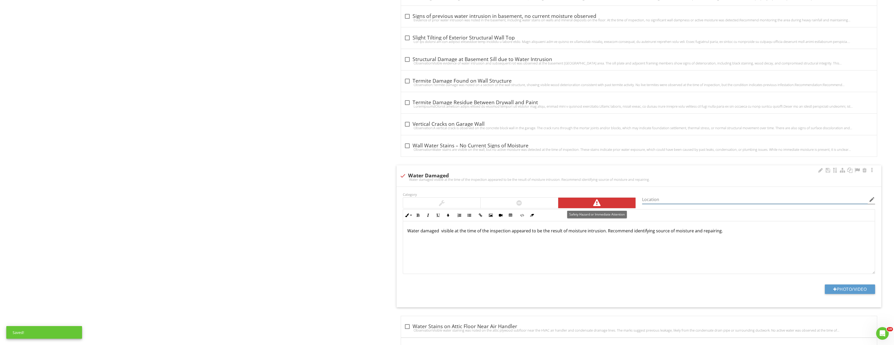
click at [669, 203] on input "Location" at bounding box center [755, 199] width 226 height 9
type input "Basement"
click at [826, 287] on button "Photo/Video" at bounding box center [850, 288] width 50 height 9
type input "C:\fakepath\Image_20250828151228_3931.jpg"
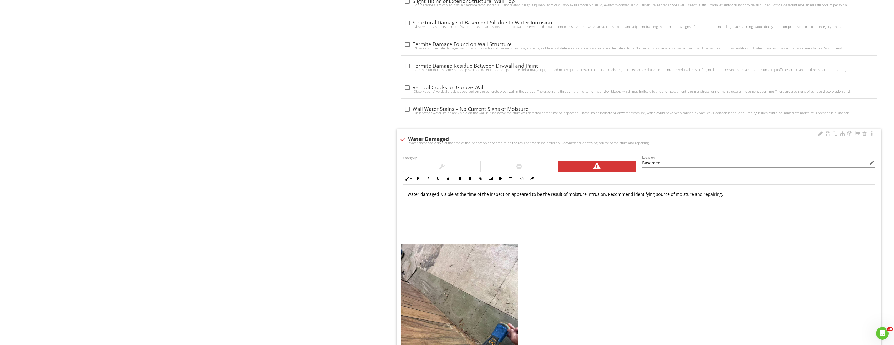
scroll to position [684, 0]
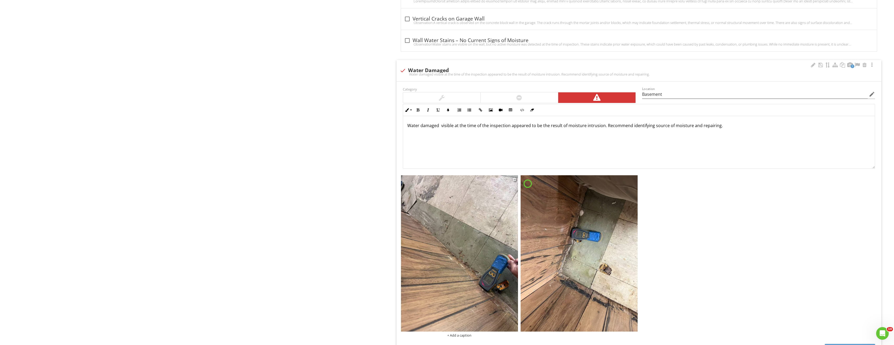
click at [475, 217] on img at bounding box center [459, 253] width 117 height 156
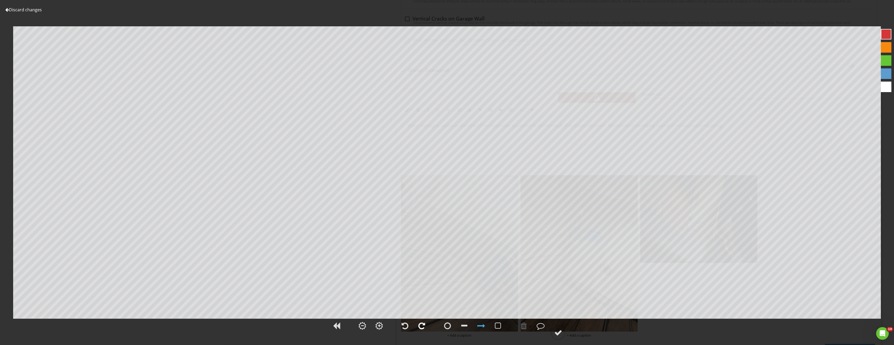
click at [422, 328] on div at bounding box center [422, 326] width 7 height 8
click at [559, 331] on div at bounding box center [559, 333] width 8 height 8
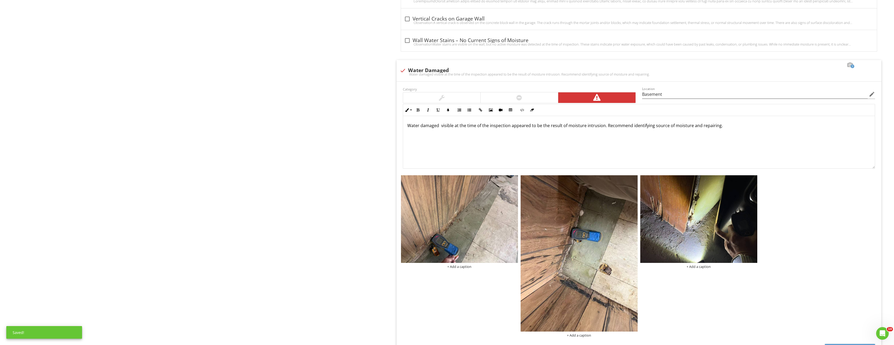
click at [623, 232] on img at bounding box center [579, 253] width 117 height 156
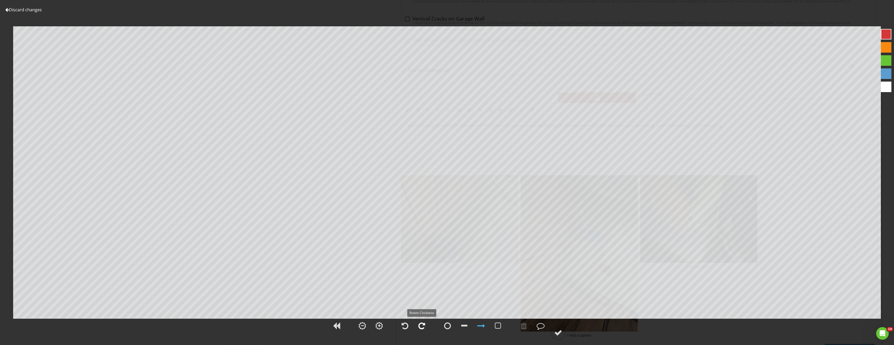
click at [423, 325] on div at bounding box center [422, 326] width 7 height 8
click at [560, 329] on div at bounding box center [559, 333] width 8 height 8
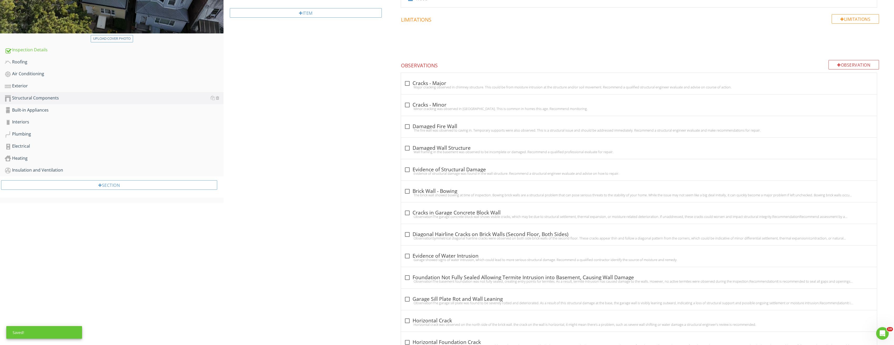
scroll to position [79, 0]
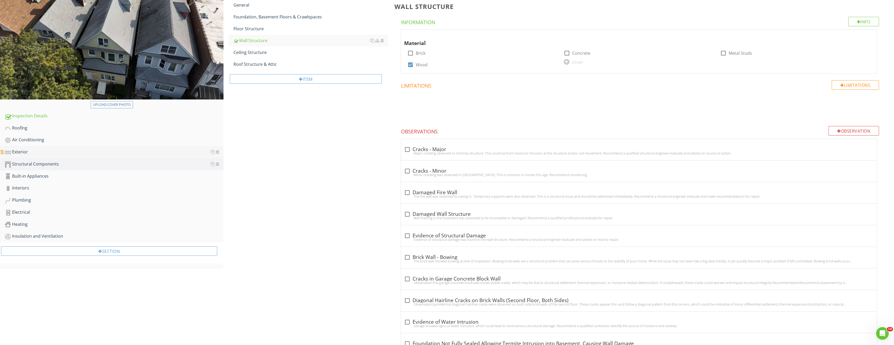
click at [37, 149] on div "Exterior" at bounding box center [114, 152] width 219 height 7
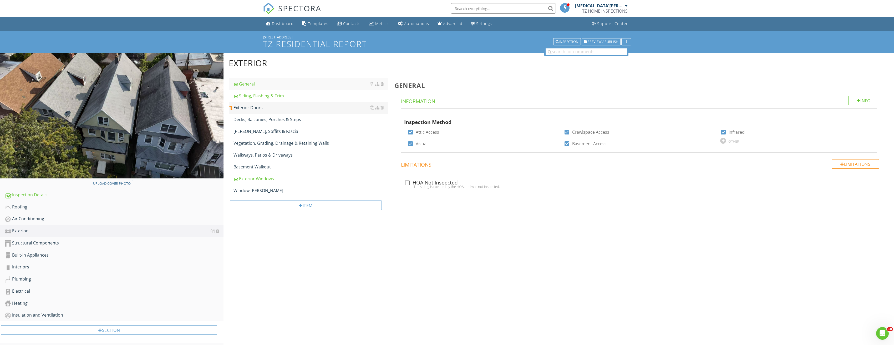
click at [265, 105] on div "Exterior Doors" at bounding box center [311, 107] width 155 height 6
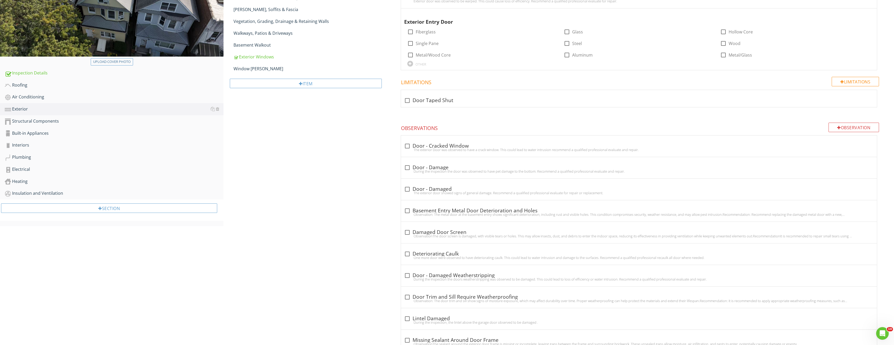
scroll to position [158, 0]
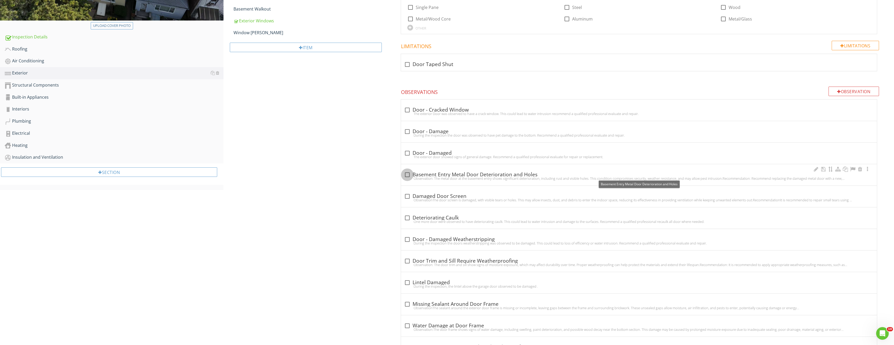
click at [411, 173] on div at bounding box center [407, 174] width 9 height 9
checkbox input "true"
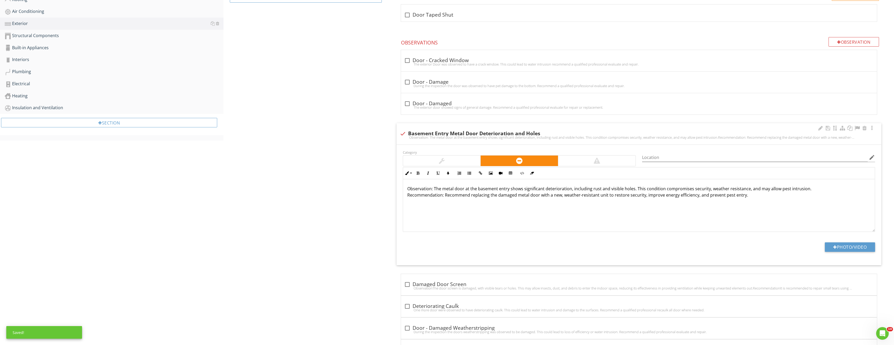
scroll to position [210, 0]
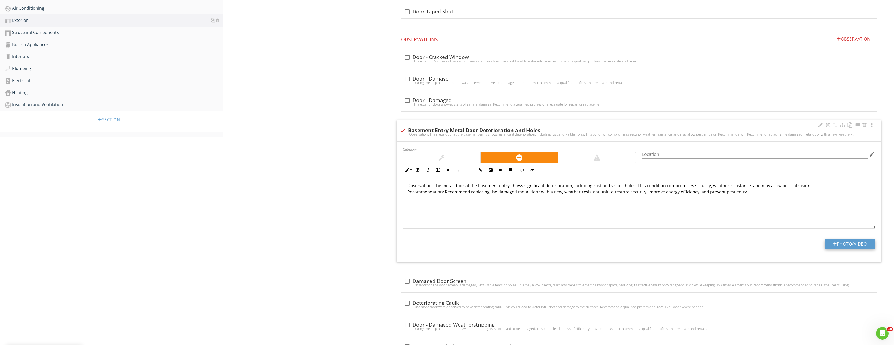
click at [849, 245] on button "Photo/Video" at bounding box center [850, 243] width 50 height 9
type input "C:\fakepath\Image_20250828151228_3937.jpg"
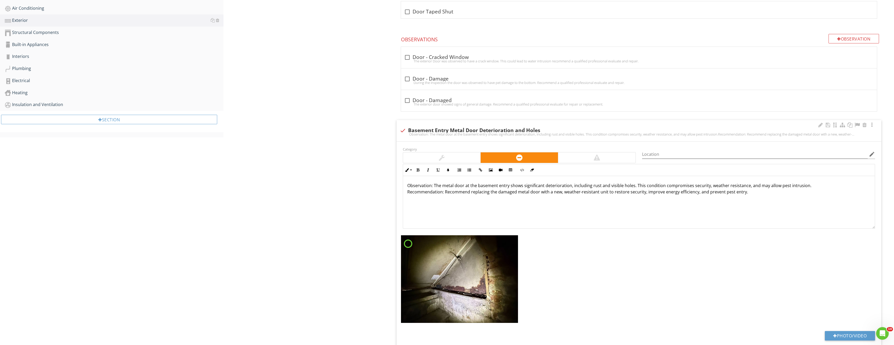
scroll to position [0, 0]
click at [489, 255] on img at bounding box center [459, 279] width 117 height 88
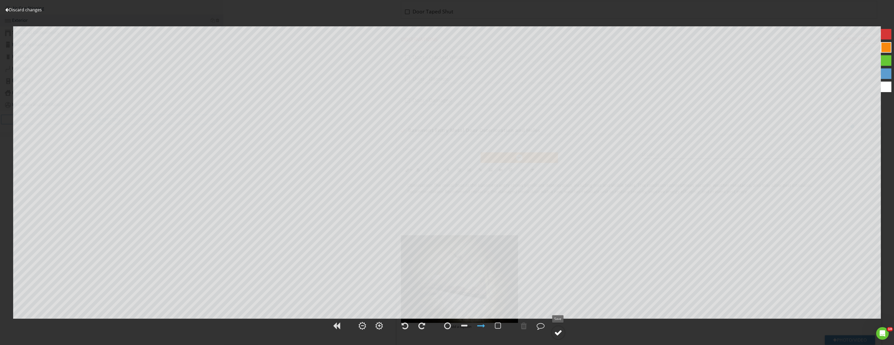
click at [562, 331] on div at bounding box center [559, 333] width 8 height 8
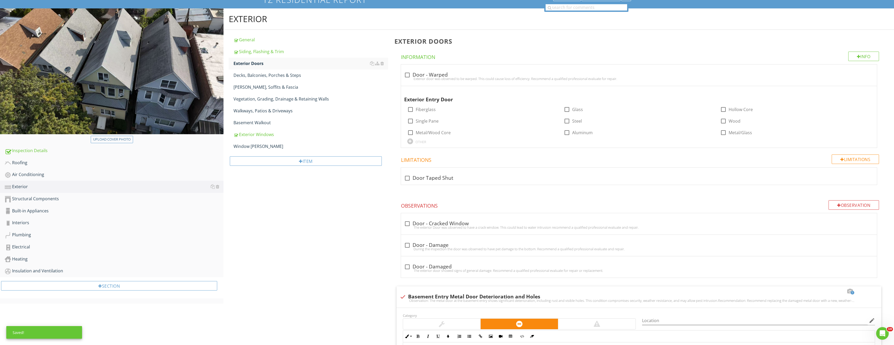
scroll to position [0, 0]
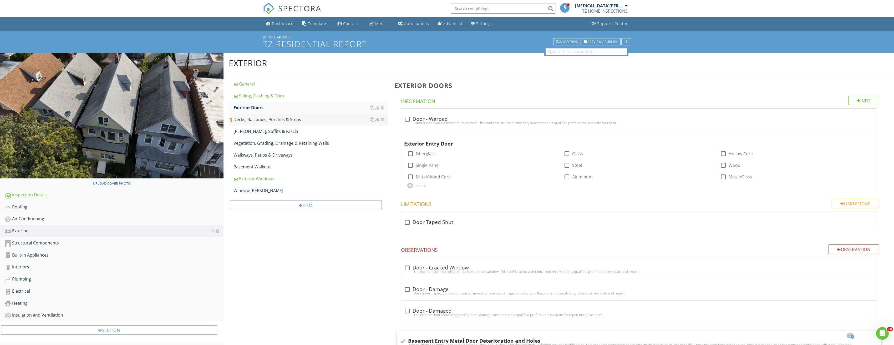
click at [277, 120] on div "Decks, Balconies, Porches & Steps" at bounding box center [311, 119] width 155 height 6
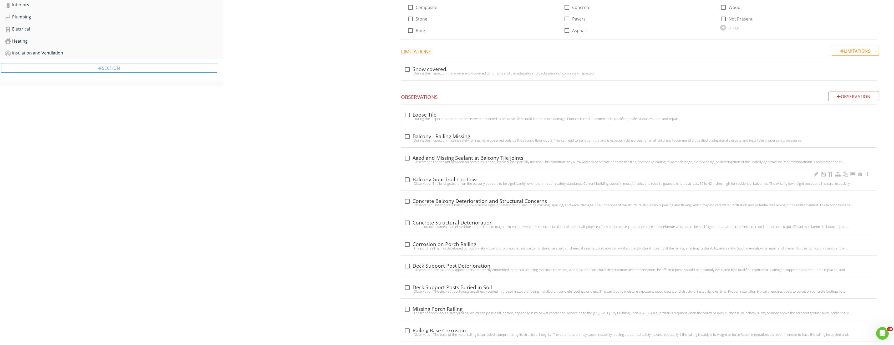
scroll to position [263, 0]
click at [856, 92] on div "Observation" at bounding box center [854, 94] width 51 height 9
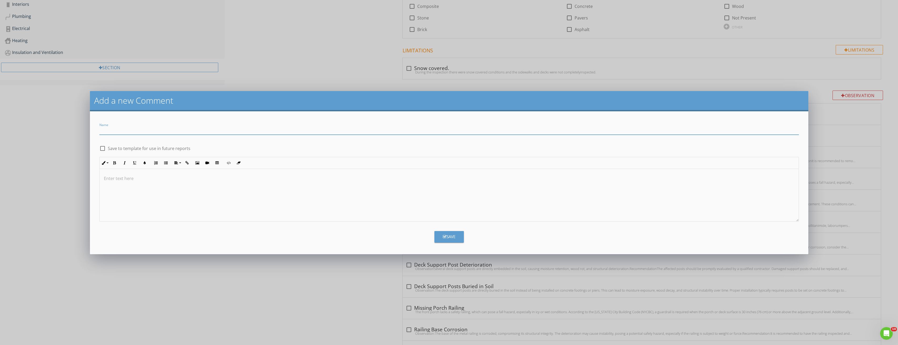
paste input "Outdoor Stair Base – Severe Cracking and Deterioration"
type input "Outdoor Stair Base – Severe Cracking and Deterioration"
click at [167, 194] on div at bounding box center [449, 195] width 699 height 53
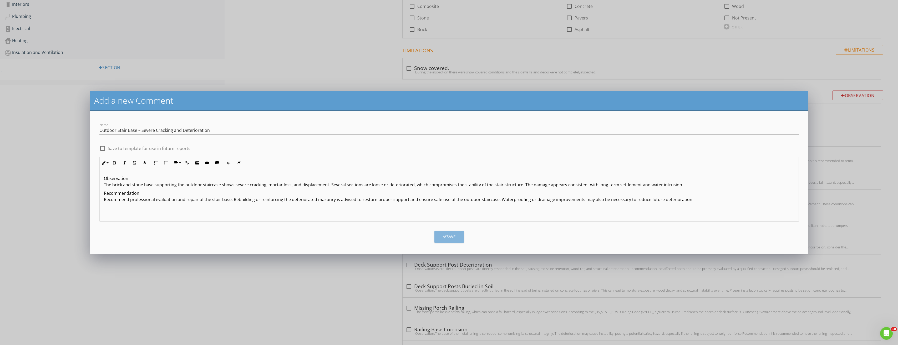
click at [461, 239] on button "Save" at bounding box center [449, 237] width 29 height 12
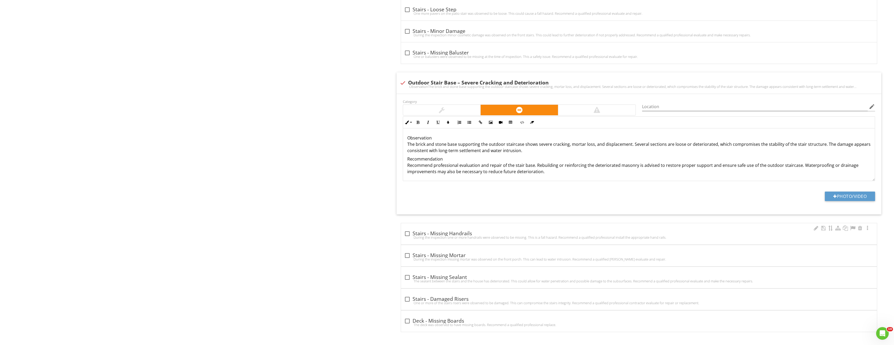
scroll to position [1252, 0]
click at [595, 112] on div at bounding box center [597, 110] width 6 height 6
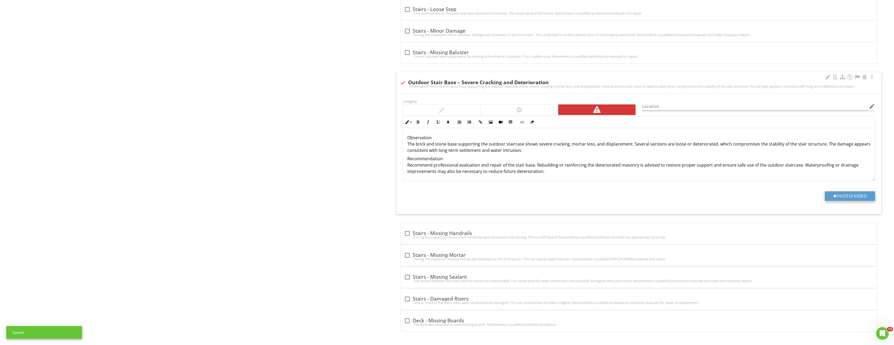
click at [846, 200] on button "Photo/Video" at bounding box center [850, 195] width 50 height 9
type input "C:\fakepath\Image_20250828151228_3930.jpg"
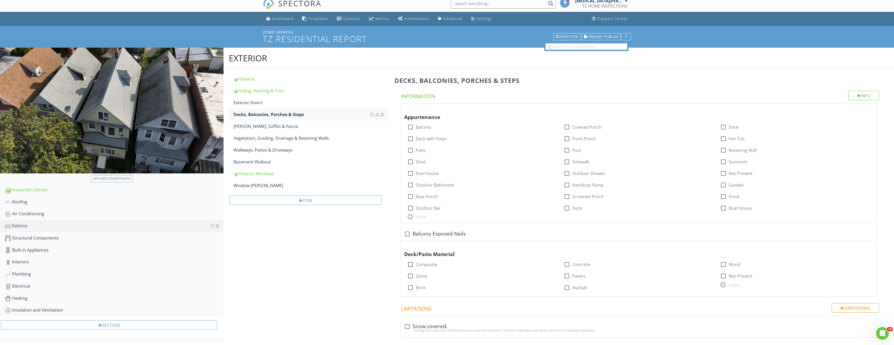
scroll to position [0, 0]
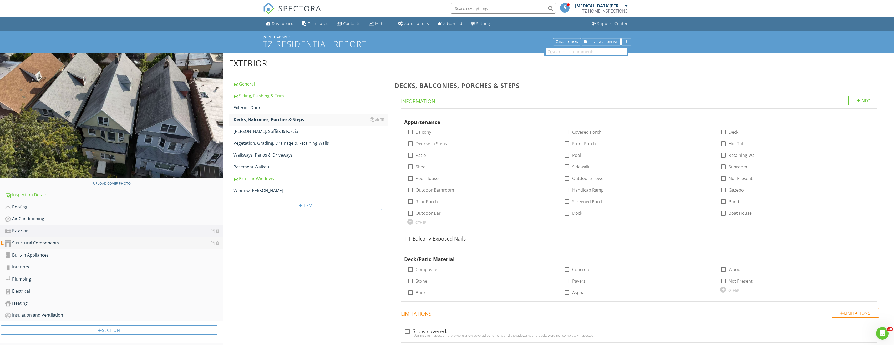
click at [13, 240] on div "Structural Components" at bounding box center [114, 243] width 219 height 7
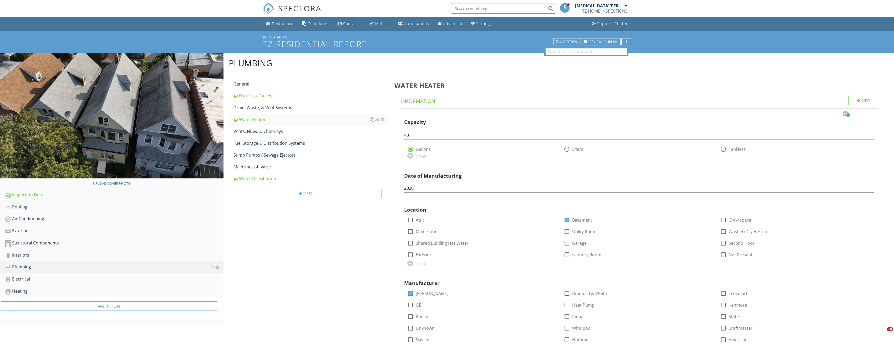
scroll to position [1003, 0]
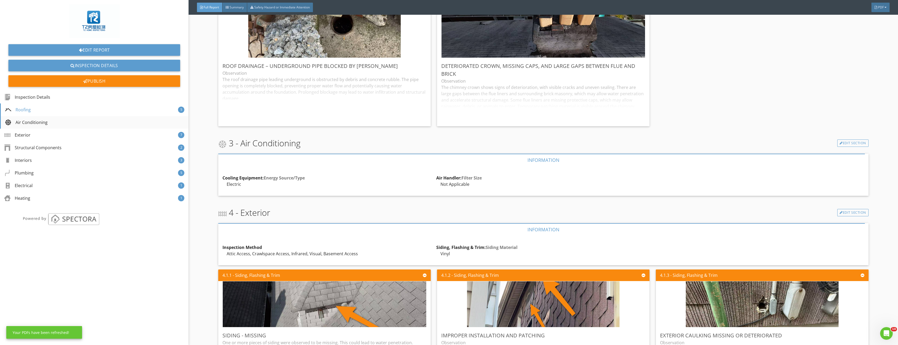
scroll to position [737, 0]
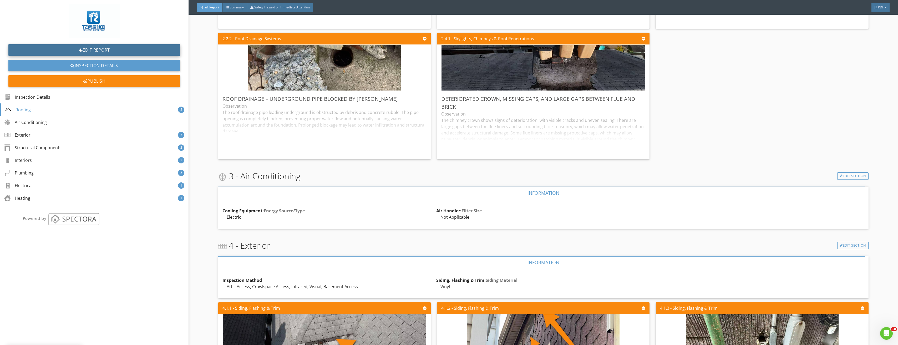
click at [108, 50] on link "Edit Report" at bounding box center [94, 50] width 172 height 12
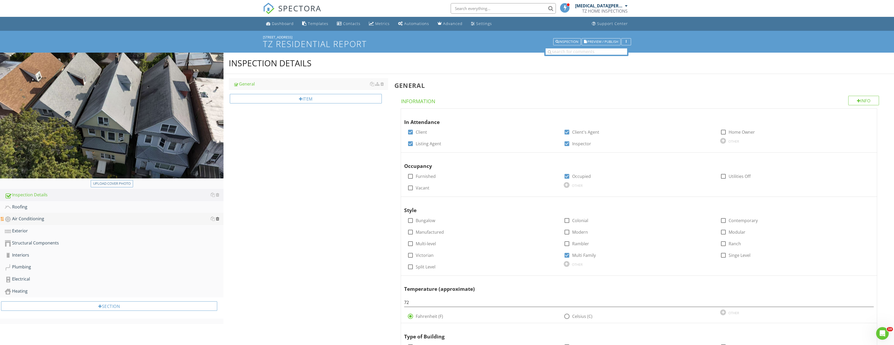
click at [218, 217] on div at bounding box center [217, 219] width 3 height 4
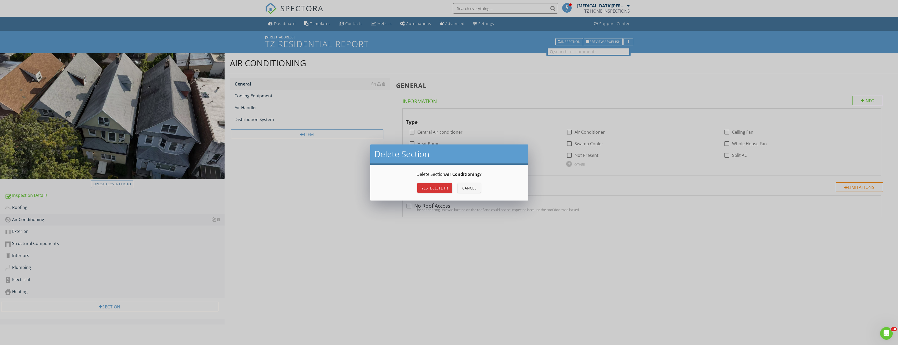
click at [423, 189] on div "Yes, Delete it!" at bounding box center [435, 188] width 27 height 6
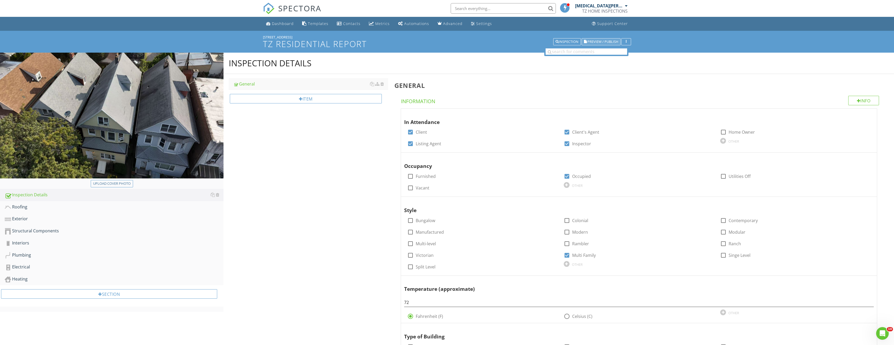
click at [593, 41] on span "Preview / Publish" at bounding box center [603, 41] width 31 height 3
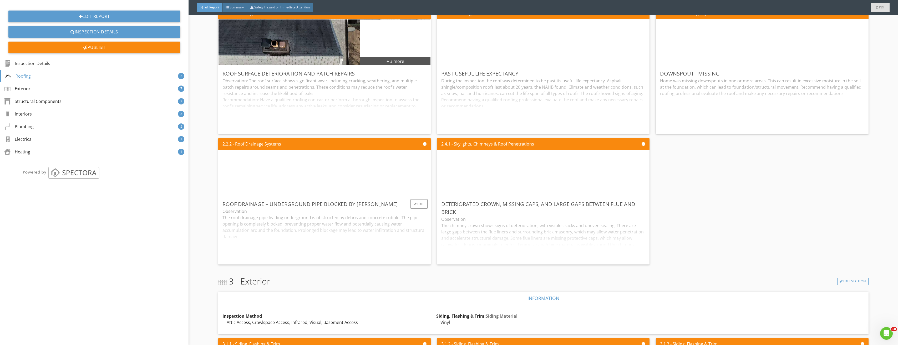
scroll to position [763, 0]
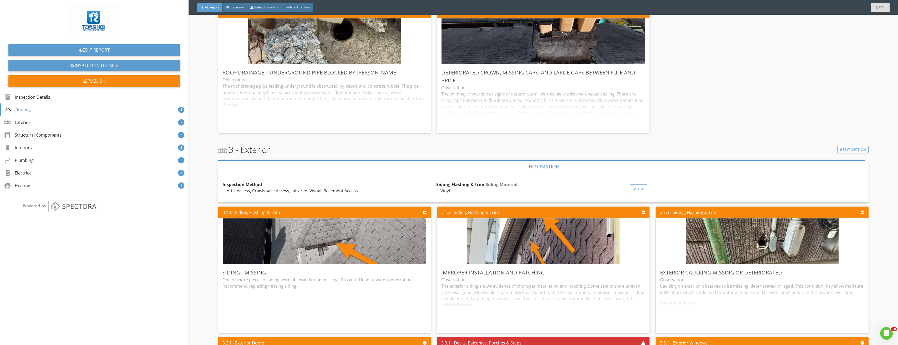
click at [637, 185] on div "Edit" at bounding box center [638, 188] width 17 height 9
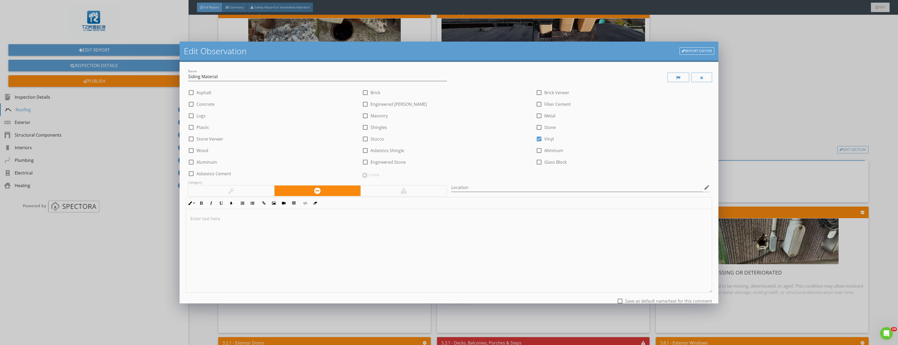
click at [538, 138] on div at bounding box center [539, 138] width 9 height 9
checkbox input "false"
click at [361, 127] on div at bounding box center [365, 127] width 9 height 9
checkbox input "true"
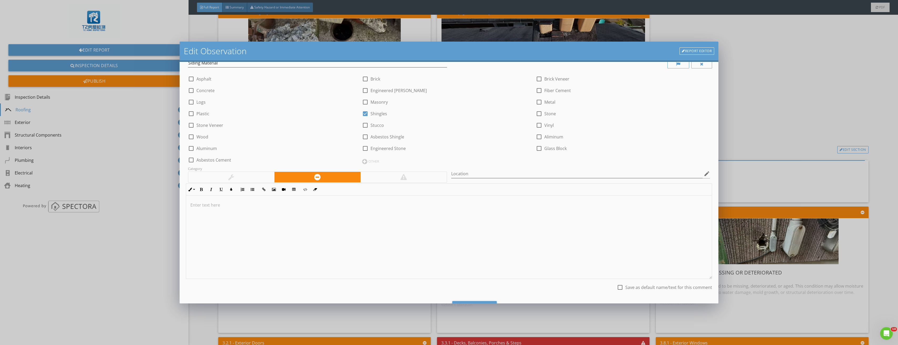
scroll to position [40, 0]
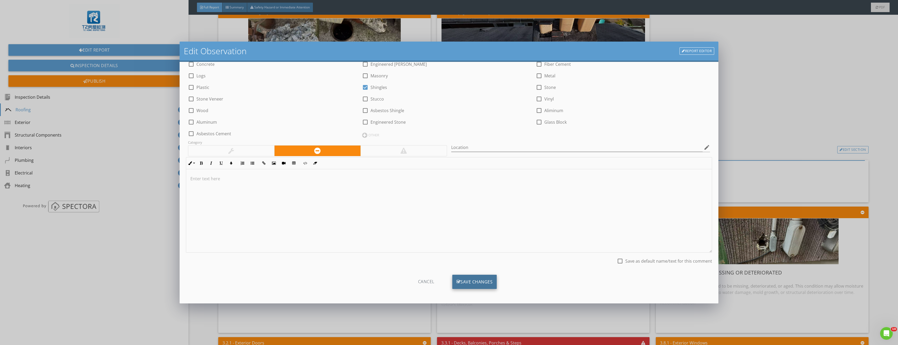
click at [489, 283] on div "Save Changes" at bounding box center [474, 282] width 45 height 14
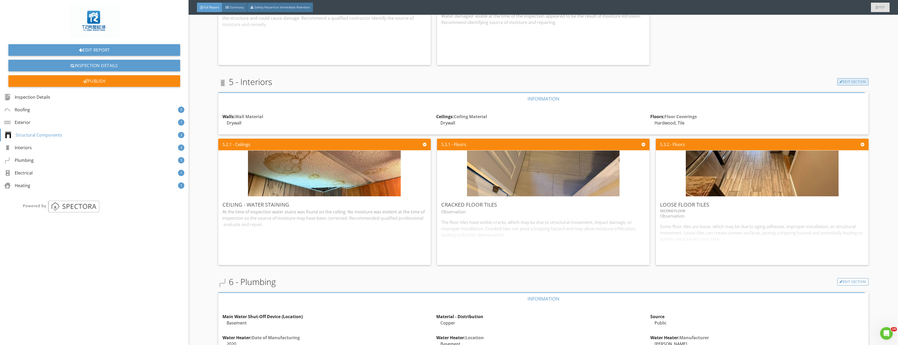
scroll to position [1500, 0]
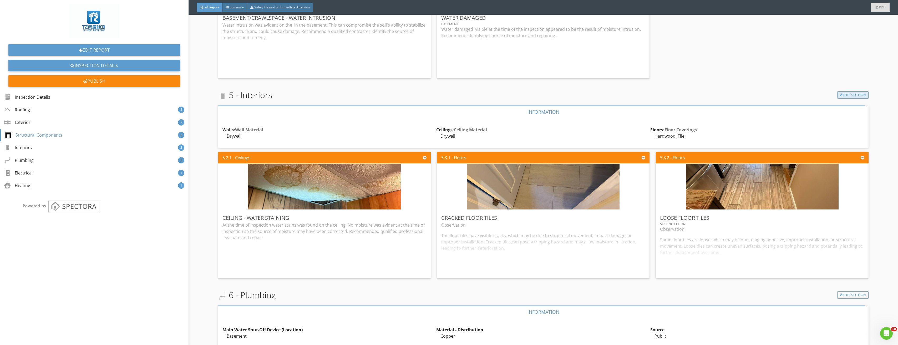
click at [847, 97] on link "Edit Section" at bounding box center [853, 94] width 31 height 7
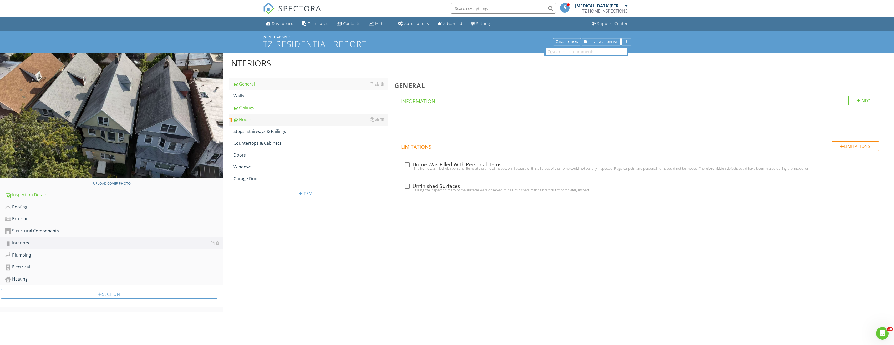
click at [250, 118] on div "Floors" at bounding box center [311, 119] width 155 height 6
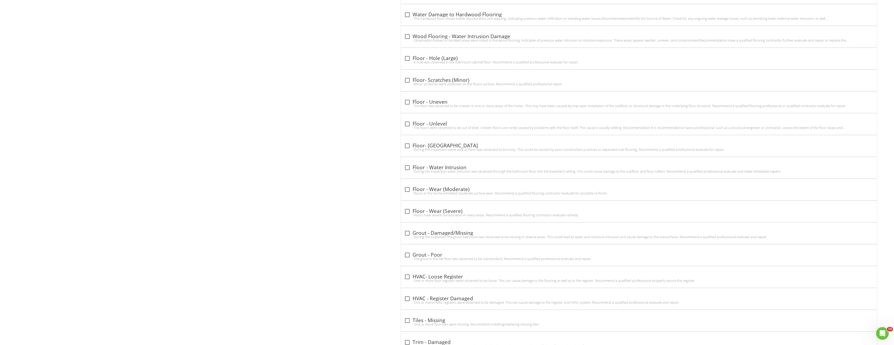
scroll to position [1173, 0]
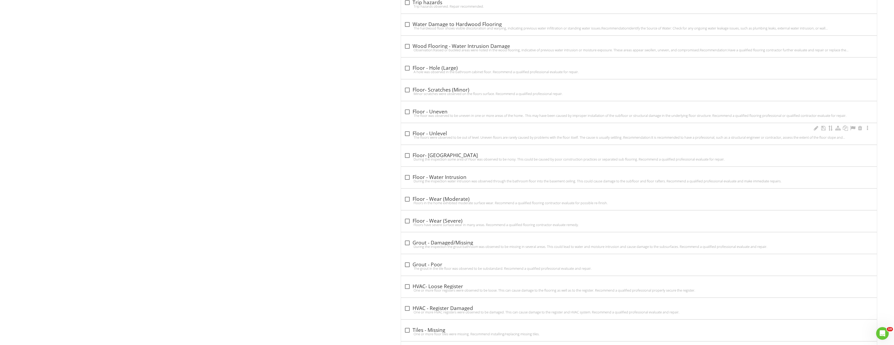
click at [405, 137] on div "The floors were observed to be out of level. Uneven floors are rarely caused by…" at bounding box center [639, 137] width 470 height 4
checkbox input "true"
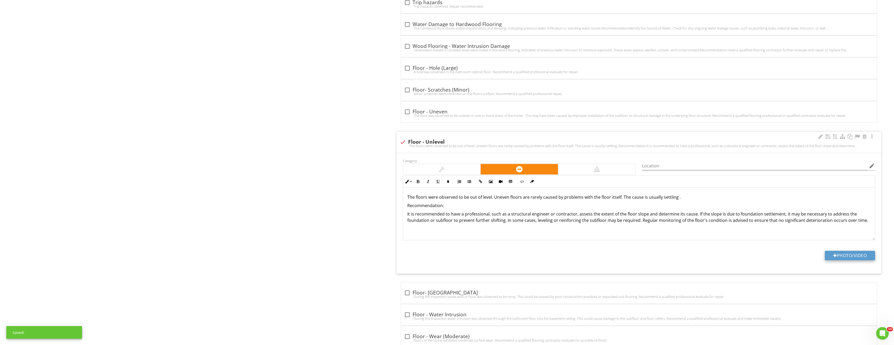
click at [843, 253] on button "Photo/Video" at bounding box center [850, 255] width 50 height 9
type input "C:\fakepath\Image_20250828151227_3954.jpg"
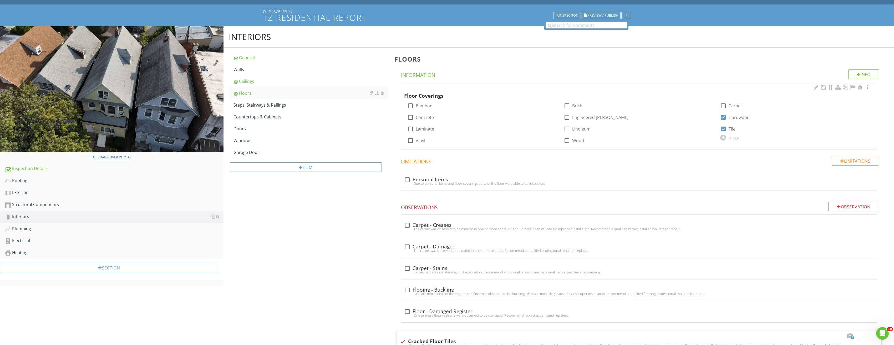
scroll to position [0, 0]
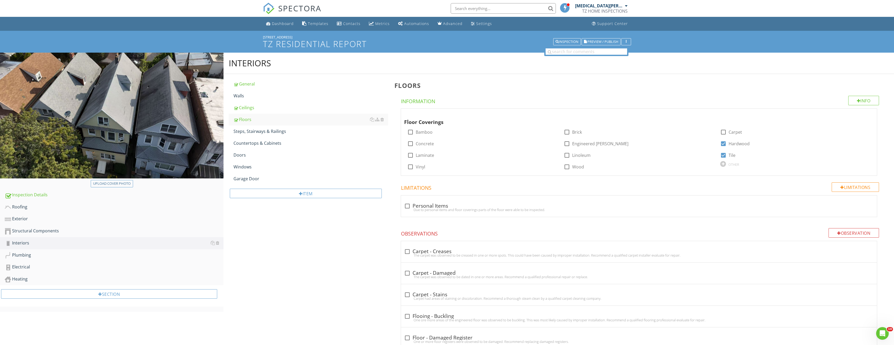
click at [604, 37] on div "[STREET_ADDRESS]" at bounding box center [447, 37] width 368 height 4
click at [606, 40] on span "Preview / Publish" at bounding box center [603, 41] width 31 height 3
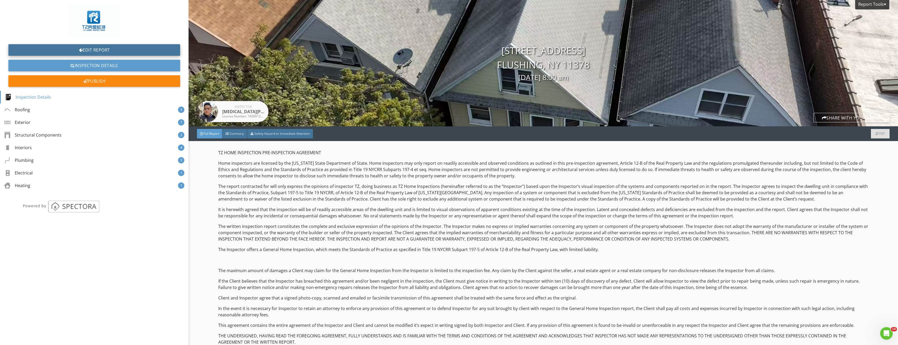
click at [96, 48] on link "Edit Report" at bounding box center [94, 50] width 172 height 12
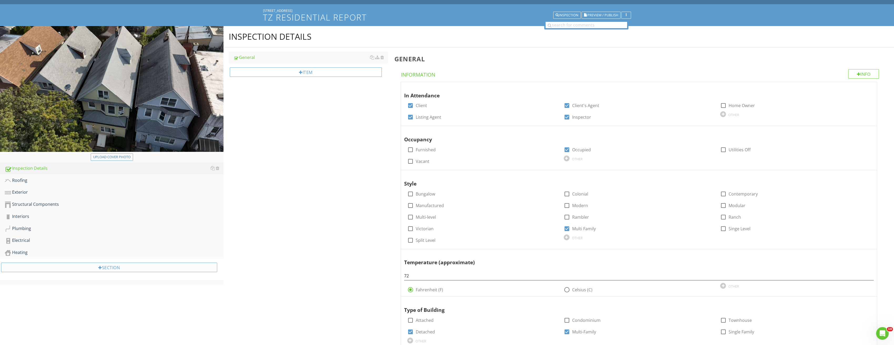
scroll to position [79, 0]
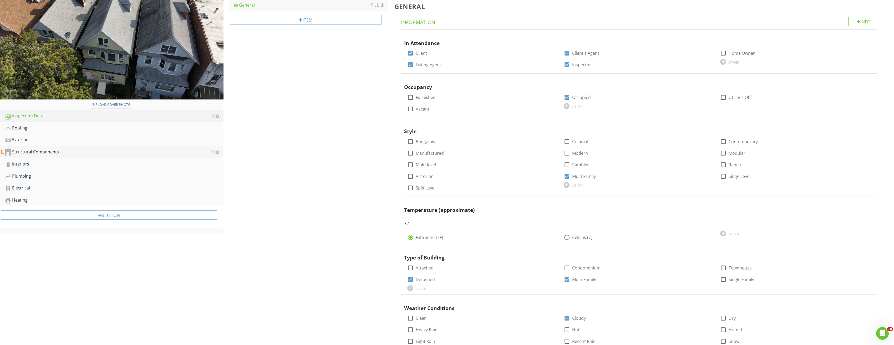
click at [37, 151] on div "Structural Components" at bounding box center [114, 152] width 219 height 7
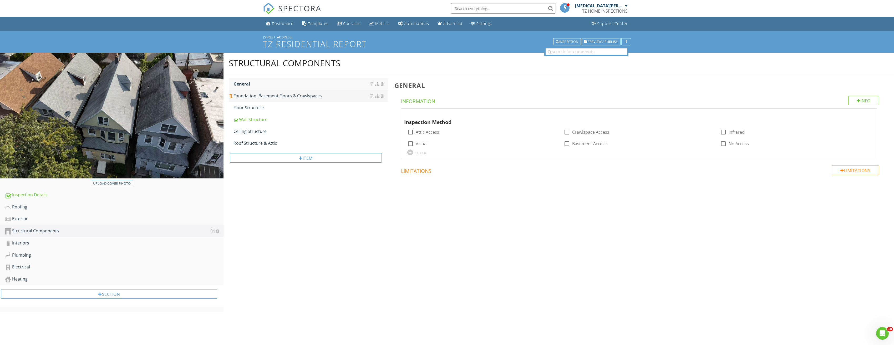
click at [276, 97] on div "Foundation, Basement Floors & Crawlspaces" at bounding box center [311, 96] width 155 height 6
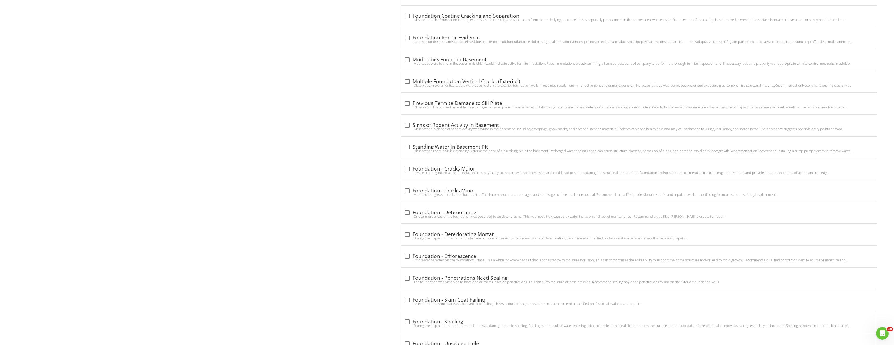
scroll to position [737, 0]
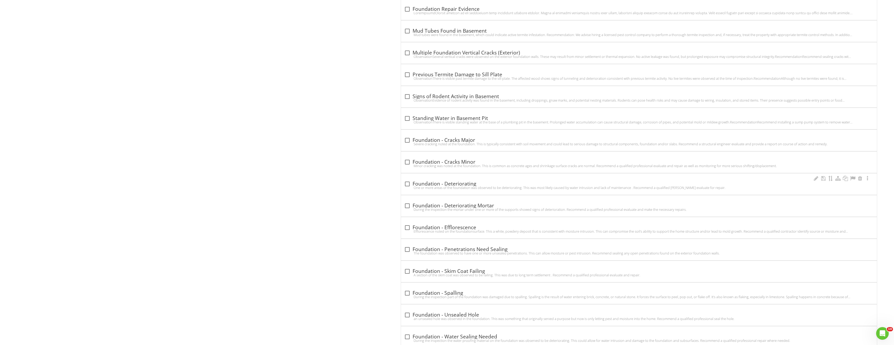
click at [401, 179] on div "check_box_outline_blank Foundation - Deteriorating One or more areas of the fou…" at bounding box center [639, 183] width 476 height 21
checkbox input "true"
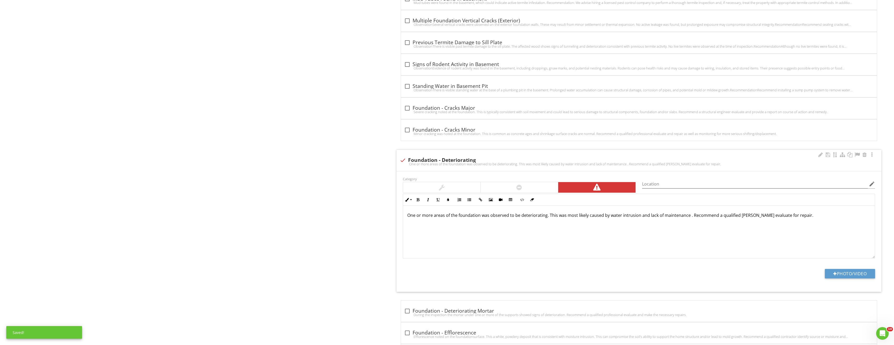
scroll to position [816, 0]
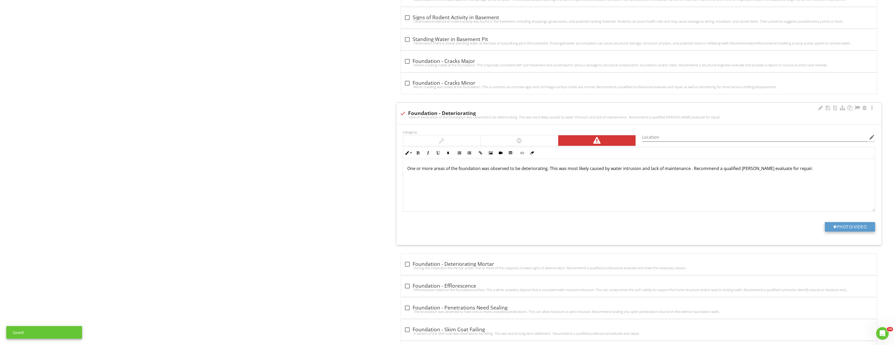
click at [848, 225] on button "Photo/Video" at bounding box center [850, 226] width 50 height 9
type input "C:\fakepath\Image_20250828151228_3943.jpg"
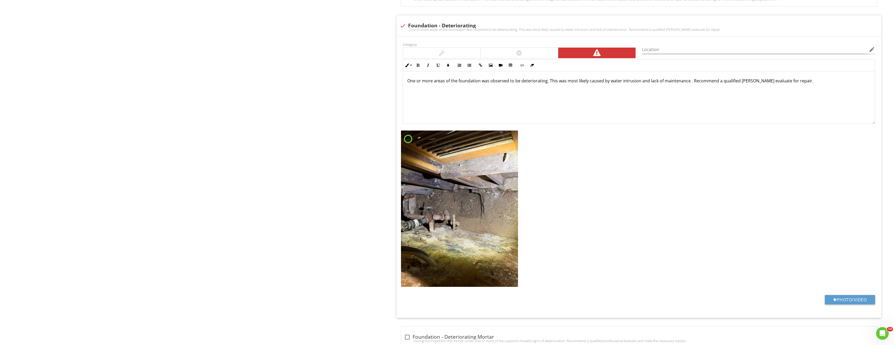
scroll to position [921, 0]
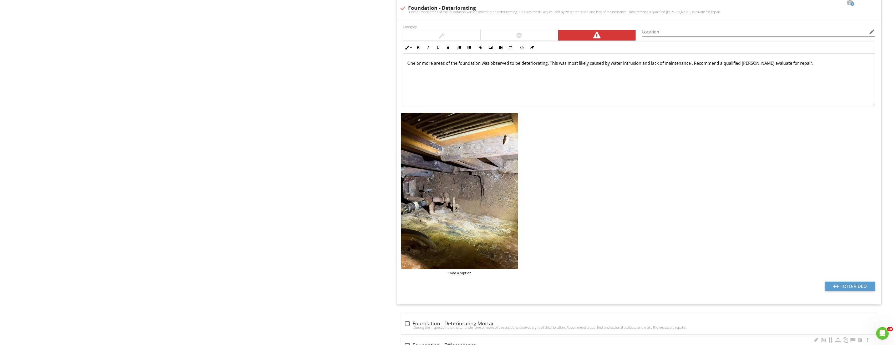
click at [484, 213] on img at bounding box center [459, 191] width 117 height 156
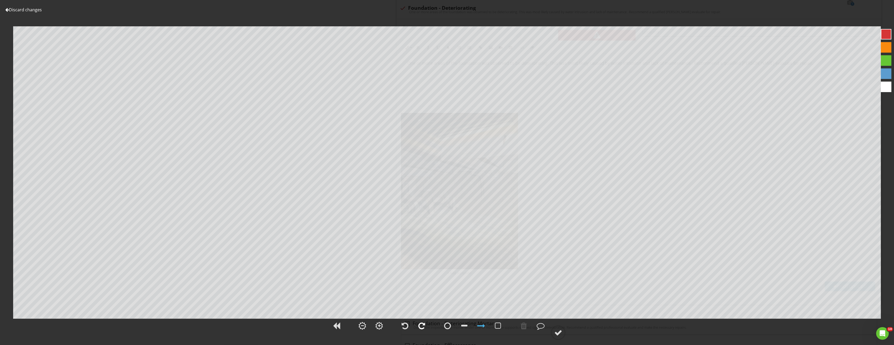
click at [424, 326] on div at bounding box center [422, 326] width 7 height 8
click at [562, 332] on div at bounding box center [559, 333] width 8 height 8
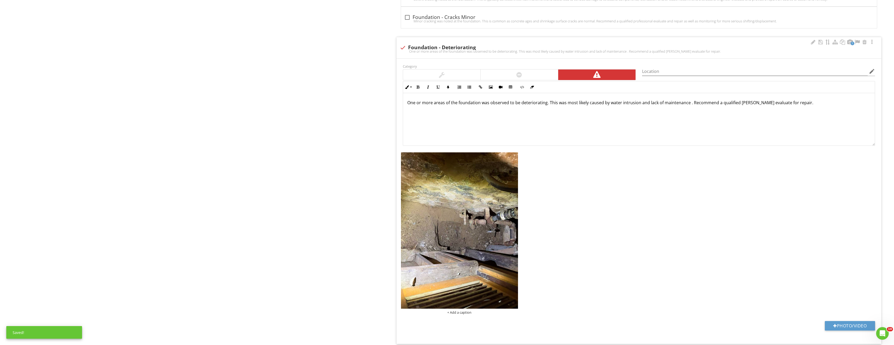
scroll to position [816, 0]
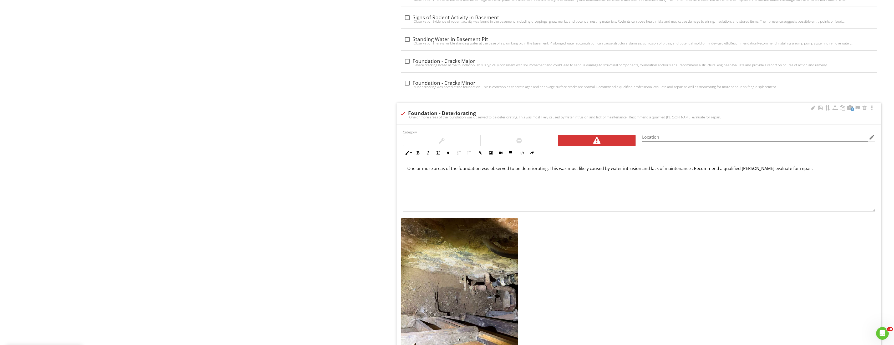
click at [399, 115] on div "1 check Foundation - Deteriorating One or more areas of the foundation was obse…" at bounding box center [639, 113] width 485 height 21
checkbox input "true"
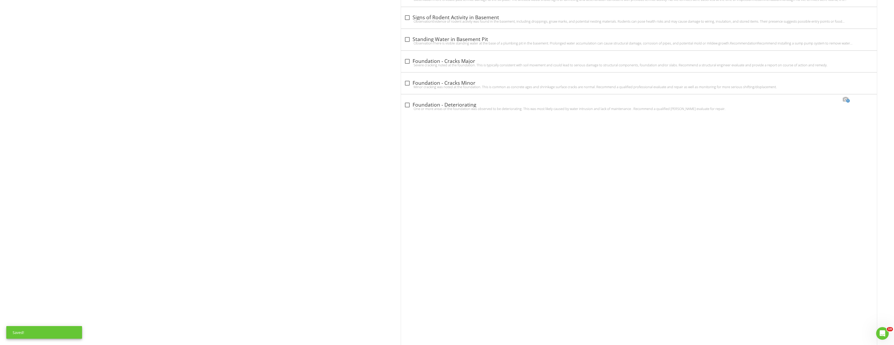
scroll to position [753, 0]
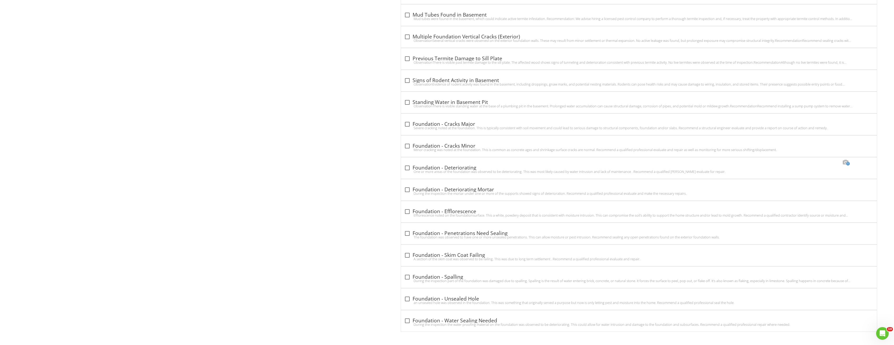
click at [405, 188] on div at bounding box center [407, 189] width 9 height 9
checkbox input "true"
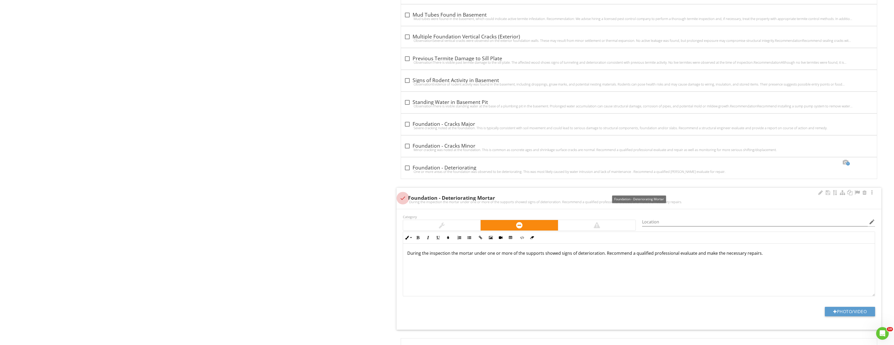
scroll to position [816, 0]
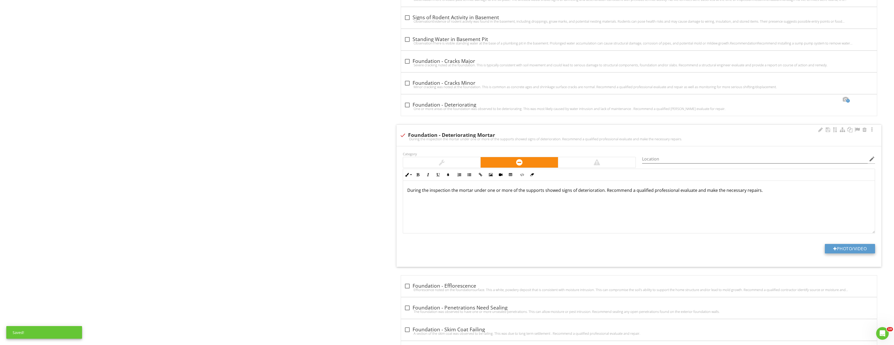
click at [833, 246] on button "Photo/Video" at bounding box center [850, 248] width 50 height 9
type input "C:\fakepath\Image_20250828151228_3943.jpg"
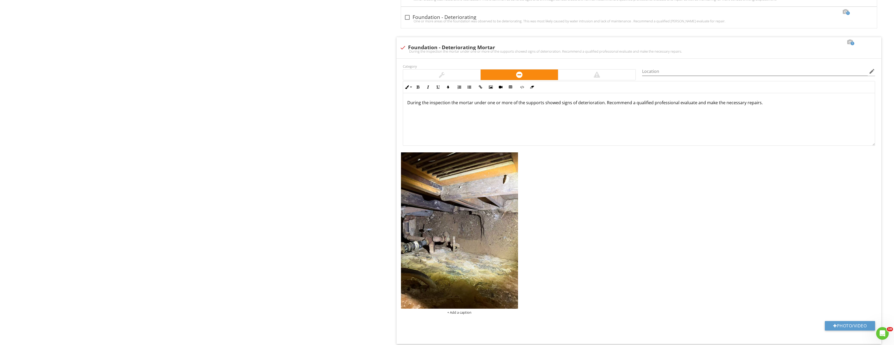
scroll to position [921, 0]
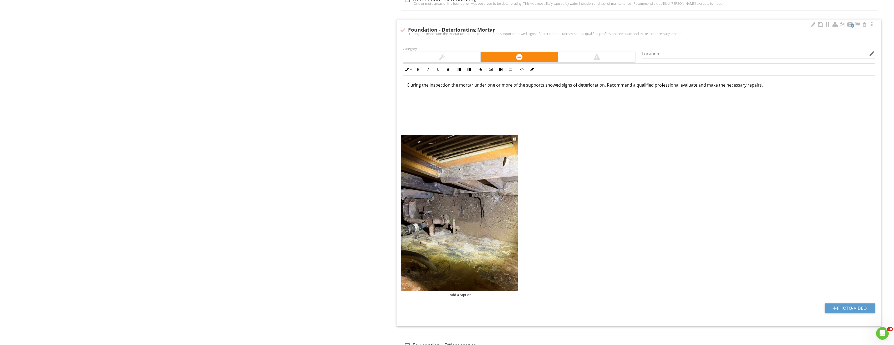
click at [482, 248] on img at bounding box center [459, 213] width 117 height 156
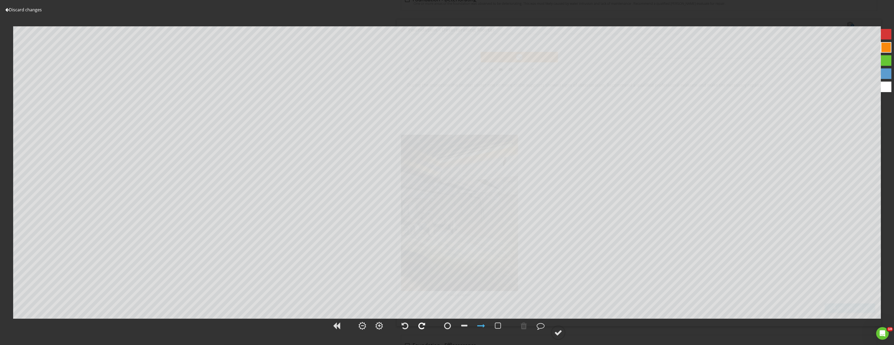
click at [420, 326] on div at bounding box center [422, 326] width 7 height 8
click at [556, 332] on div at bounding box center [559, 333] width 8 height 8
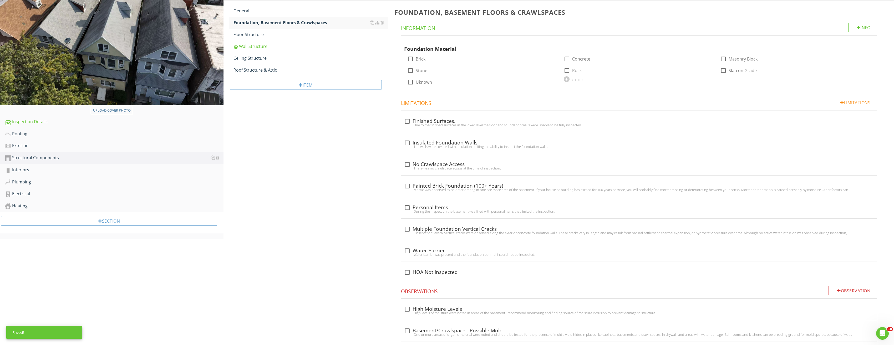
scroll to position [0, 0]
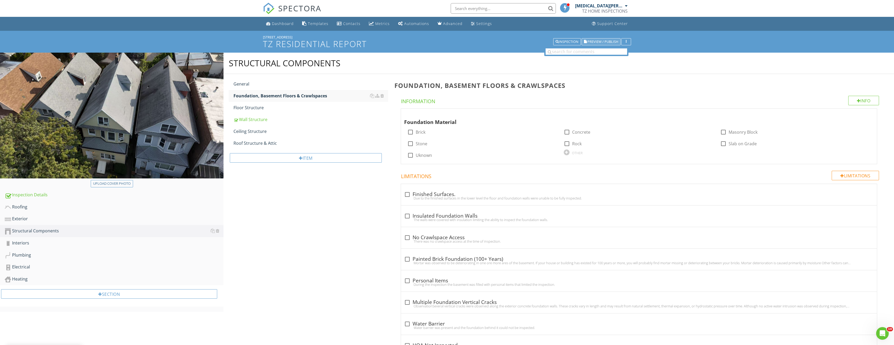
click at [599, 42] on span "Preview / Publish" at bounding box center [603, 41] width 31 height 3
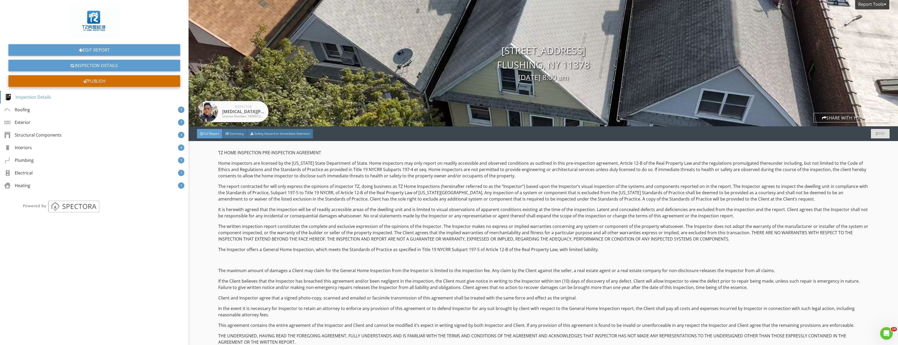
click at [104, 84] on div "Publish" at bounding box center [94, 81] width 172 height 12
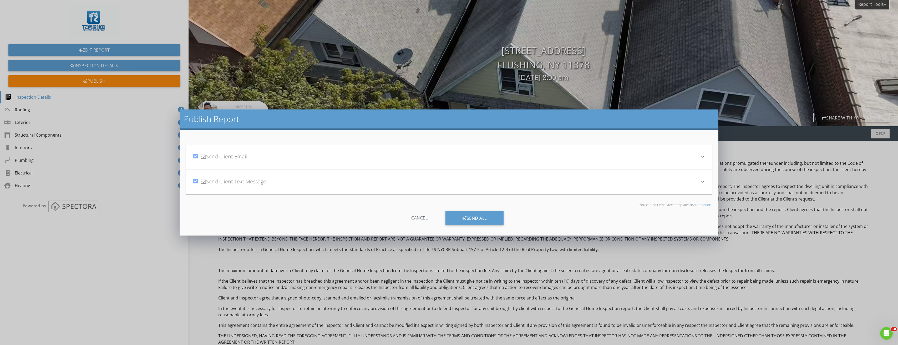
click at [457, 210] on div "You can edit email/text templates in Automation ." at bounding box center [449, 207] width 526 height 8
click at [462, 216] on icon at bounding box center [464, 218] width 4 height 6
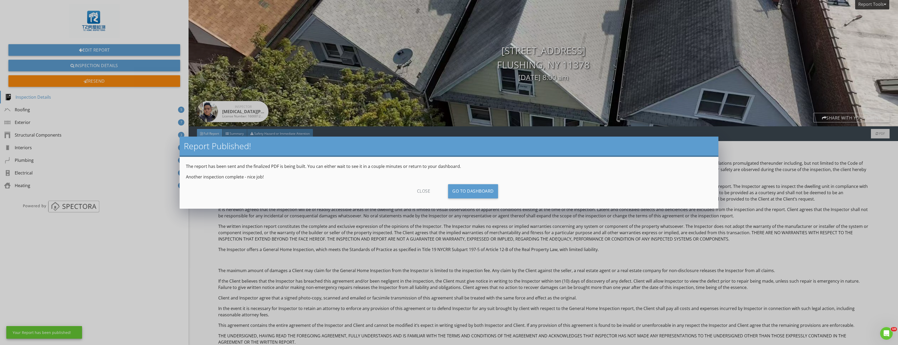
click at [422, 190] on div "close" at bounding box center [423, 191] width 47 height 14
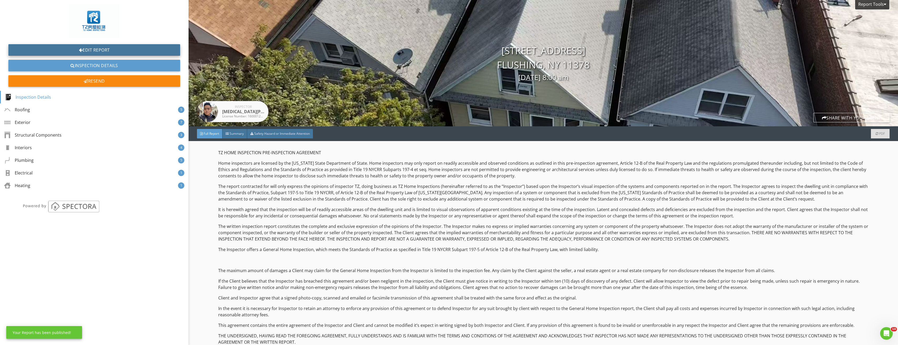
click at [113, 46] on link "Edit Report" at bounding box center [94, 50] width 172 height 12
